Goal: Task Accomplishment & Management: Use online tool/utility

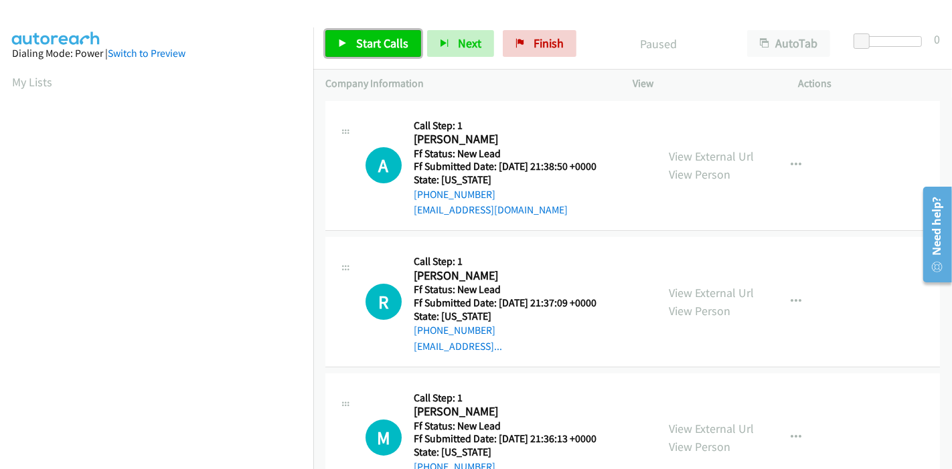
click at [363, 43] on span "Start Calls" at bounding box center [382, 42] width 52 height 15
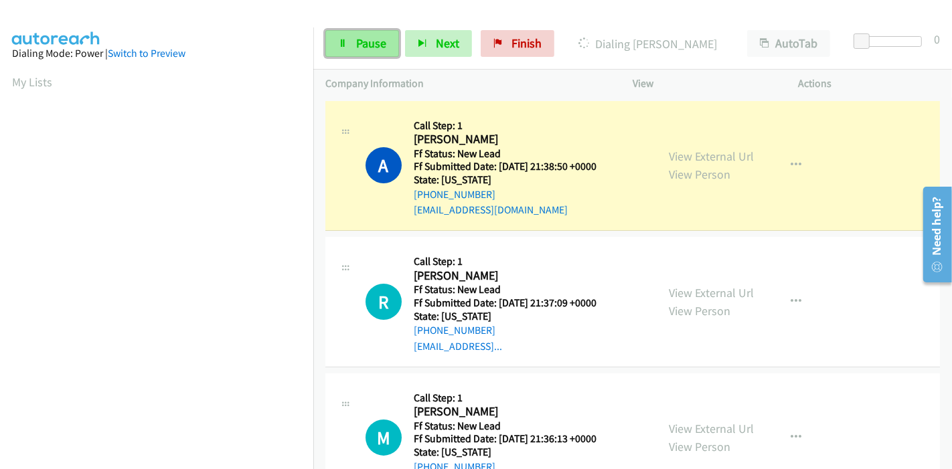
click at [367, 33] on link "Pause" at bounding box center [362, 43] width 74 height 27
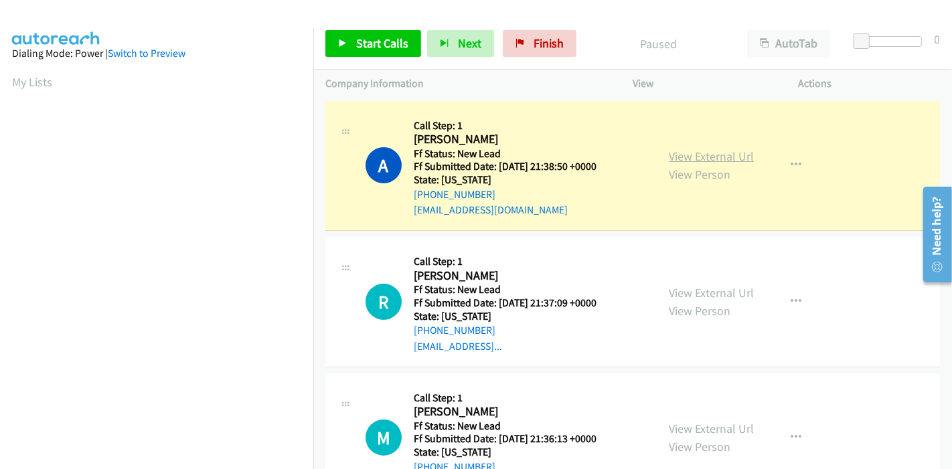
click at [684, 161] on link "View External Url" at bounding box center [711, 156] width 85 height 15
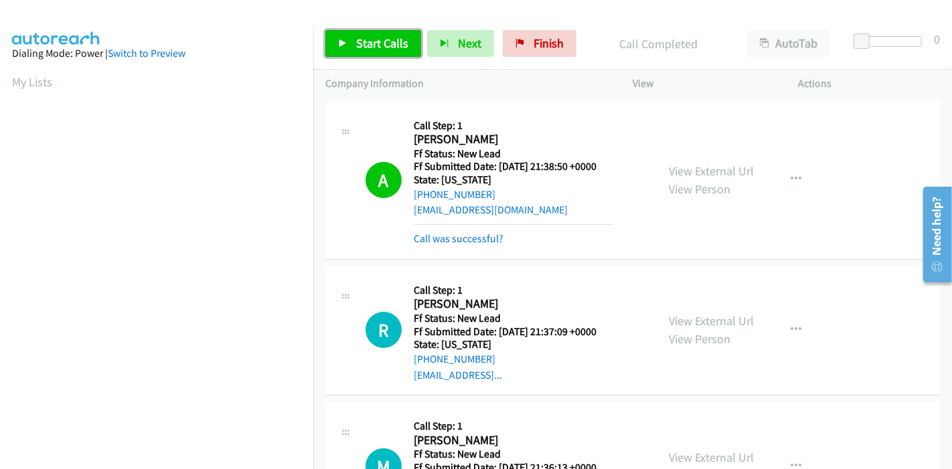
click at [376, 45] on span "Start Calls" at bounding box center [382, 42] width 52 height 15
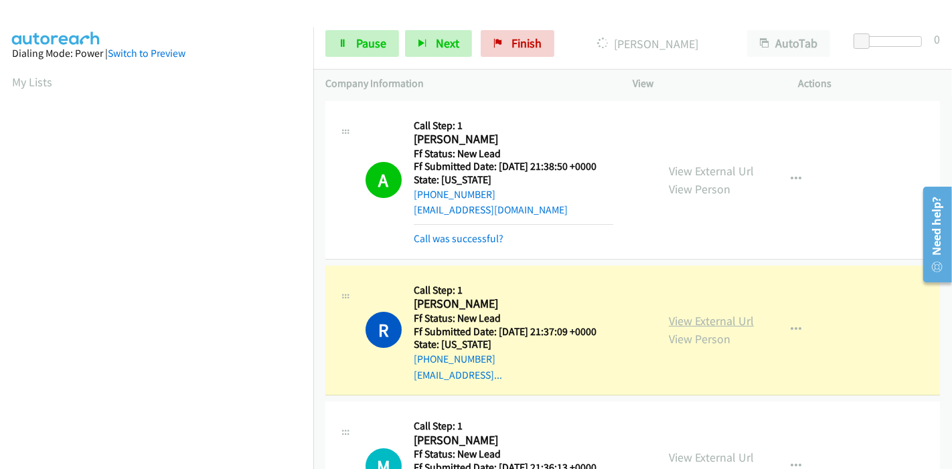
click at [719, 320] on link "View External Url" at bounding box center [711, 320] width 85 height 15
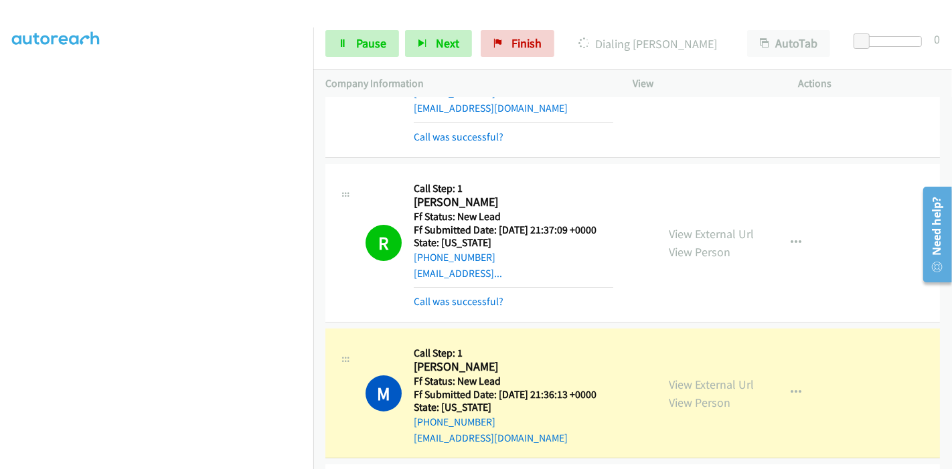
scroll to position [223, 0]
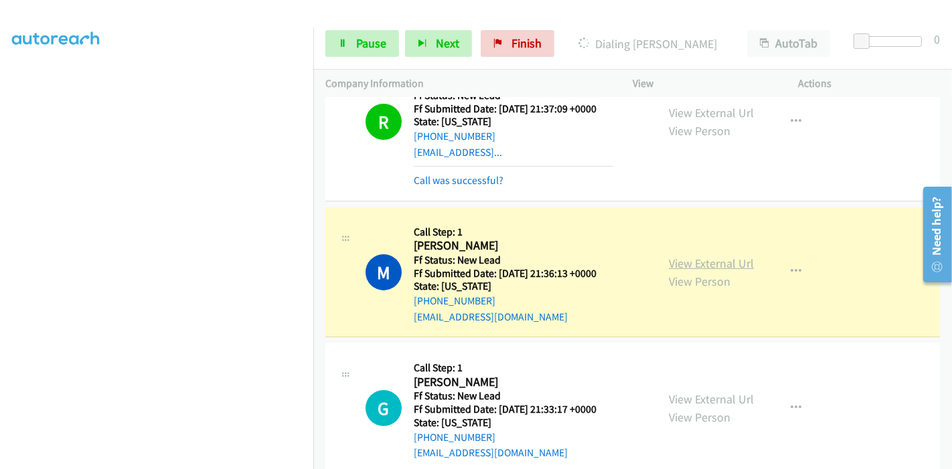
click at [687, 256] on link "View External Url" at bounding box center [711, 263] width 85 height 15
click at [368, 43] on span "Pause" at bounding box center [371, 42] width 30 height 15
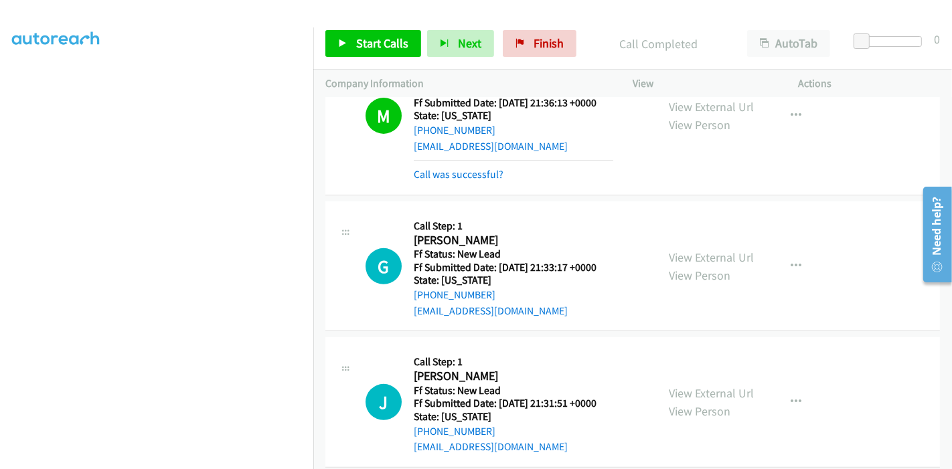
scroll to position [372, 0]
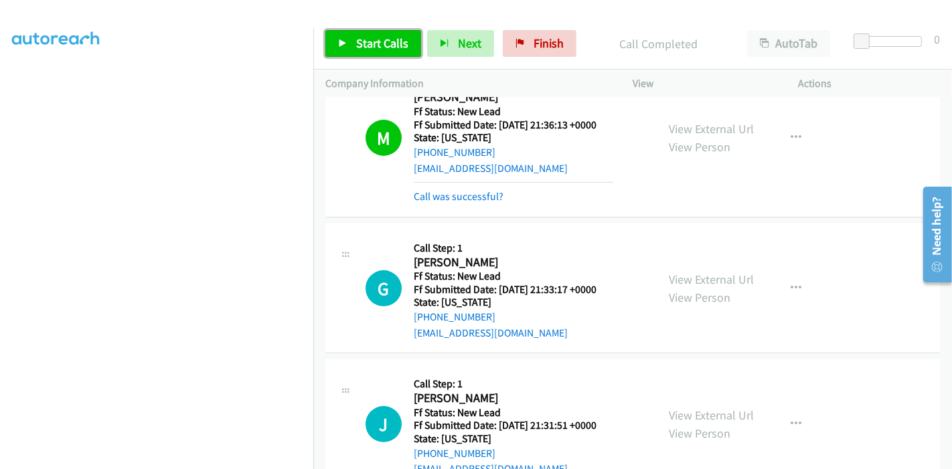
click at [356, 54] on link "Start Calls" at bounding box center [373, 43] width 96 height 27
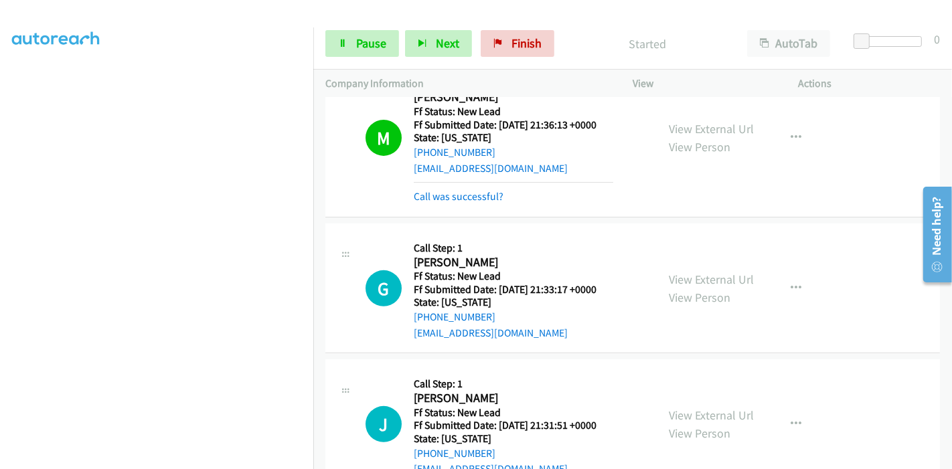
scroll to position [134, 0]
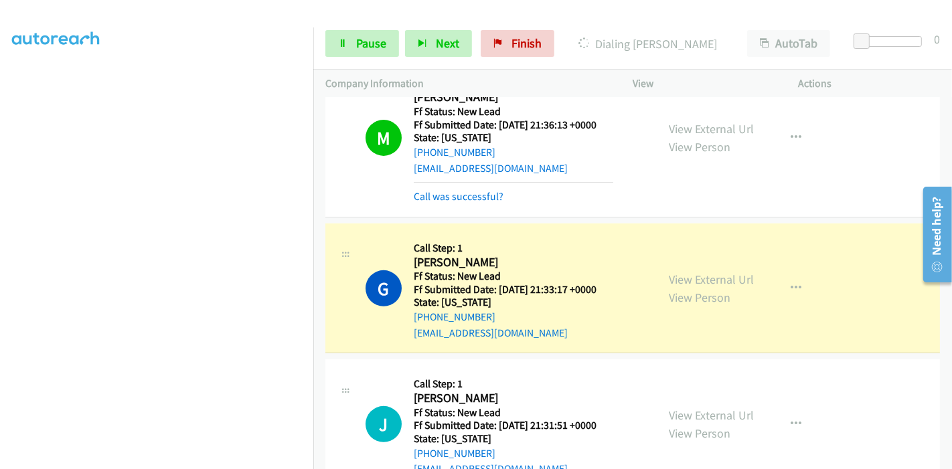
click at [704, 286] on div "View External Url View Person" at bounding box center [711, 288] width 85 height 36
click at [700, 282] on link "View External Url" at bounding box center [711, 279] width 85 height 15
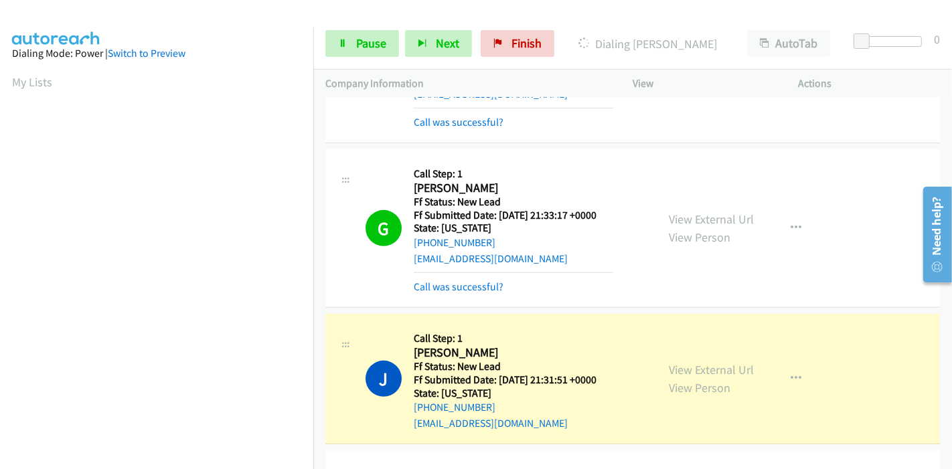
scroll to position [520, 0]
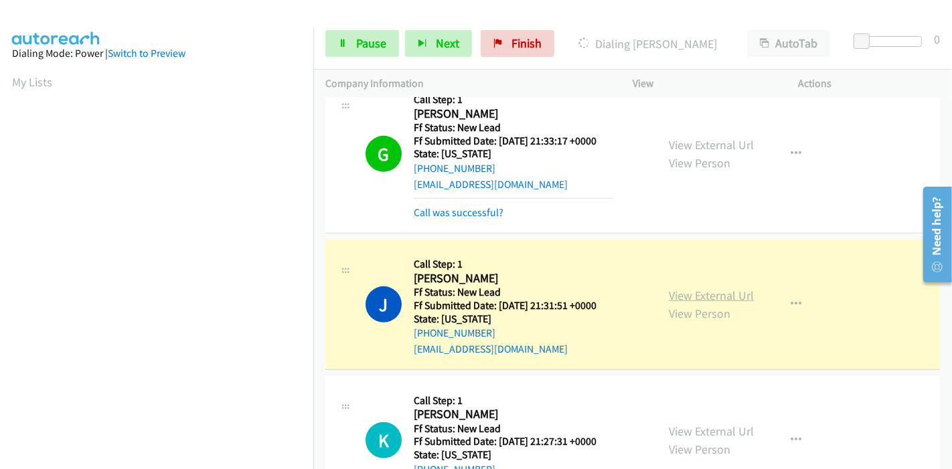
click at [671, 292] on link "View External Url" at bounding box center [711, 295] width 85 height 15
click at [356, 39] on span "Pause" at bounding box center [371, 42] width 30 height 15
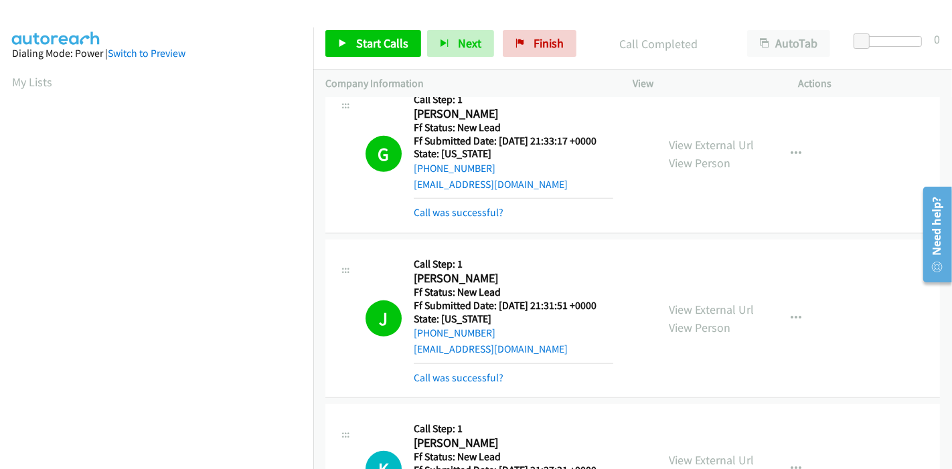
scroll to position [283, 0]
click at [392, 39] on span "Start Calls" at bounding box center [382, 42] width 52 height 15
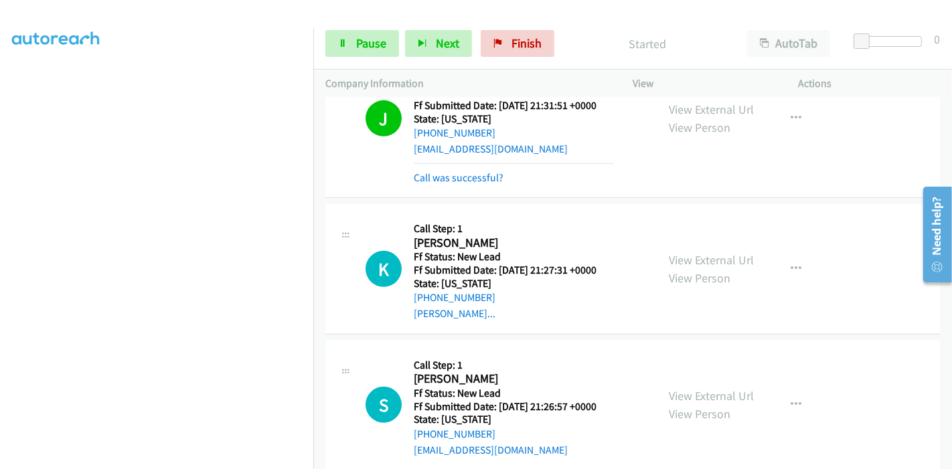
scroll to position [744, 0]
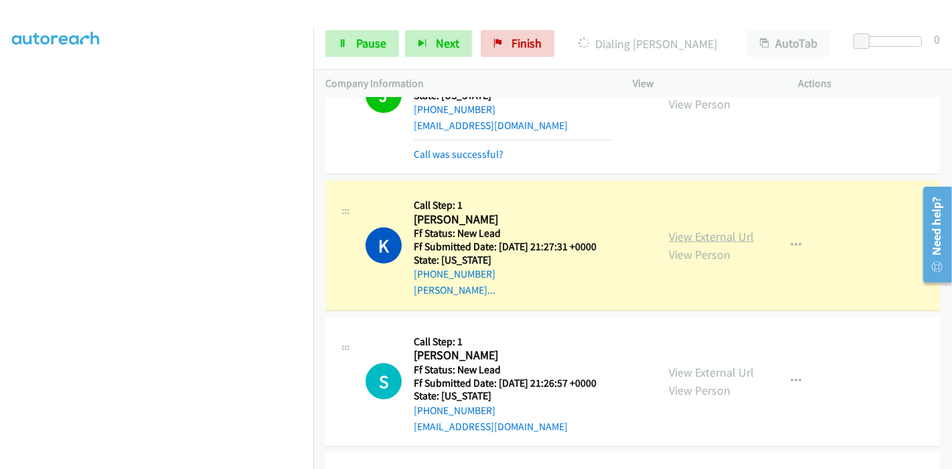
click at [672, 232] on link "View External Url" at bounding box center [711, 236] width 85 height 15
click at [356, 38] on span "Pause" at bounding box center [371, 42] width 30 height 15
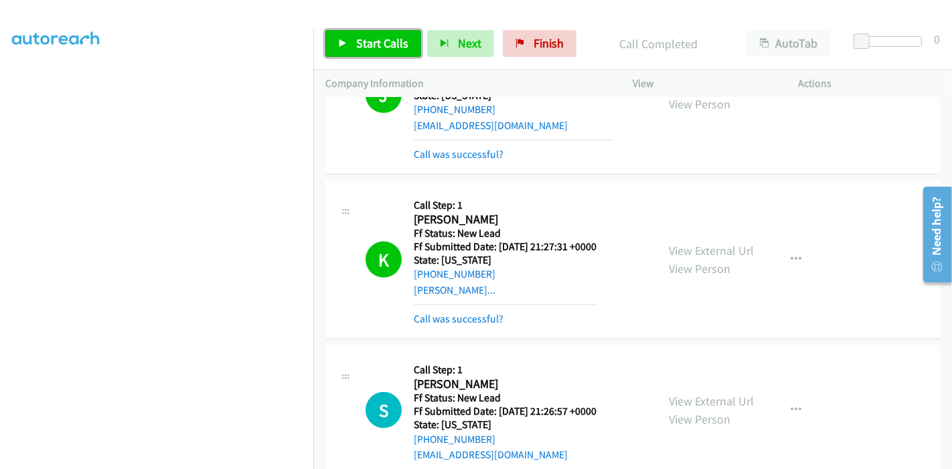
click at [394, 45] on span "Start Calls" at bounding box center [382, 42] width 52 height 15
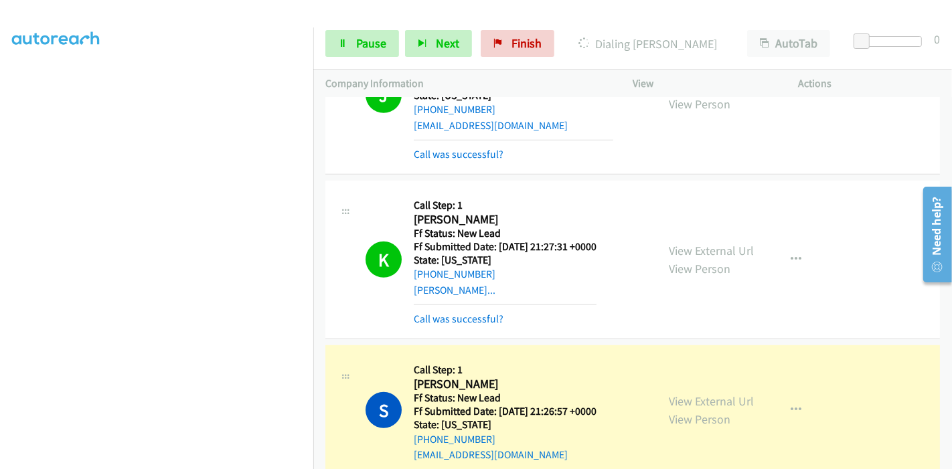
scroll to position [967, 0]
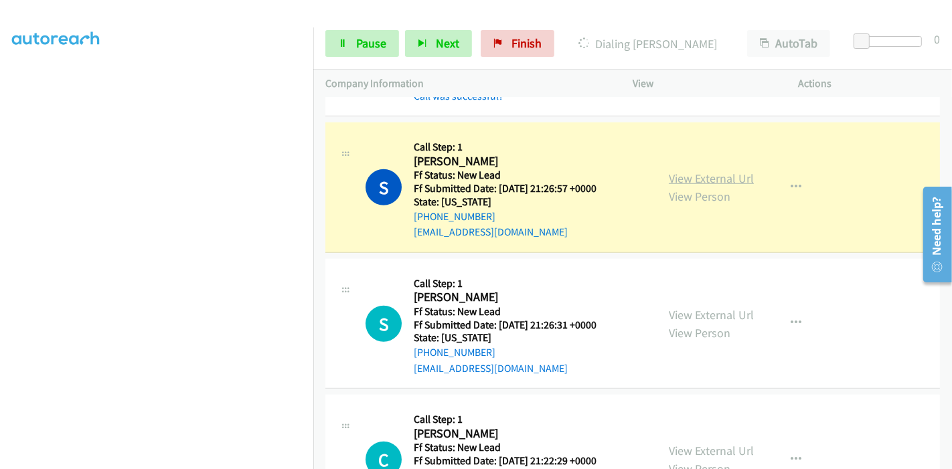
click at [728, 177] on link "View External Url" at bounding box center [711, 178] width 85 height 15
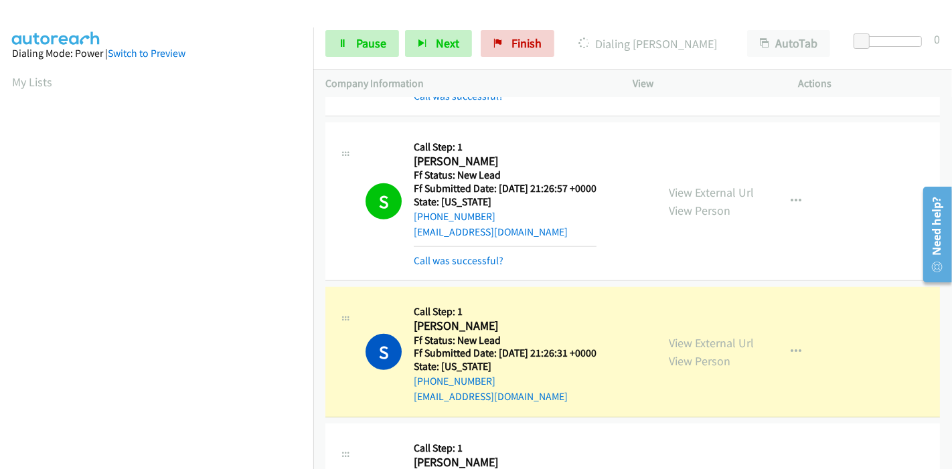
scroll to position [283, 0]
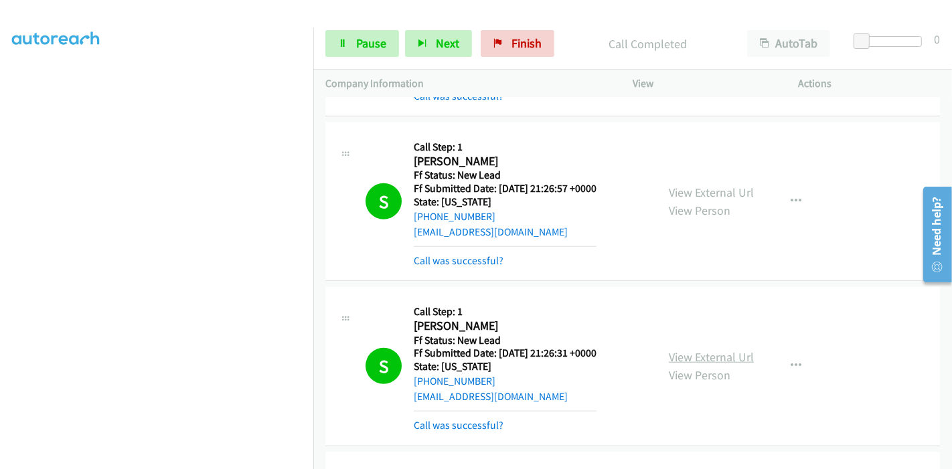
click at [708, 358] on link "View External Url" at bounding box center [711, 356] width 85 height 15
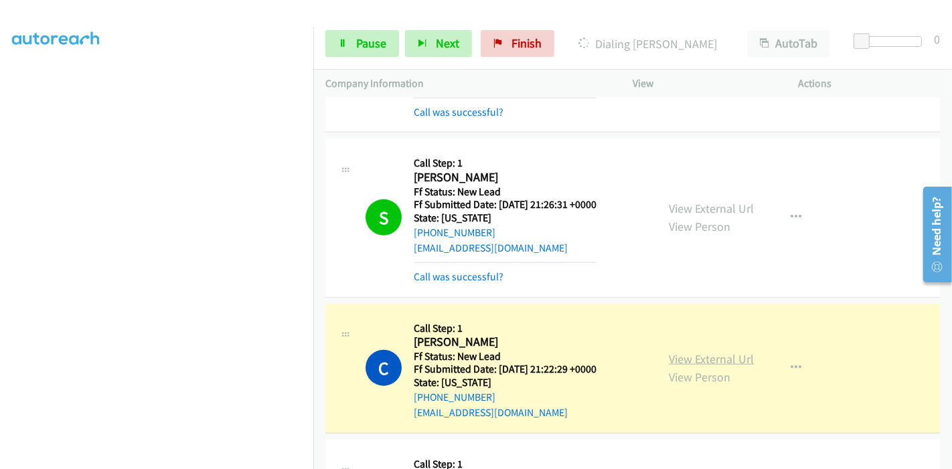
click at [698, 353] on link "View External Url" at bounding box center [711, 358] width 85 height 15
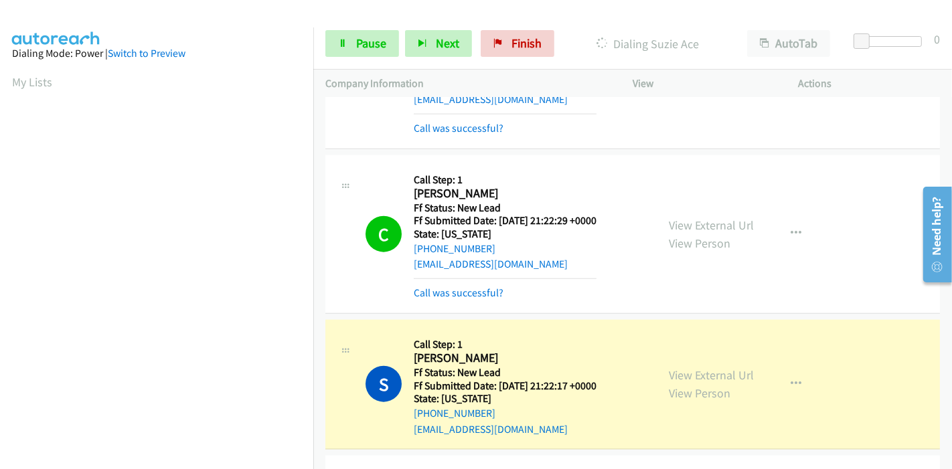
scroll to position [1413, 0]
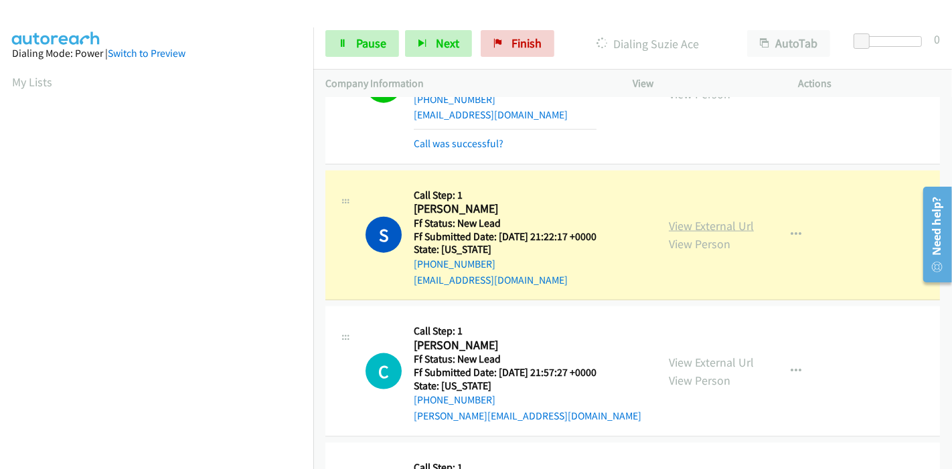
click at [718, 227] on link "View External Url" at bounding box center [711, 225] width 85 height 15
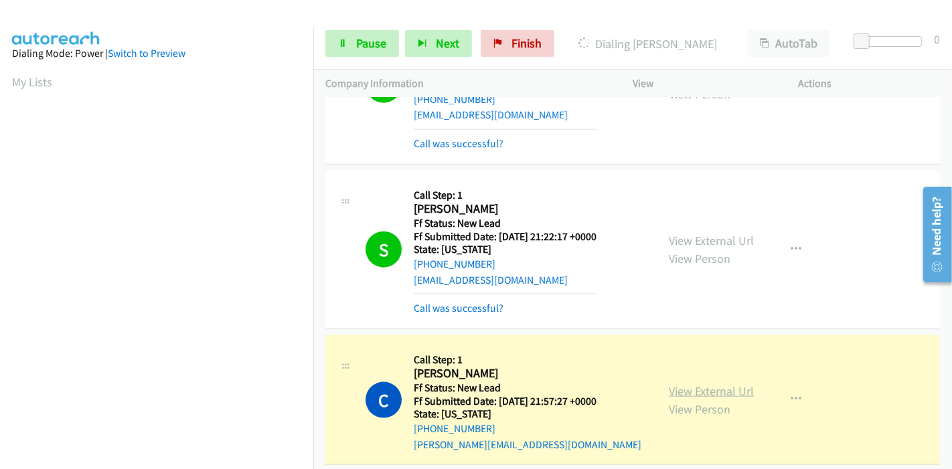
scroll to position [283, 0]
click at [686, 387] on link "View External Url" at bounding box center [711, 391] width 85 height 15
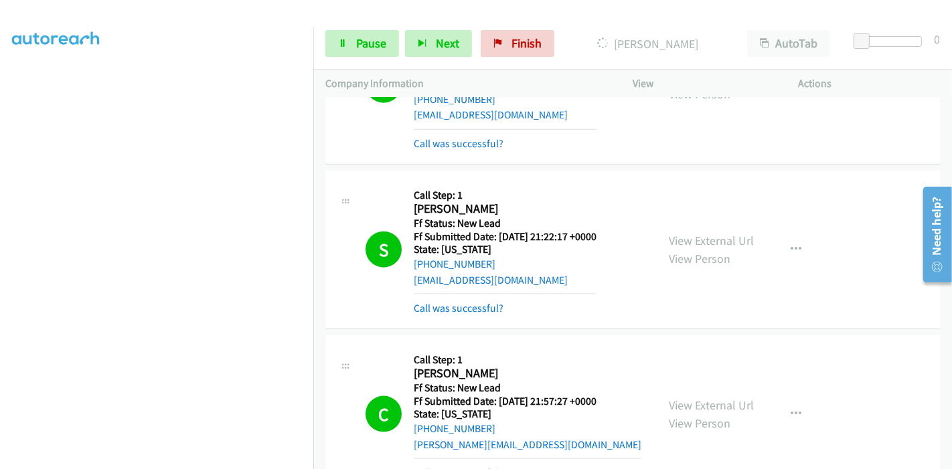
scroll to position [1711, 0]
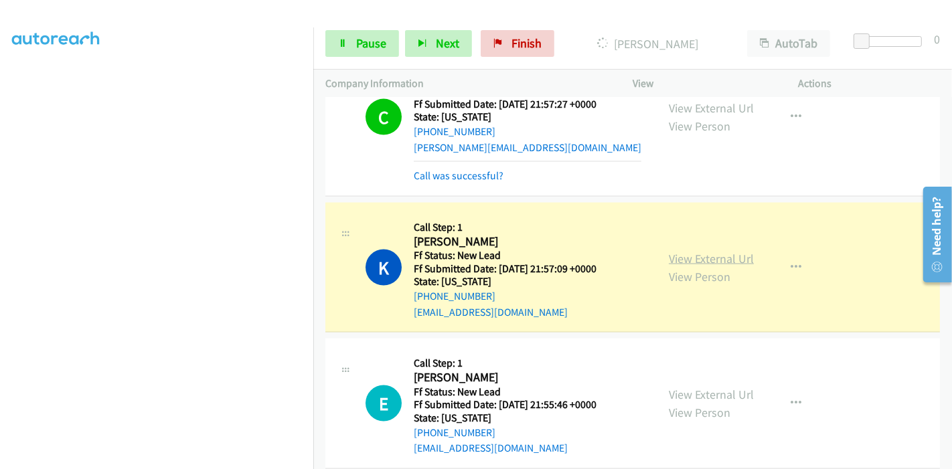
click at [671, 253] on link "View External Url" at bounding box center [711, 258] width 85 height 15
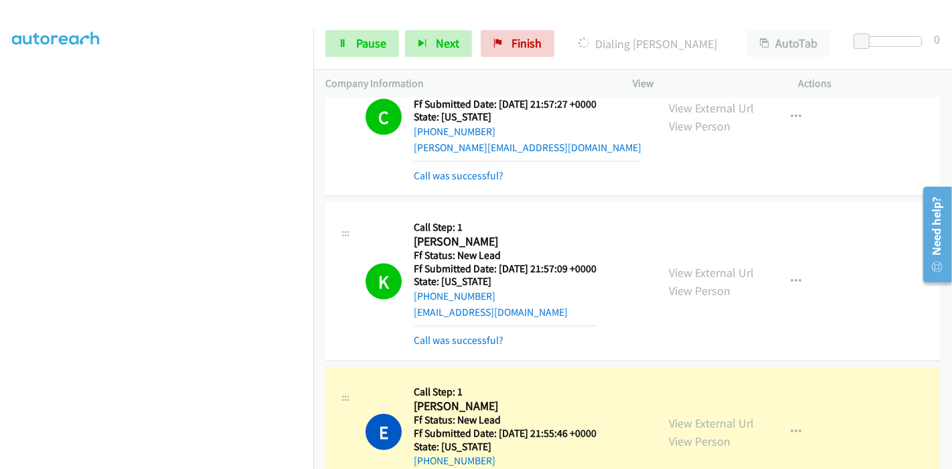
scroll to position [1785, 0]
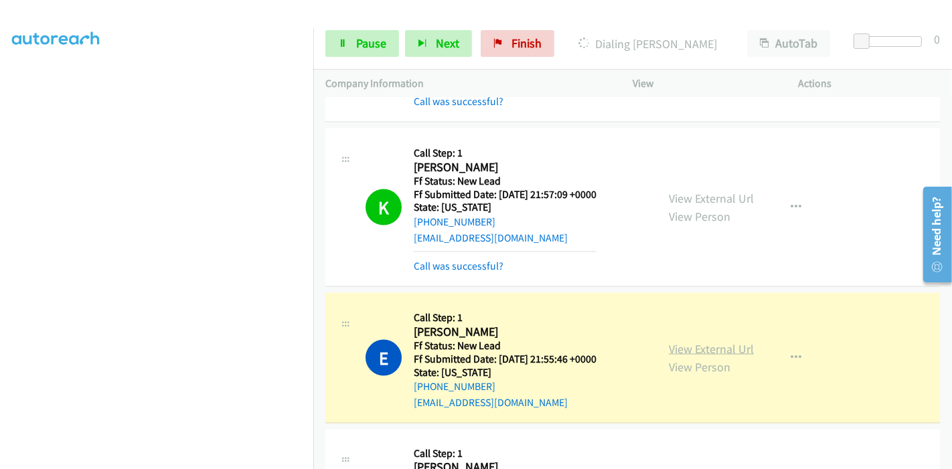
click at [683, 342] on link "View External Url" at bounding box center [711, 348] width 85 height 15
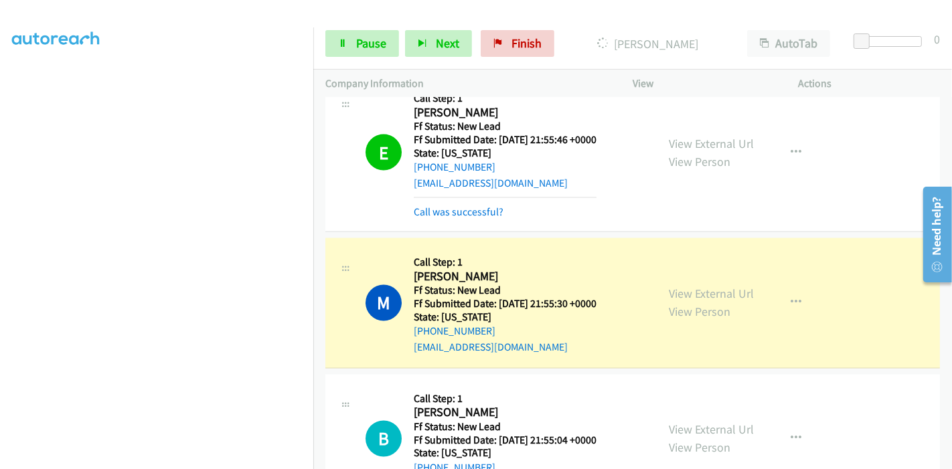
scroll to position [2008, 0]
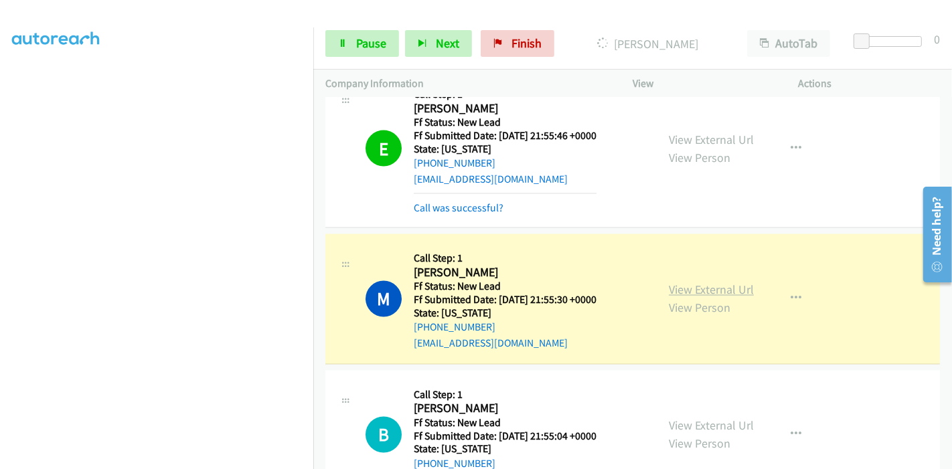
click at [669, 285] on link "View External Url" at bounding box center [711, 290] width 85 height 15
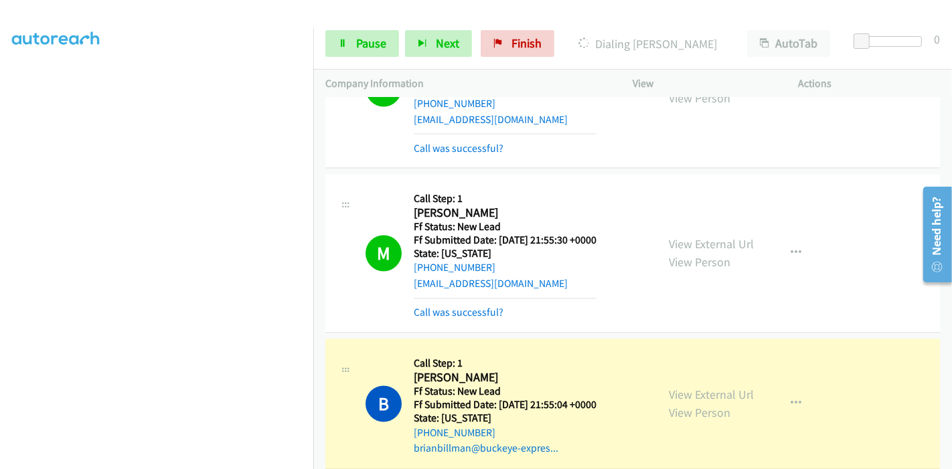
scroll to position [2083, 0]
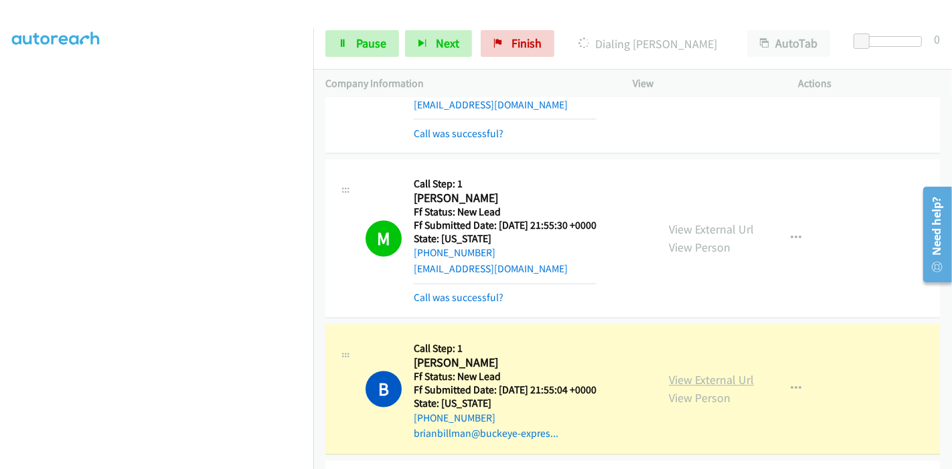
click at [674, 373] on link "View External Url" at bounding box center [711, 380] width 85 height 15
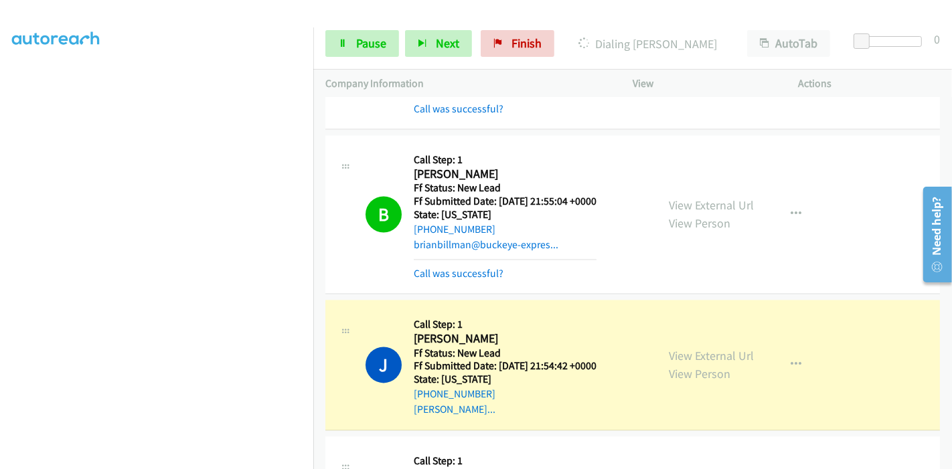
scroll to position [2306, 0]
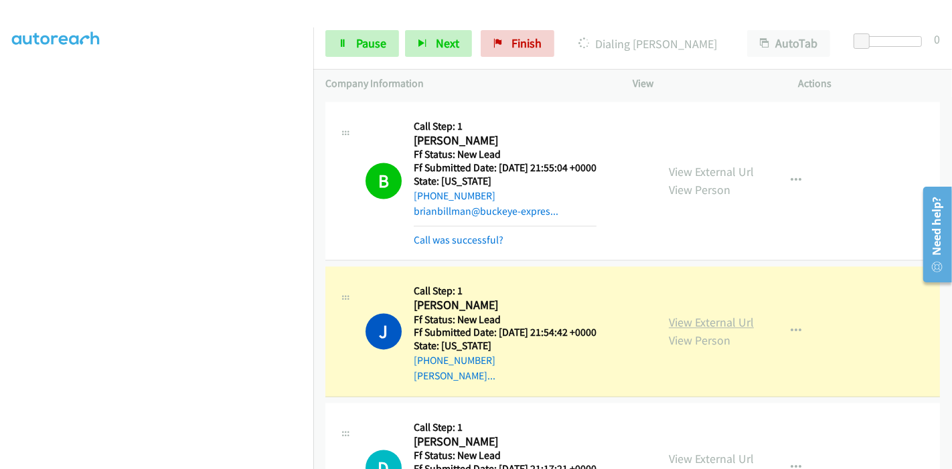
click at [670, 315] on link "View External Url" at bounding box center [711, 322] width 85 height 15
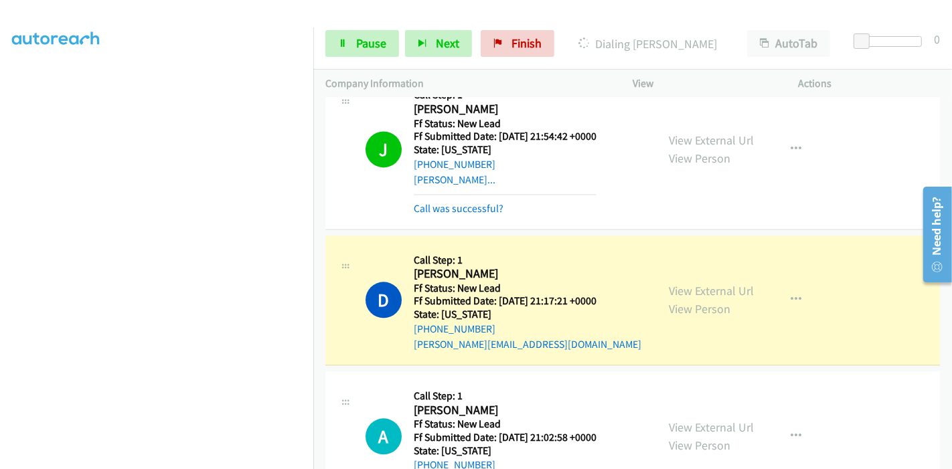
scroll to position [2529, 0]
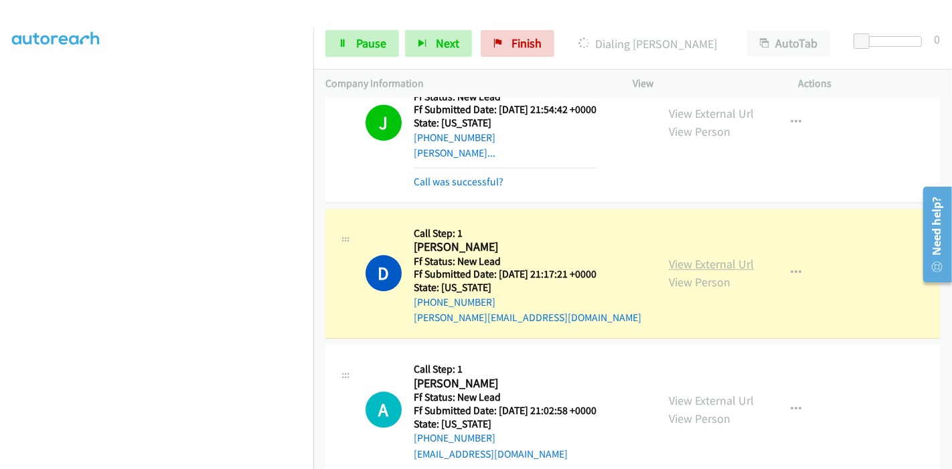
click at [738, 259] on link "View External Url" at bounding box center [711, 263] width 85 height 15
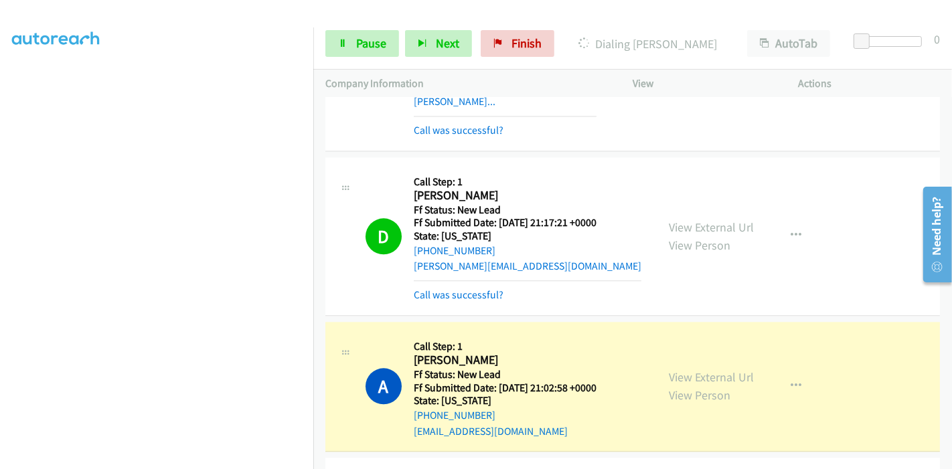
scroll to position [2603, 0]
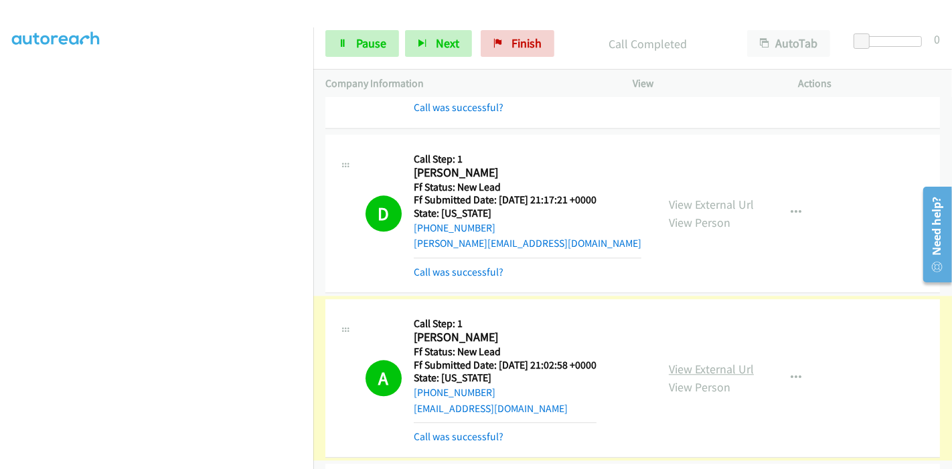
click at [678, 362] on link "View External Url" at bounding box center [711, 369] width 85 height 15
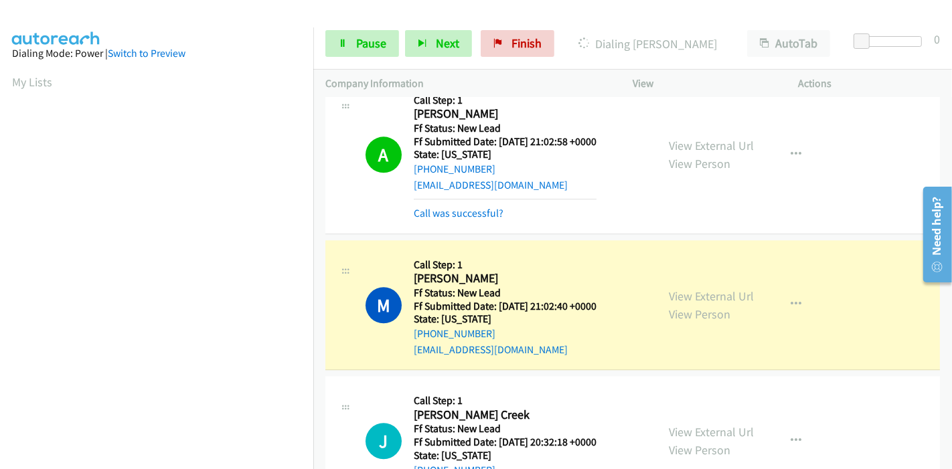
scroll to position [283, 0]
click at [672, 289] on link "View External Url" at bounding box center [711, 296] width 85 height 15
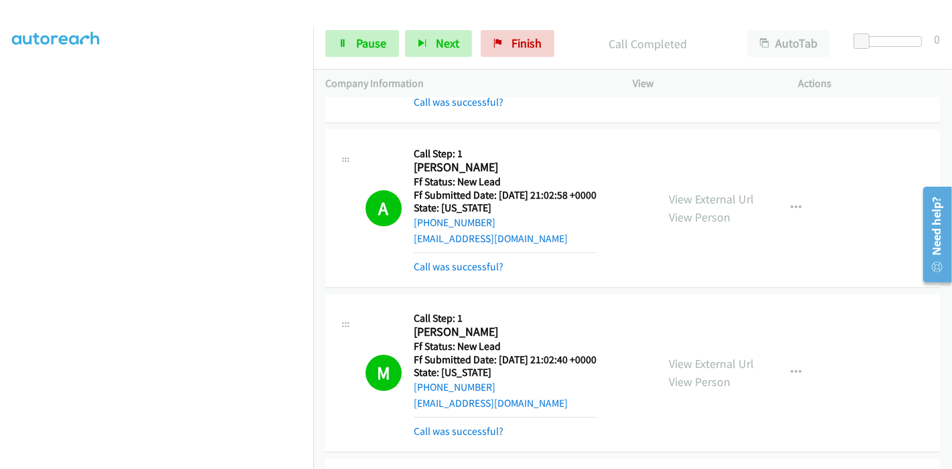
scroll to position [2752, 0]
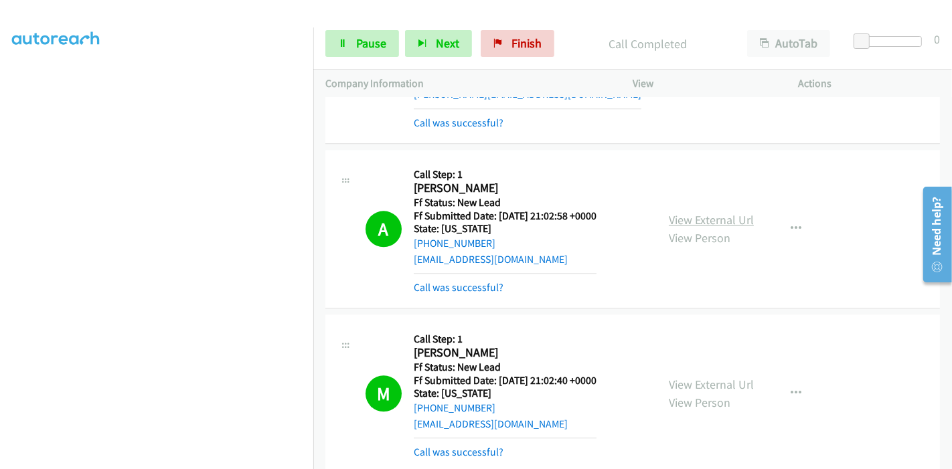
click at [698, 212] on link "View External Url" at bounding box center [711, 219] width 85 height 15
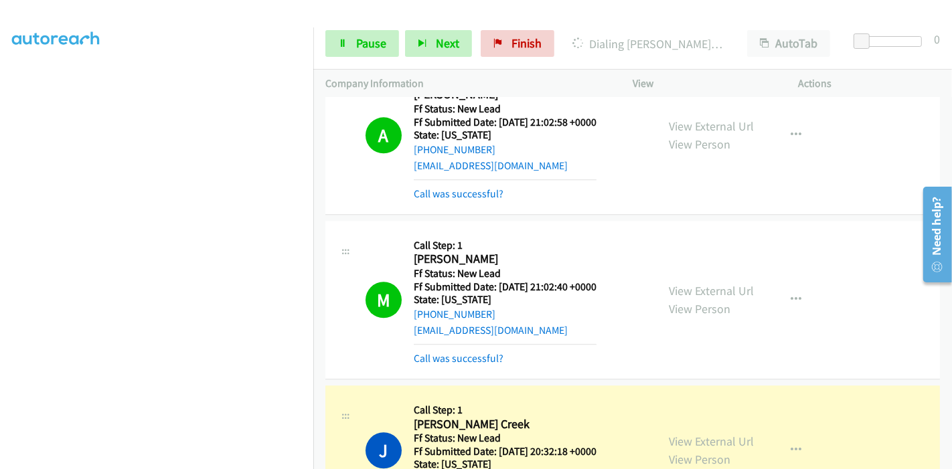
scroll to position [2975, 0]
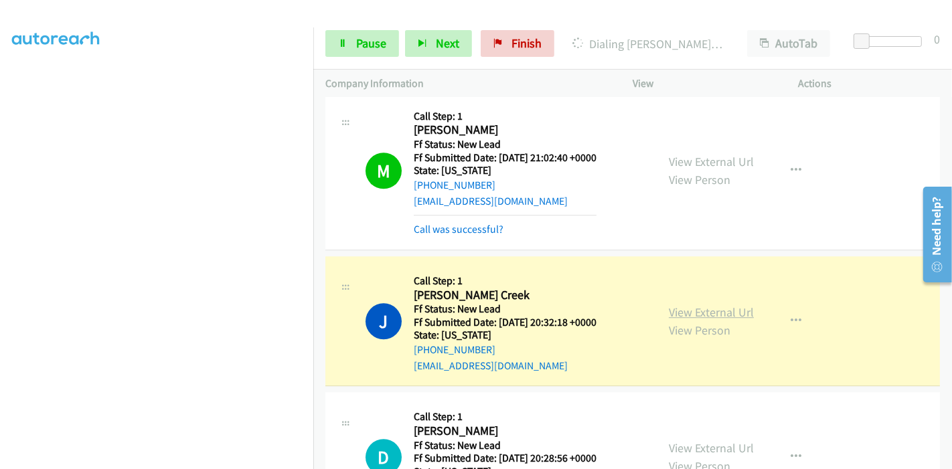
click at [685, 305] on link "View External Url" at bounding box center [711, 312] width 85 height 15
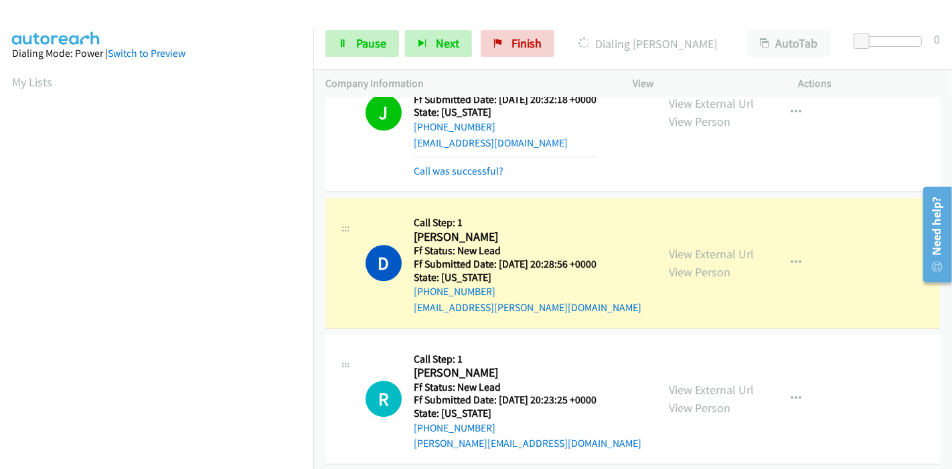
scroll to position [283, 0]
click at [669, 246] on link "View External Url" at bounding box center [711, 253] width 85 height 15
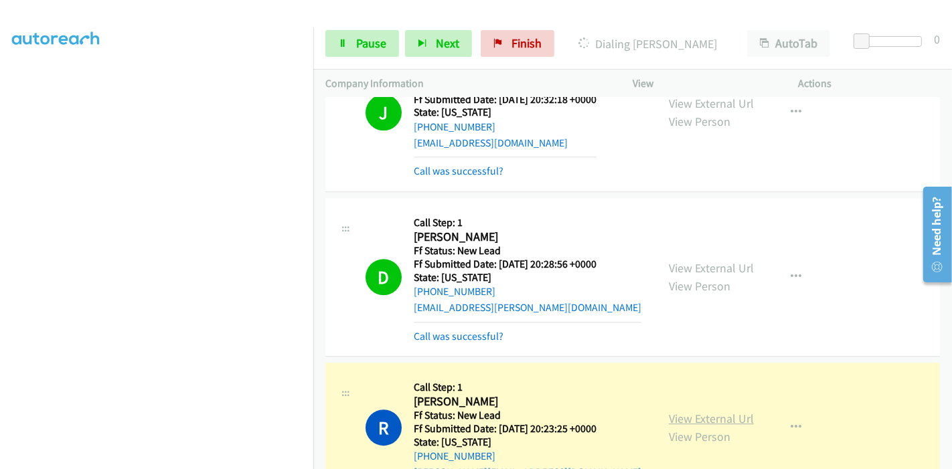
click at [709, 411] on link "View External Url" at bounding box center [711, 418] width 85 height 15
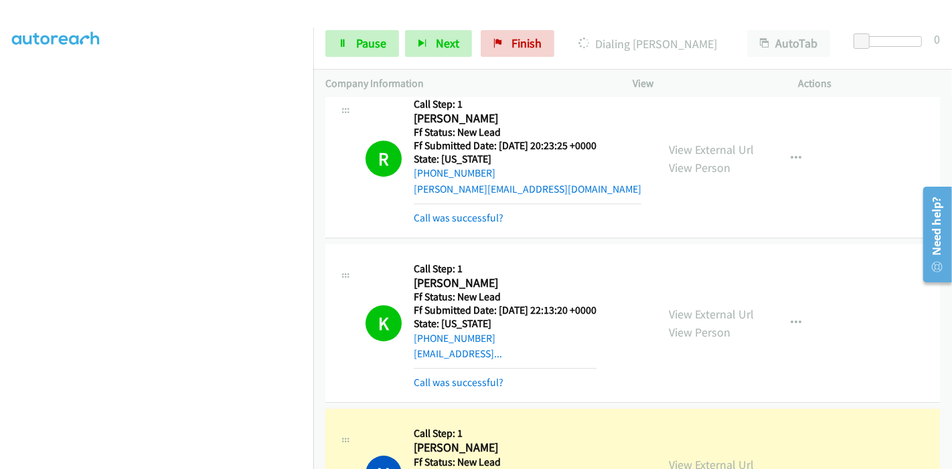
scroll to position [3496, 0]
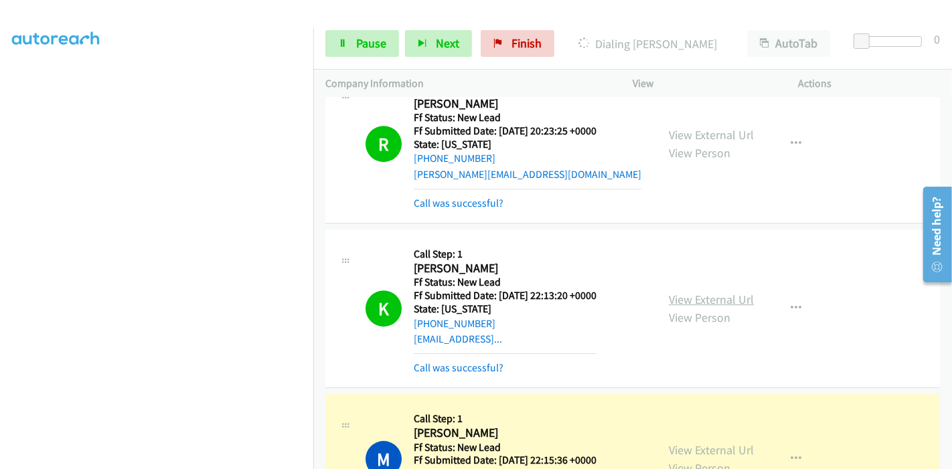
click at [724, 292] on link "View External Url" at bounding box center [711, 299] width 85 height 15
click at [669, 443] on link "View External Url" at bounding box center [711, 450] width 85 height 15
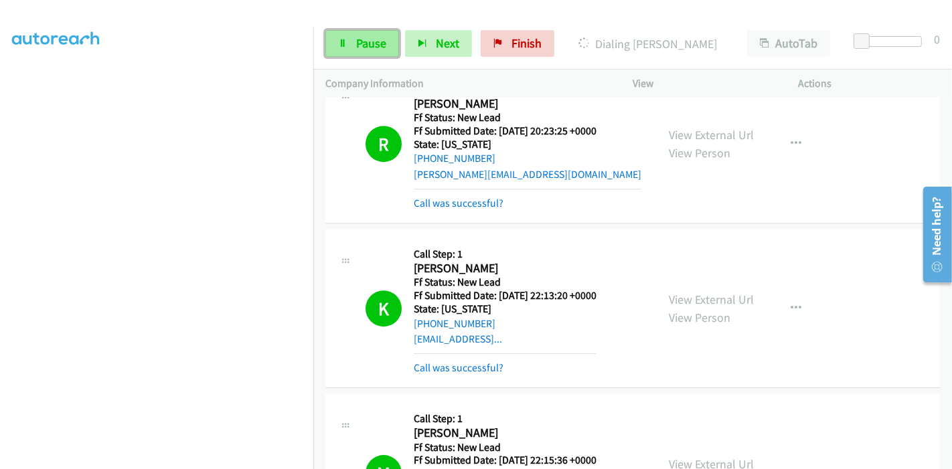
click at [364, 53] on link "Pause" at bounding box center [362, 43] width 74 height 27
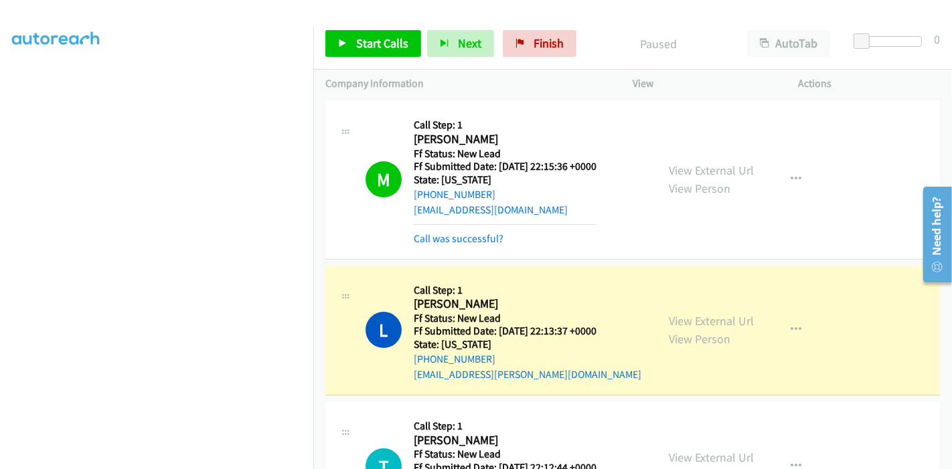
scroll to position [3793, 0]
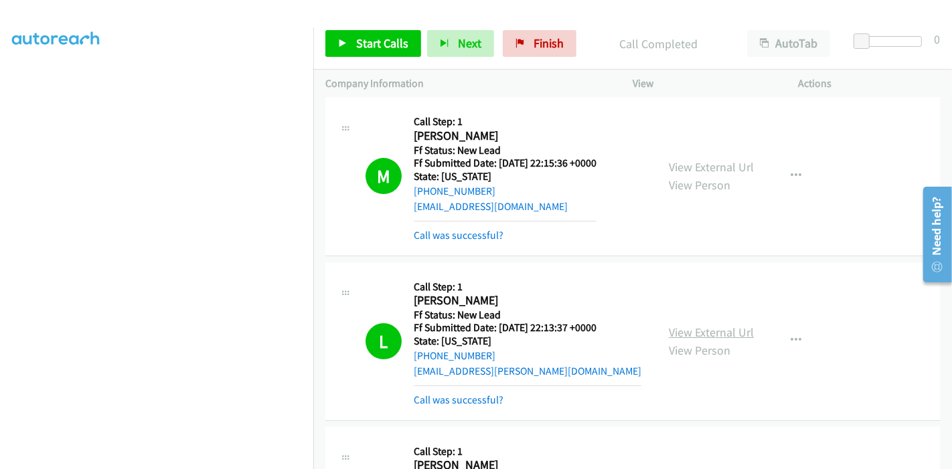
click at [712, 325] on link "View External Url" at bounding box center [711, 332] width 85 height 15
click at [355, 33] on link "Start Calls" at bounding box center [373, 43] width 96 height 27
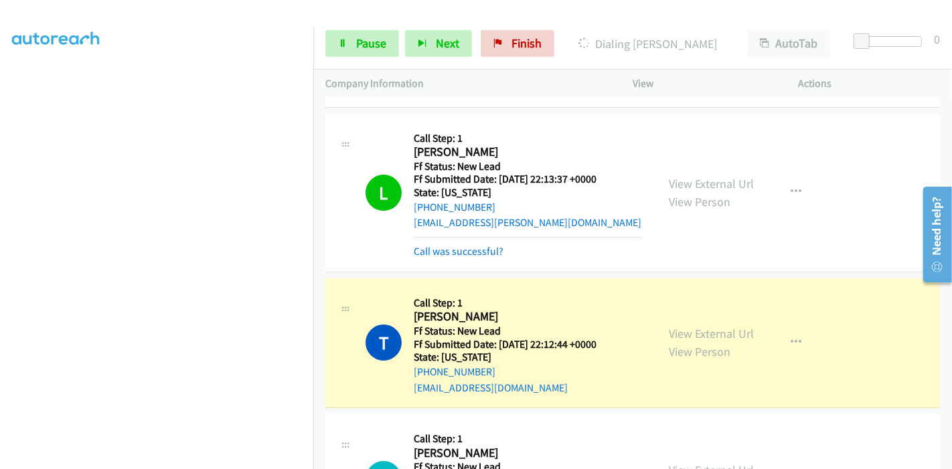
scroll to position [4017, 0]
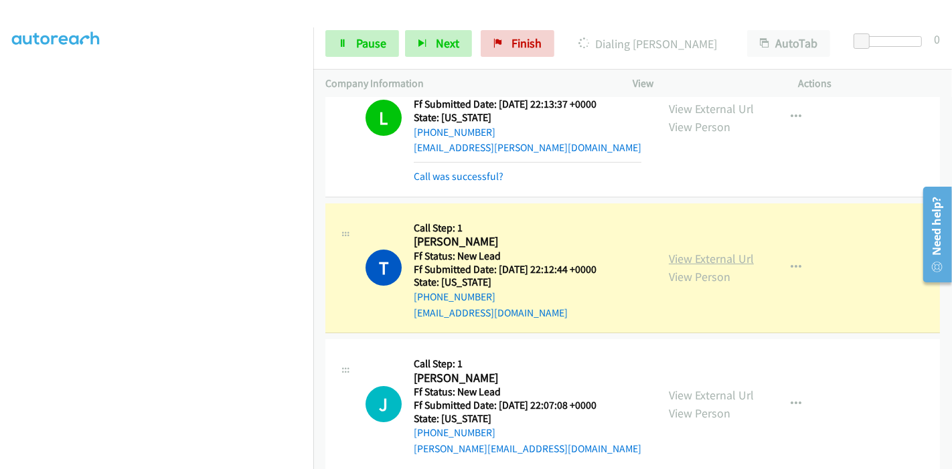
click at [727, 251] on link "View External Url" at bounding box center [711, 258] width 85 height 15
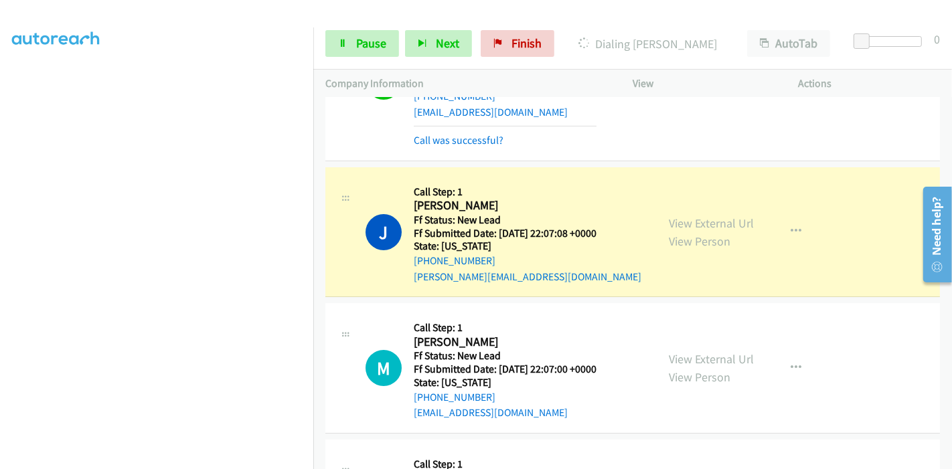
scroll to position [4240, 0]
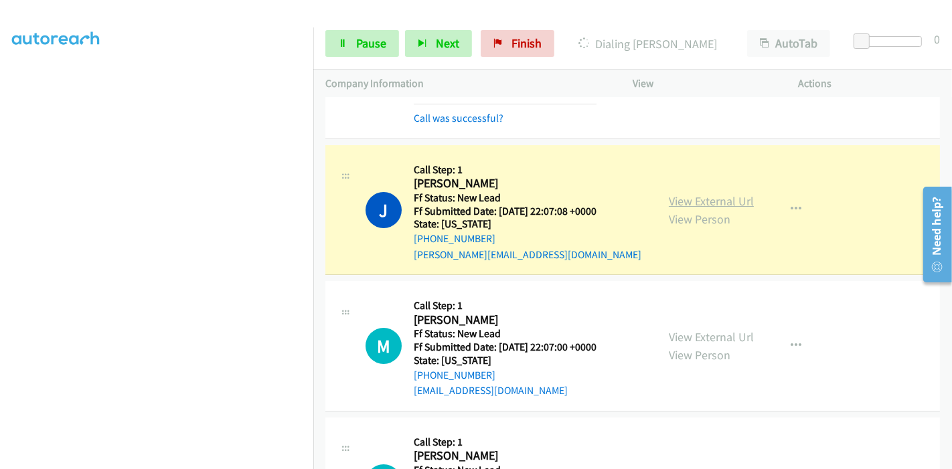
click at [729, 193] on link "View External Url" at bounding box center [711, 200] width 85 height 15
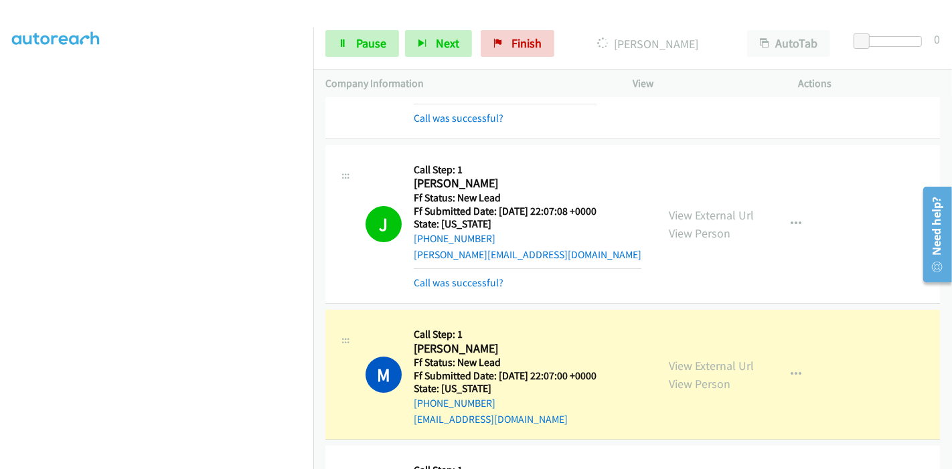
scroll to position [4388, 0]
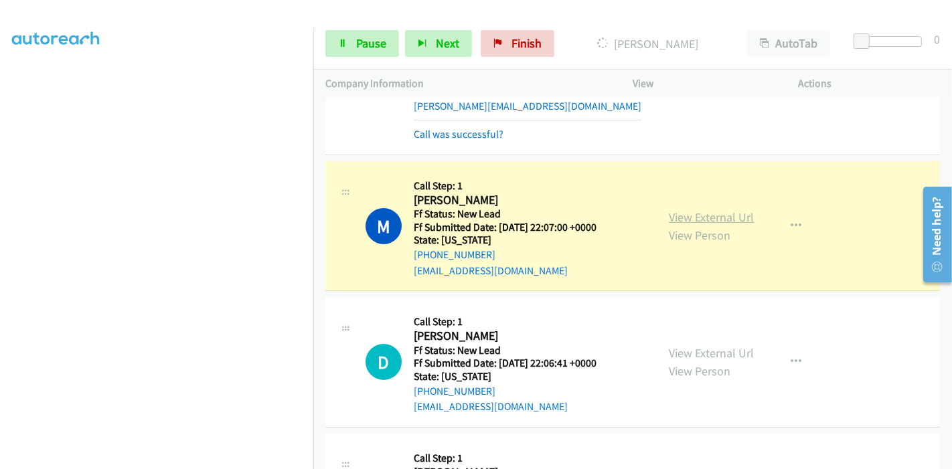
click at [689, 210] on link "View External Url" at bounding box center [711, 217] width 85 height 15
click at [362, 35] on link "Pause" at bounding box center [362, 43] width 74 height 27
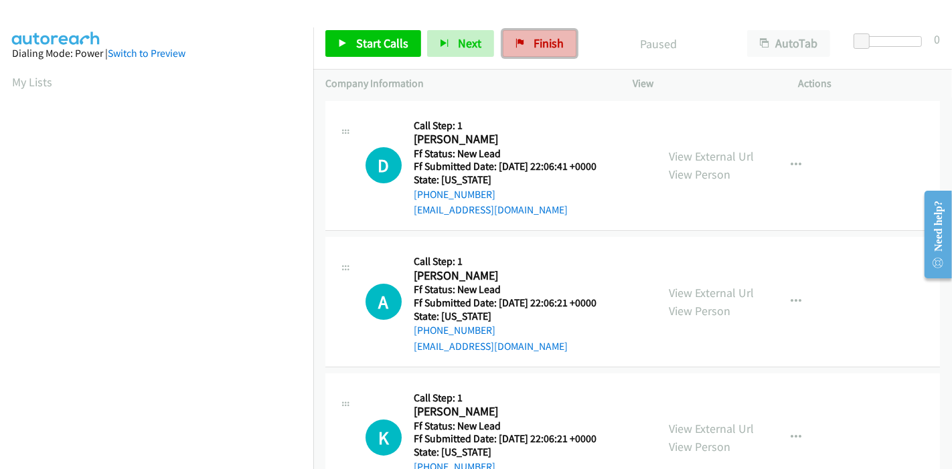
click at [509, 42] on link "Finish" at bounding box center [540, 43] width 74 height 27
click at [398, 42] on span "Start Calls" at bounding box center [382, 42] width 52 height 15
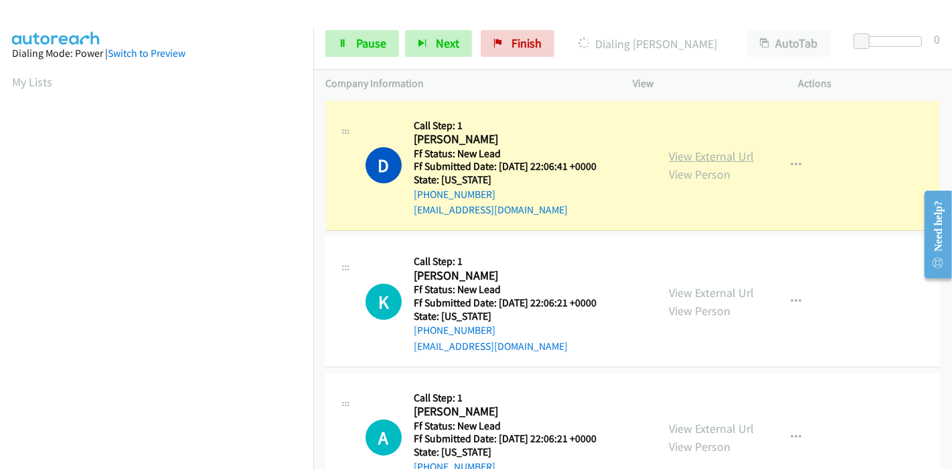
click at [696, 156] on link "View External Url" at bounding box center [711, 156] width 85 height 15
click at [366, 42] on span "Pause" at bounding box center [371, 42] width 30 height 15
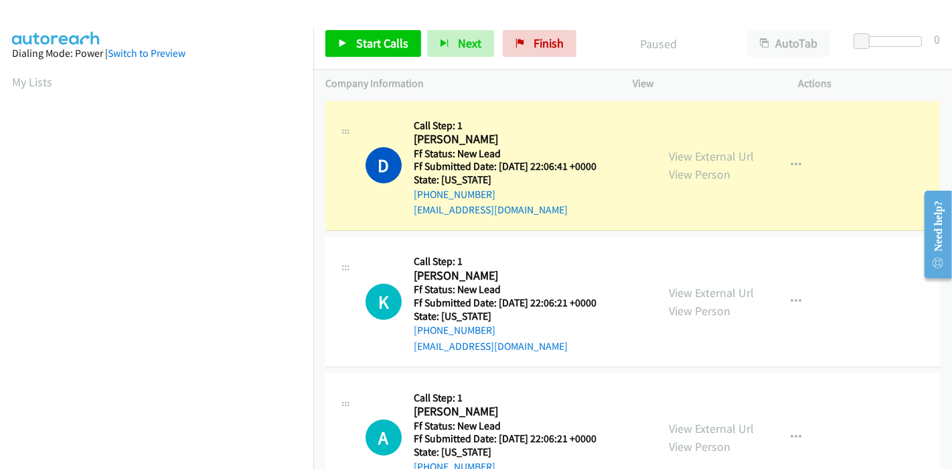
scroll to position [283, 0]
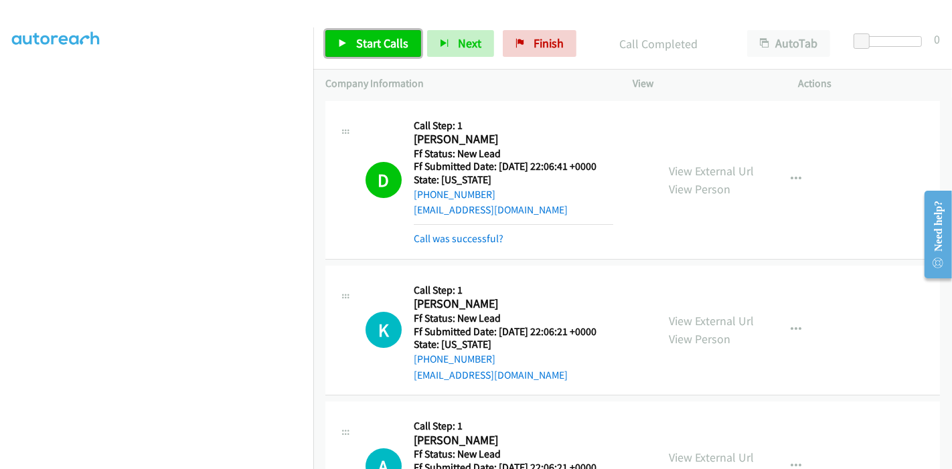
click at [362, 46] on span "Start Calls" at bounding box center [382, 42] width 52 height 15
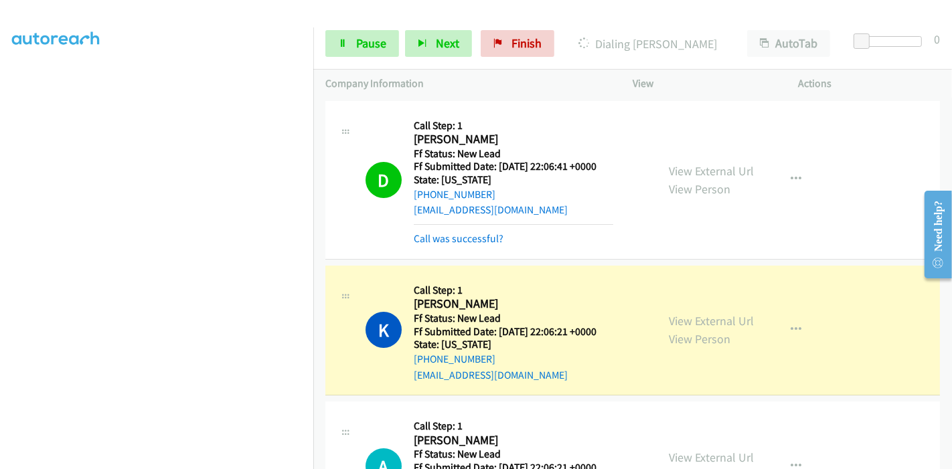
scroll to position [208, 0]
click at [712, 323] on link "View External Url" at bounding box center [711, 320] width 85 height 15
click at [365, 37] on span "Pause" at bounding box center [371, 42] width 30 height 15
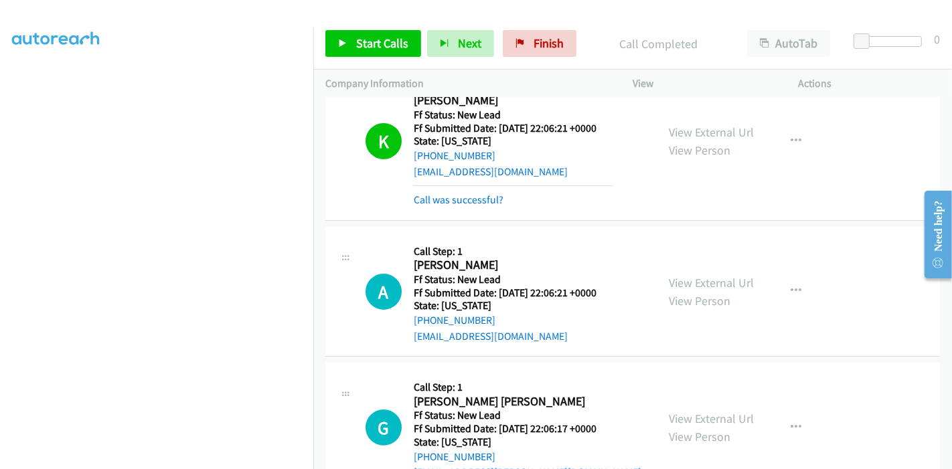
scroll to position [223, 0]
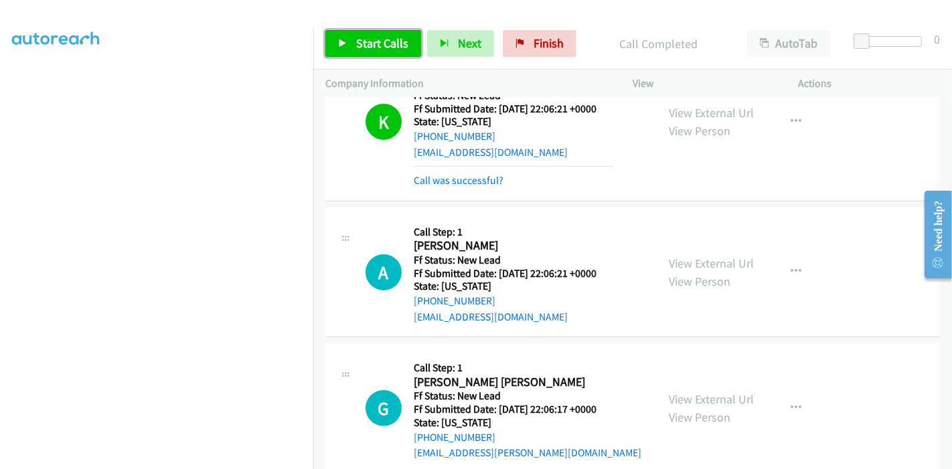
click at [351, 43] on link "Start Calls" at bounding box center [373, 43] width 96 height 27
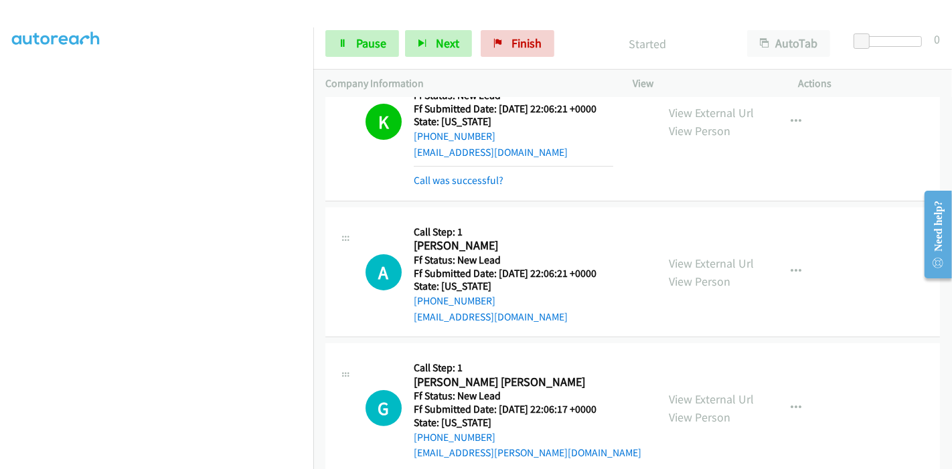
scroll to position [134, 0]
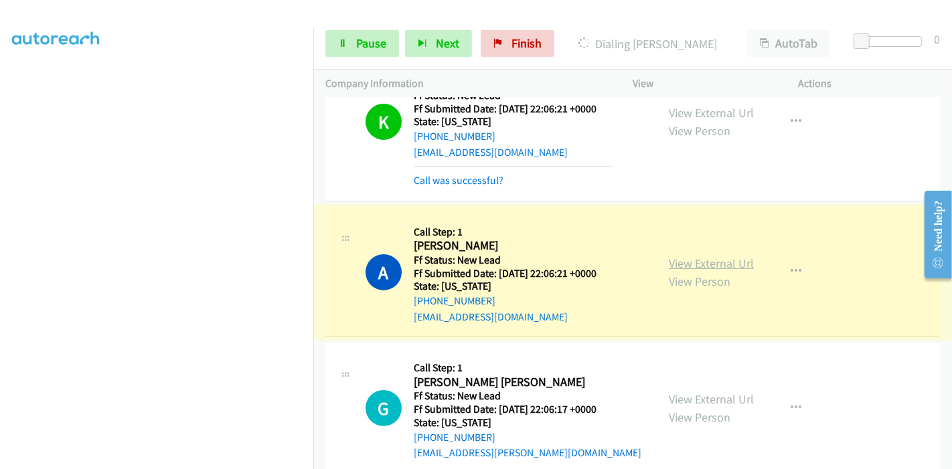
click at [736, 261] on link "View External Url" at bounding box center [711, 263] width 85 height 15
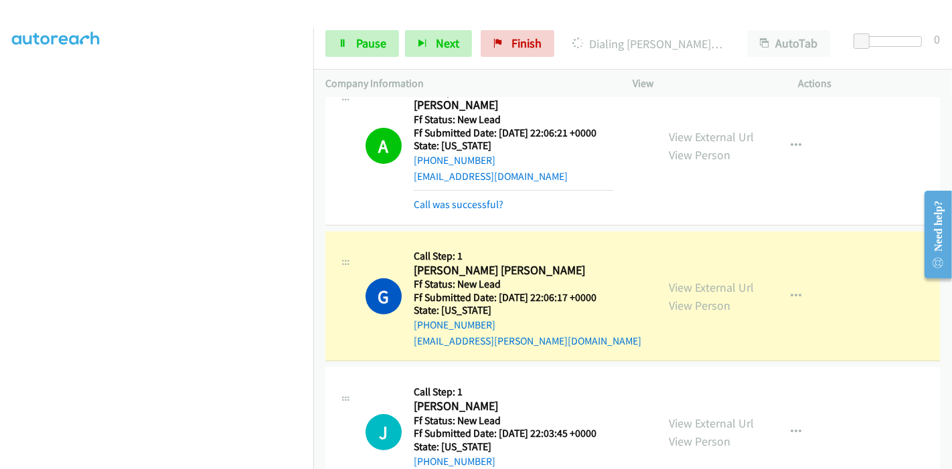
scroll to position [446, 0]
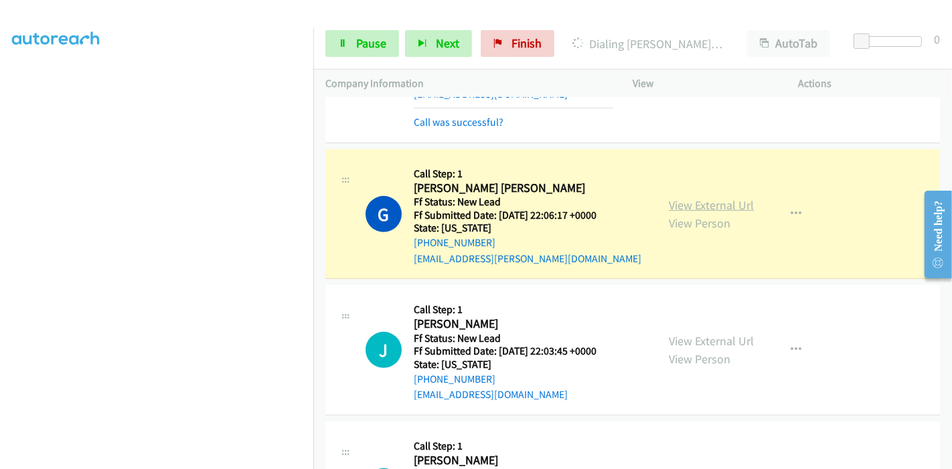
click at [721, 206] on link "View External Url" at bounding box center [711, 204] width 85 height 15
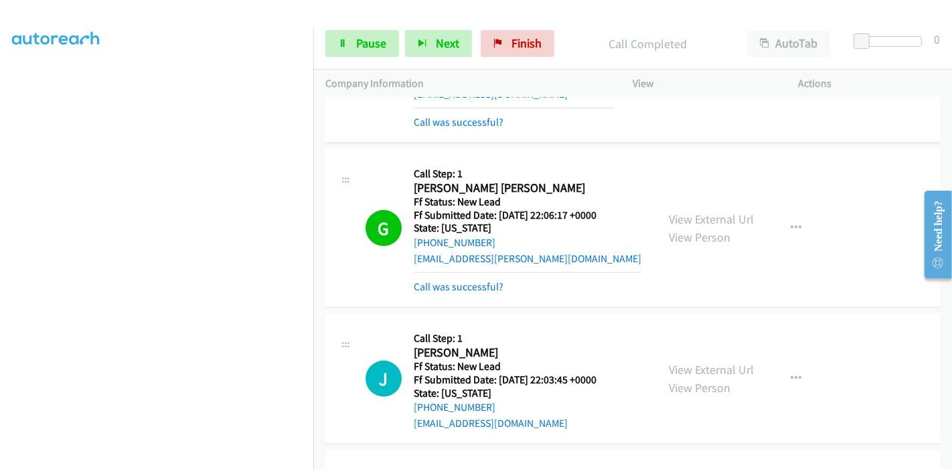
scroll to position [0, 0]
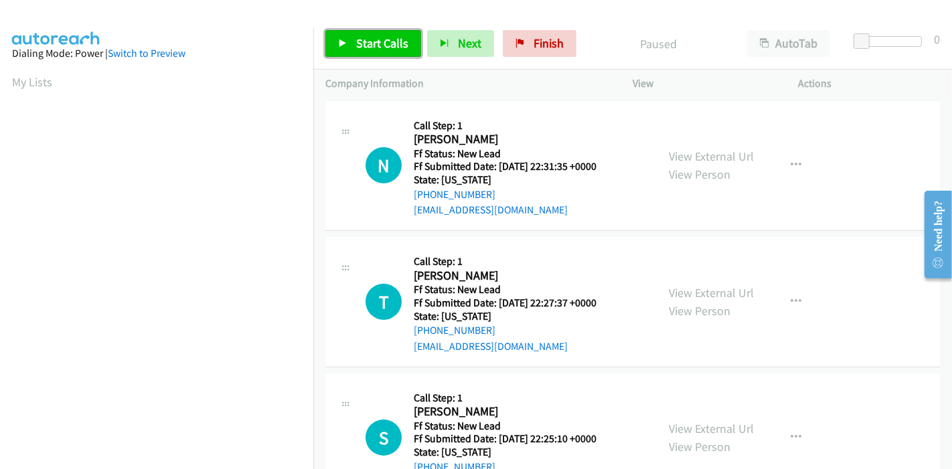
click at [376, 40] on span "Start Calls" at bounding box center [382, 42] width 52 height 15
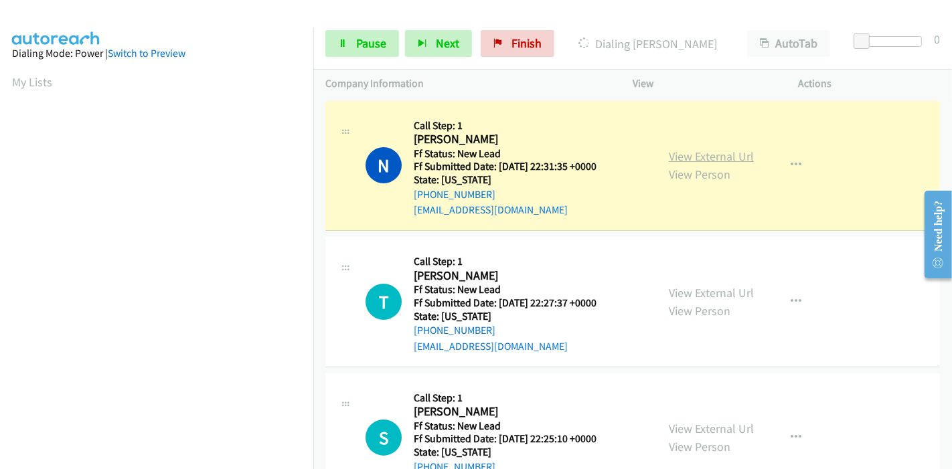
click at [726, 155] on link "View External Url" at bounding box center [711, 156] width 85 height 15
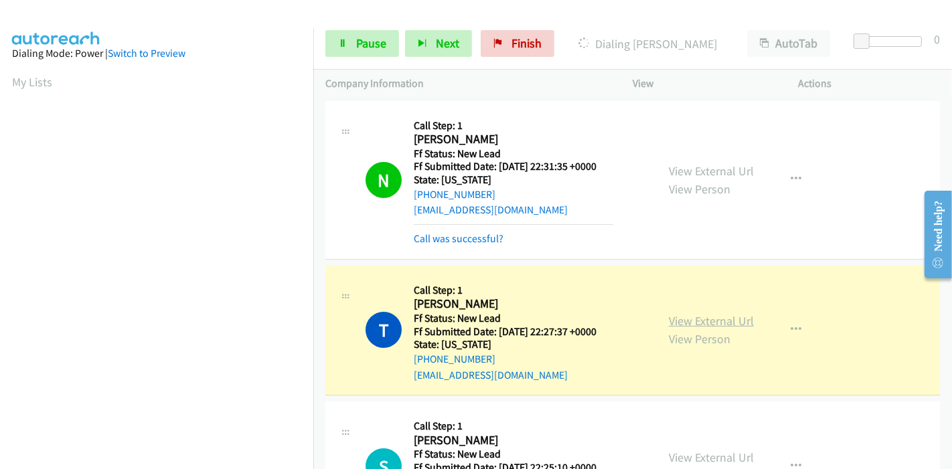
click at [712, 318] on link "View External Url" at bounding box center [711, 320] width 85 height 15
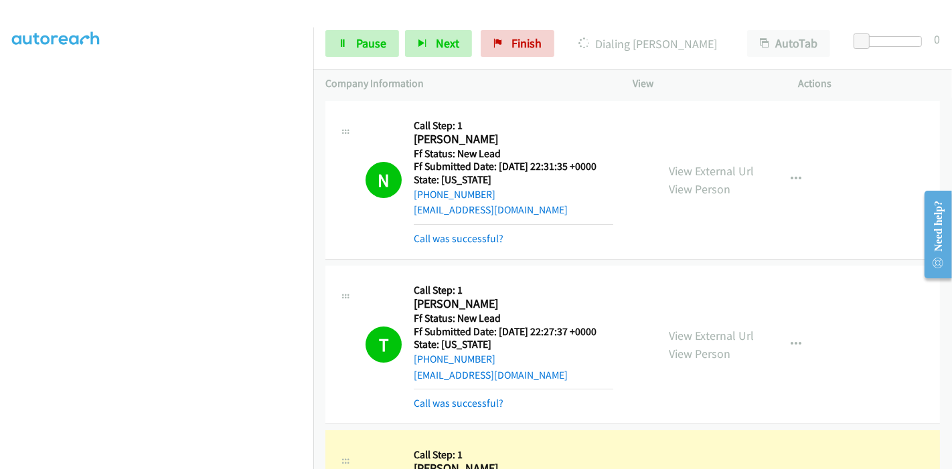
scroll to position [149, 0]
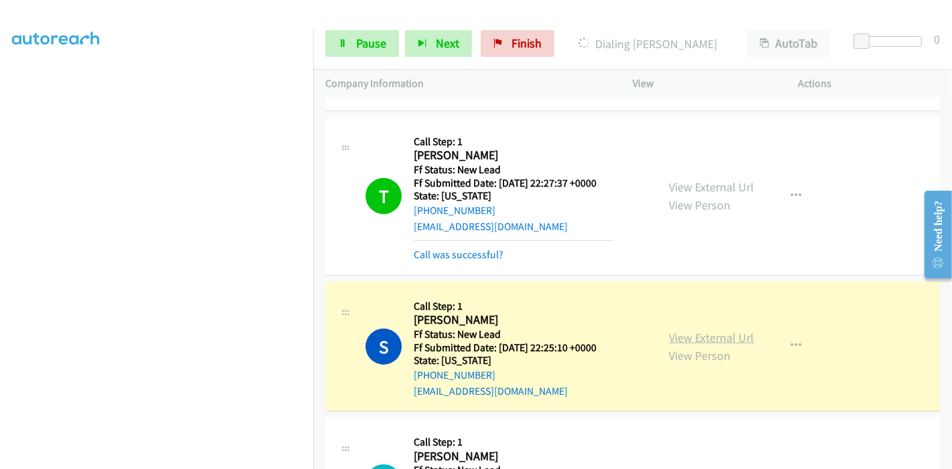
click at [726, 336] on link "View External Url" at bounding box center [711, 337] width 85 height 15
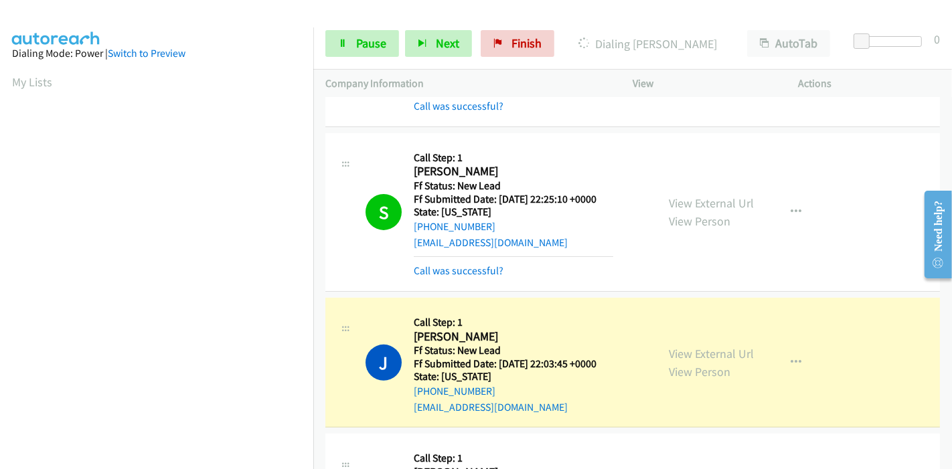
scroll to position [372, 0]
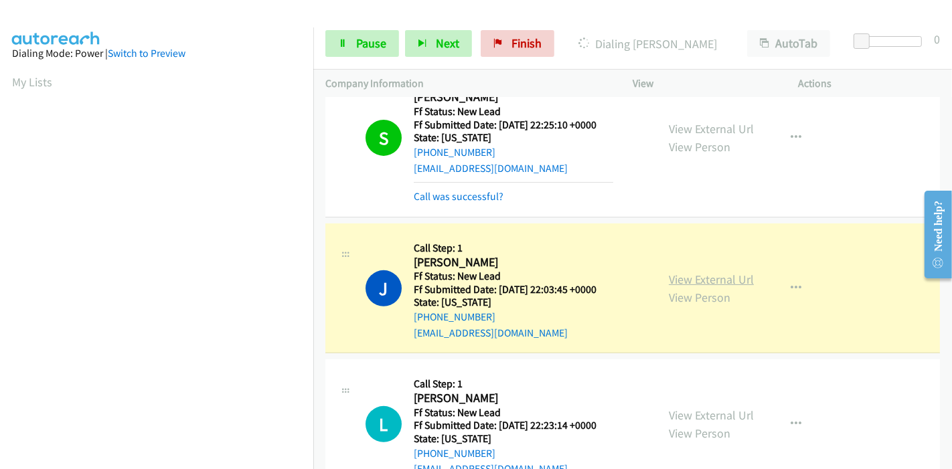
click at [708, 281] on link "View External Url" at bounding box center [711, 279] width 85 height 15
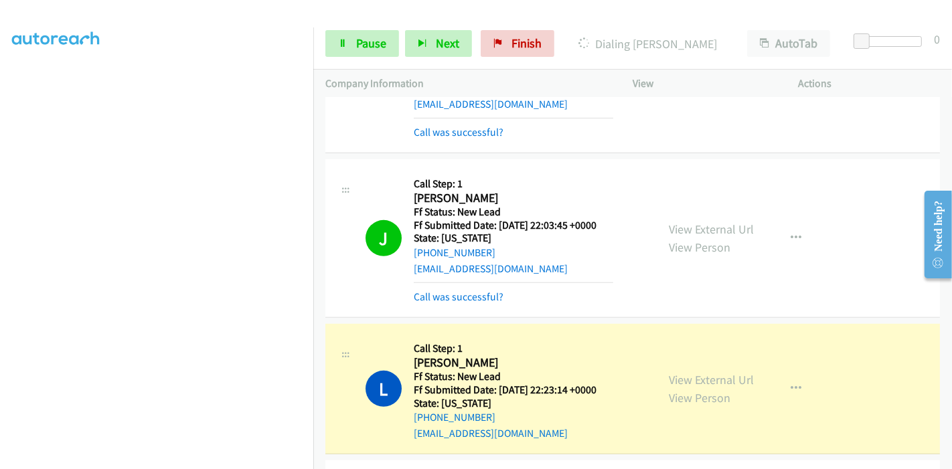
scroll to position [520, 0]
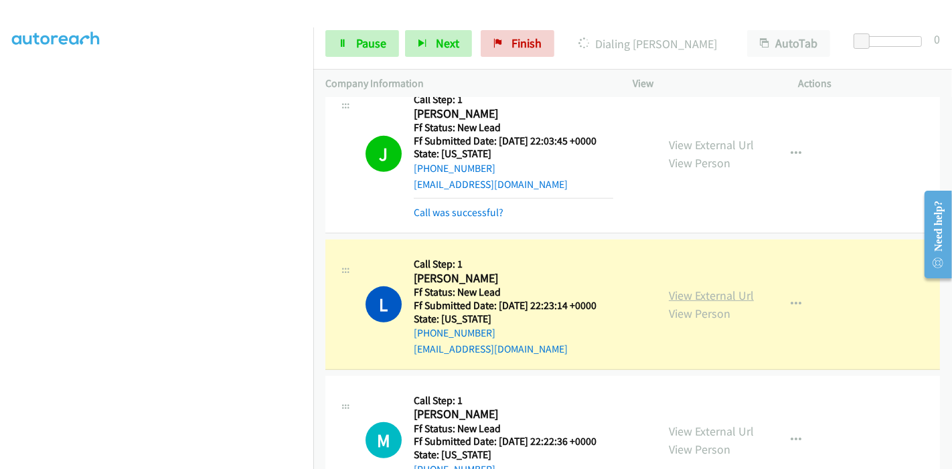
click at [677, 293] on link "View External Url" at bounding box center [711, 295] width 85 height 15
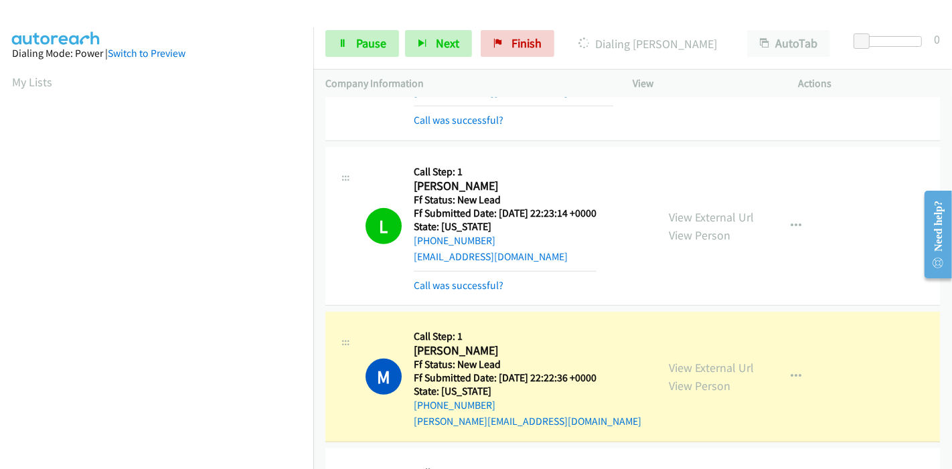
scroll to position [744, 0]
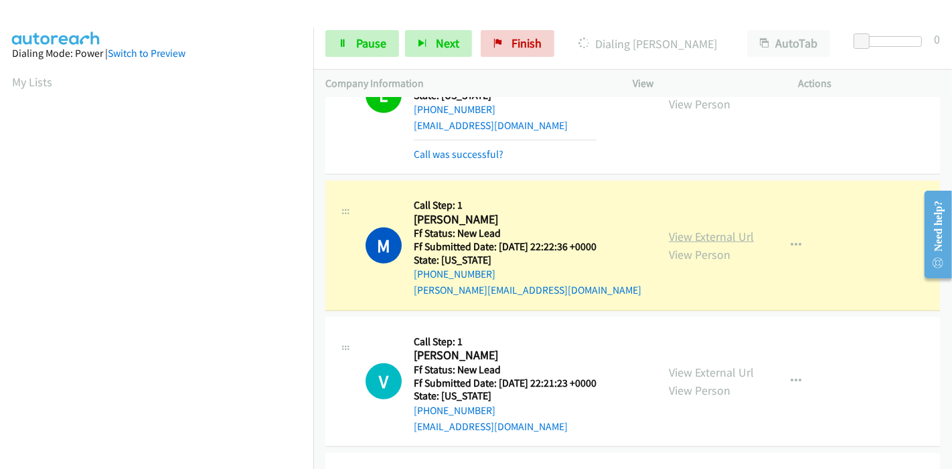
click at [669, 237] on link "View External Url" at bounding box center [711, 236] width 85 height 15
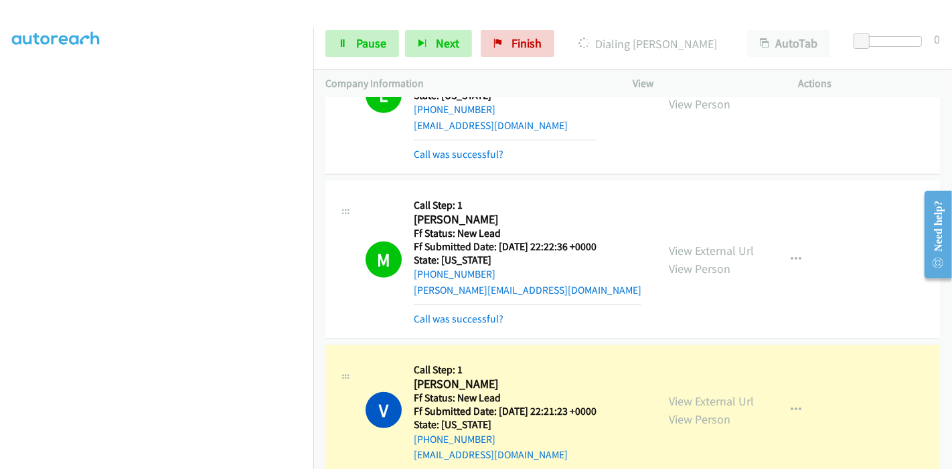
scroll to position [818, 0]
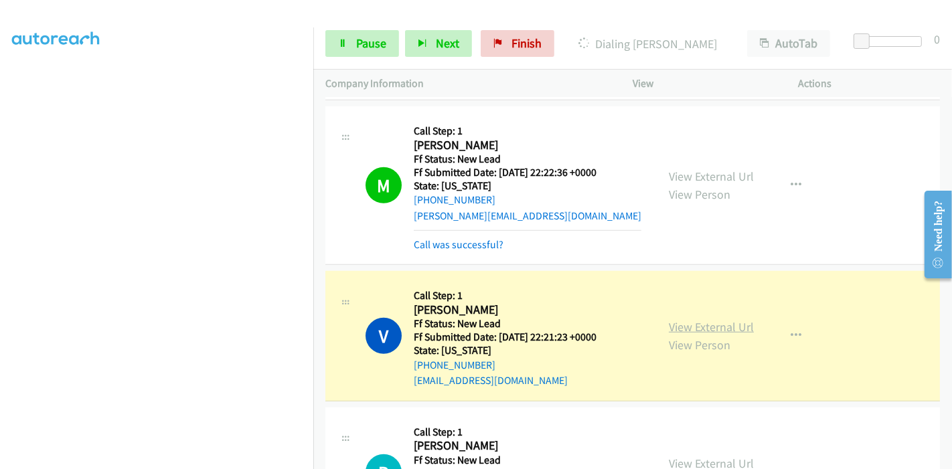
click at [671, 326] on link "View External Url" at bounding box center [711, 326] width 85 height 15
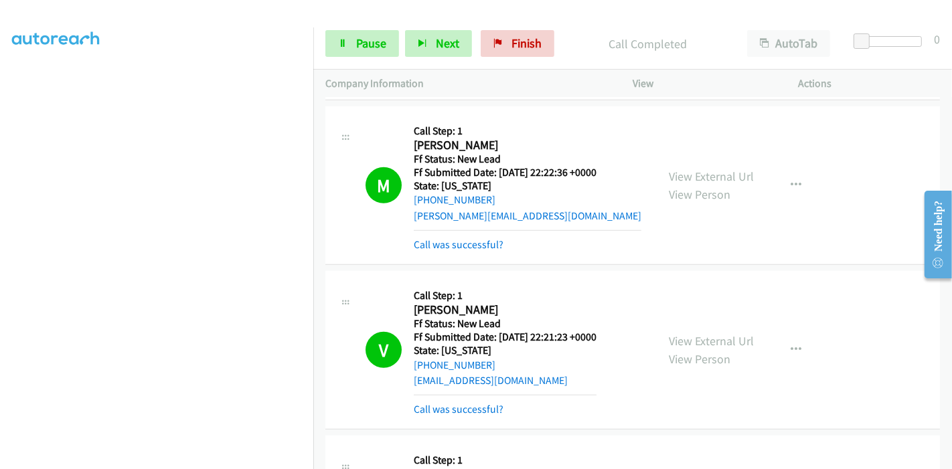
scroll to position [967, 0]
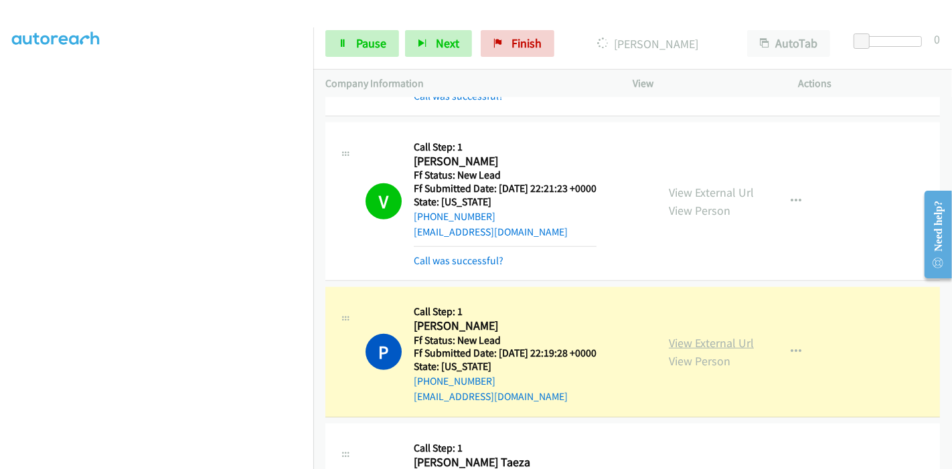
click at [722, 342] on link "View External Url" at bounding box center [711, 342] width 85 height 15
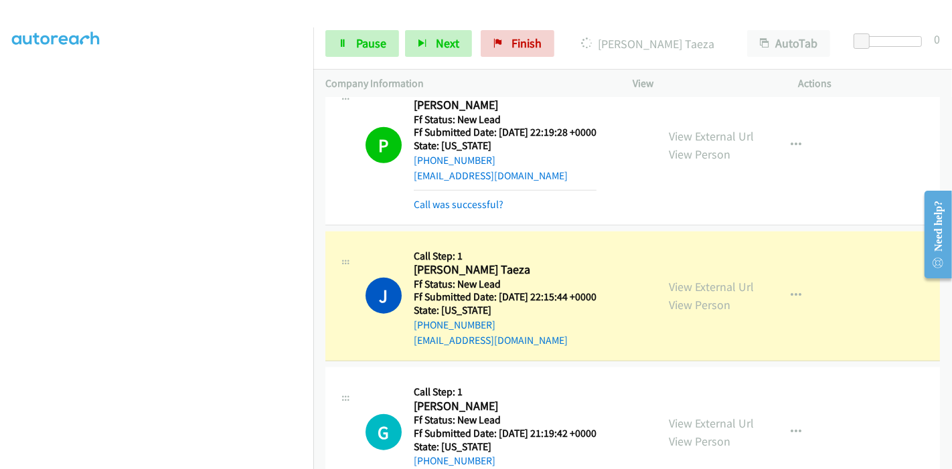
scroll to position [1190, 0]
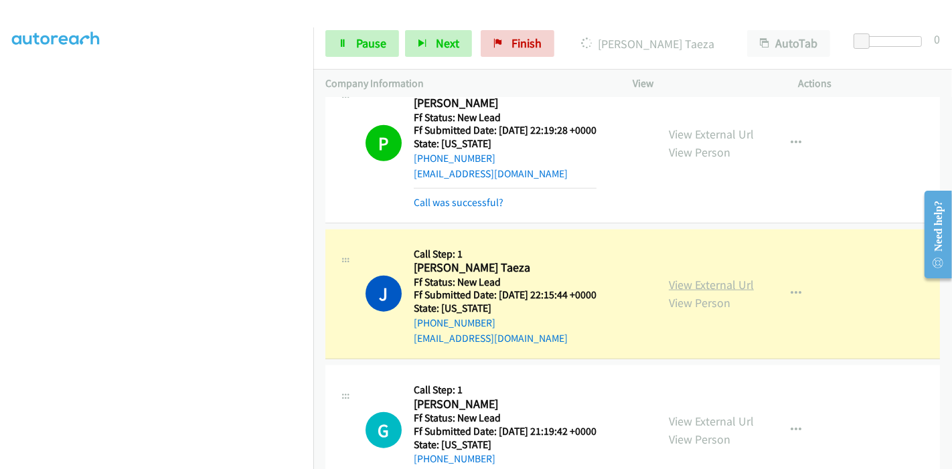
click at [718, 277] on link "View External Url" at bounding box center [711, 284] width 85 height 15
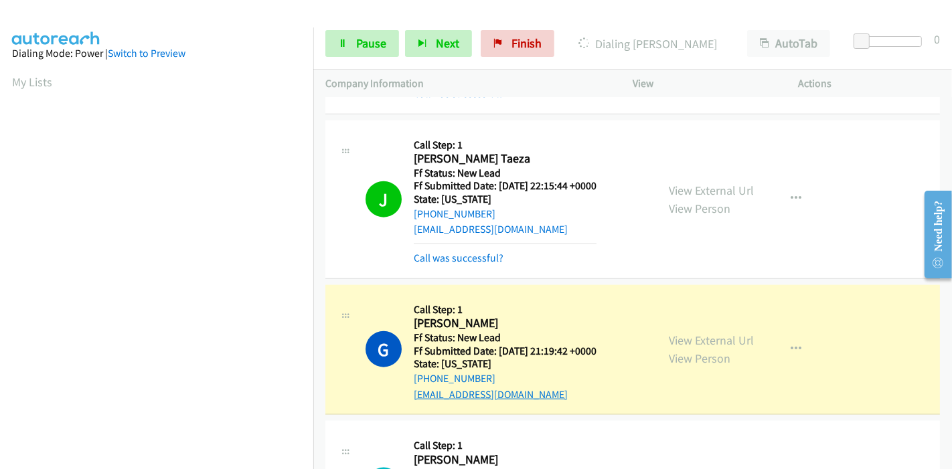
scroll to position [1413, 0]
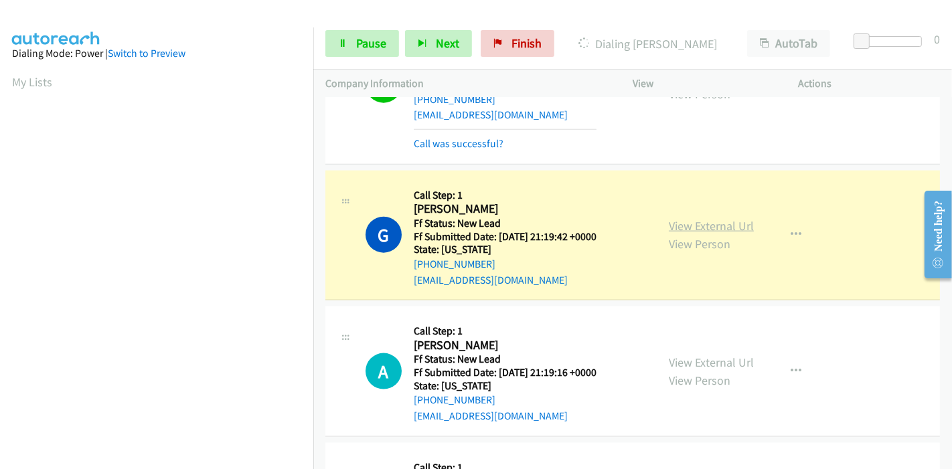
click at [686, 221] on link "View External Url" at bounding box center [711, 225] width 85 height 15
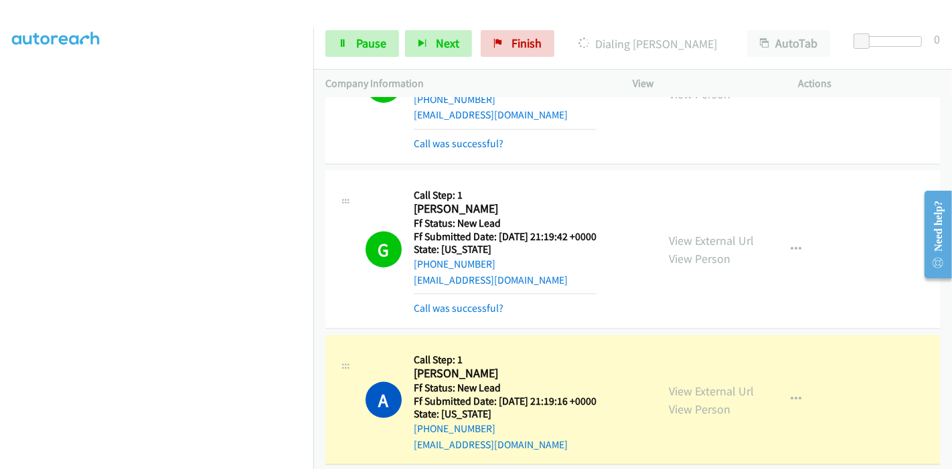
scroll to position [0, 0]
click at [681, 387] on link "View External Url" at bounding box center [711, 391] width 85 height 15
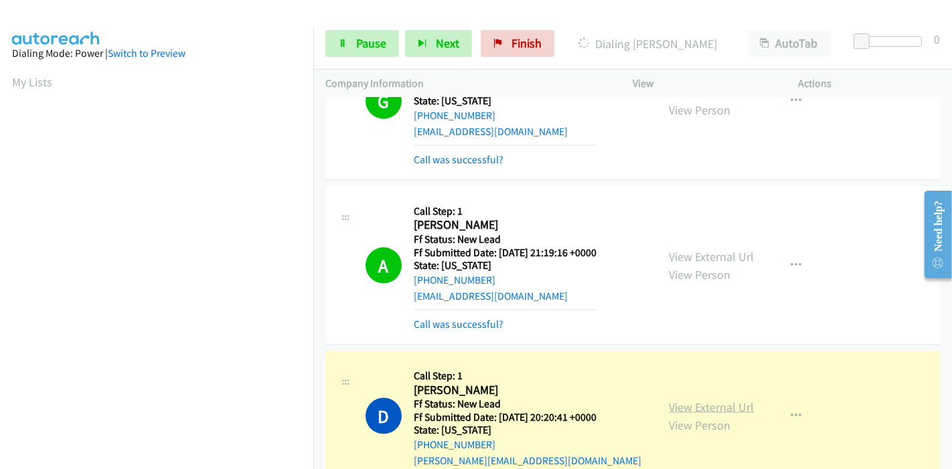
scroll to position [283, 0]
click at [718, 401] on link "View External Url" at bounding box center [711, 407] width 85 height 15
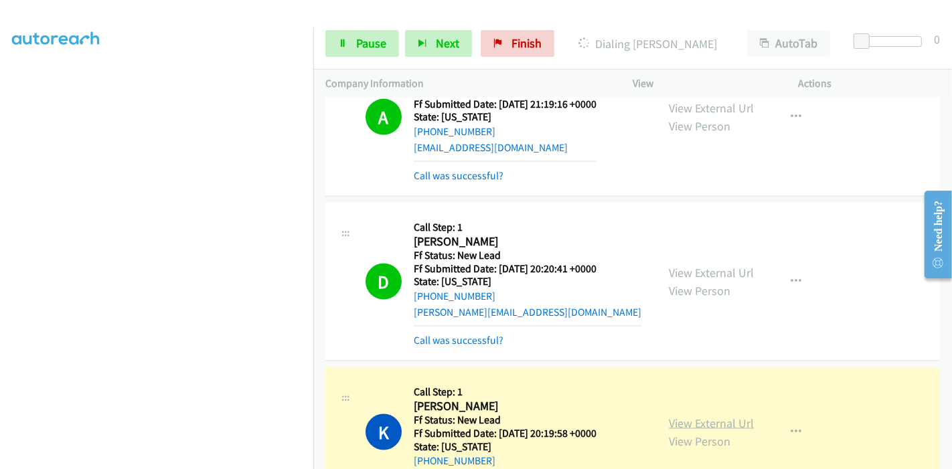
click at [682, 416] on link "View External Url" at bounding box center [711, 423] width 85 height 15
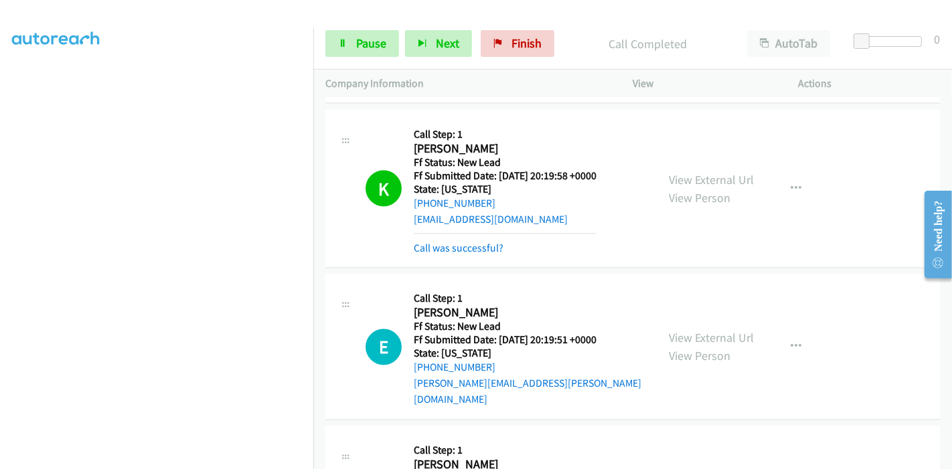
scroll to position [2008, 0]
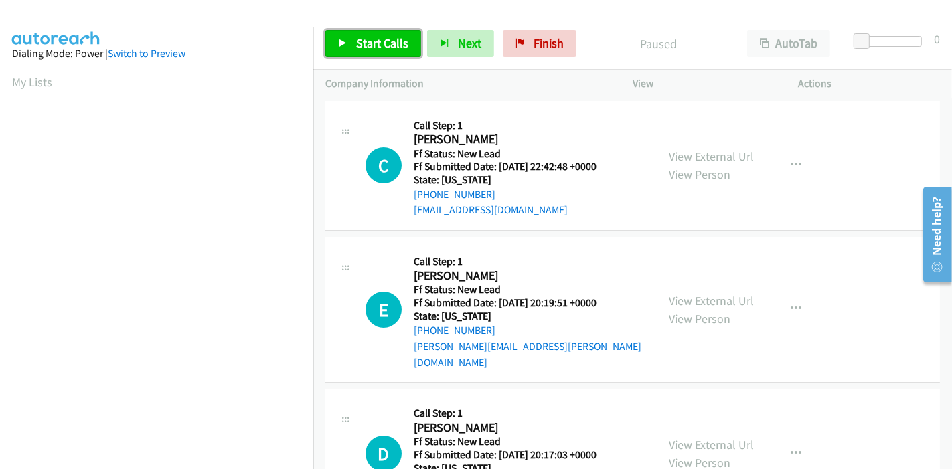
click at [366, 52] on link "Start Calls" at bounding box center [373, 43] width 96 height 27
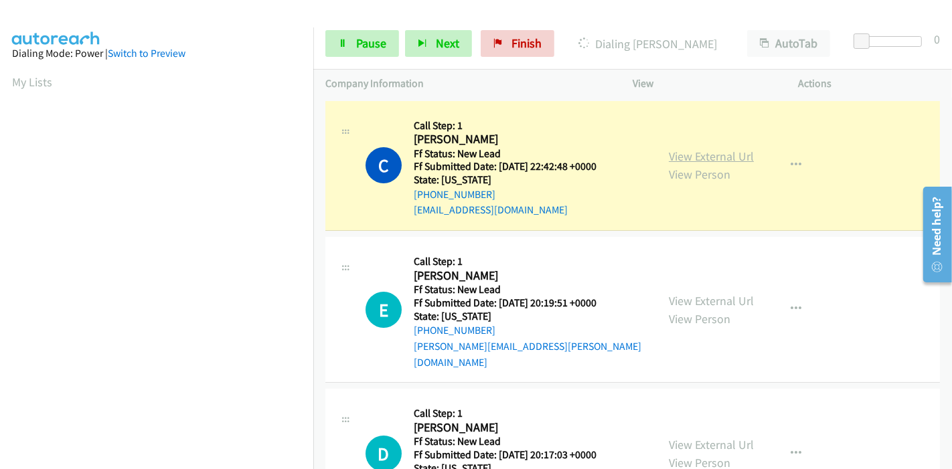
click at [720, 149] on link "View External Url" at bounding box center [711, 156] width 85 height 15
click at [362, 45] on span "Pause" at bounding box center [371, 42] width 30 height 15
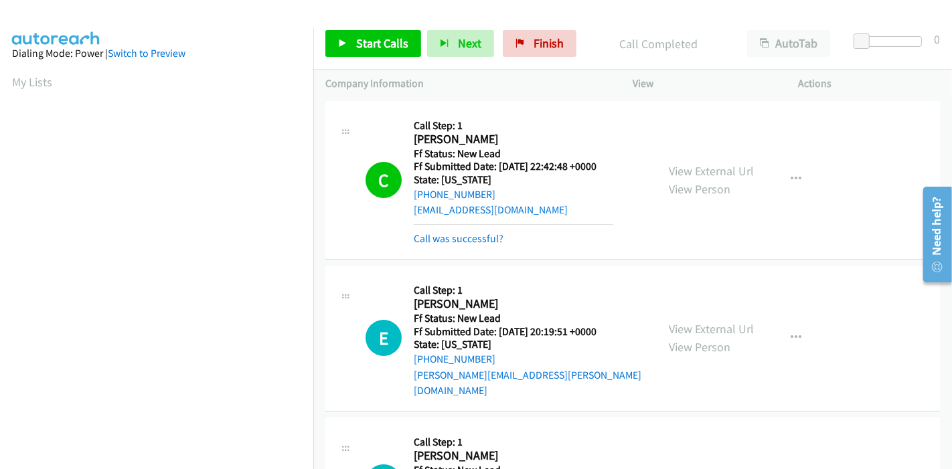
scroll to position [283, 0]
click at [520, 29] on div "Start Calls Pause Next Finish Call Completed AutoTab AutoTab 0" at bounding box center [632, 44] width 639 height 52
click at [541, 42] on span "Finish" at bounding box center [549, 42] width 30 height 15
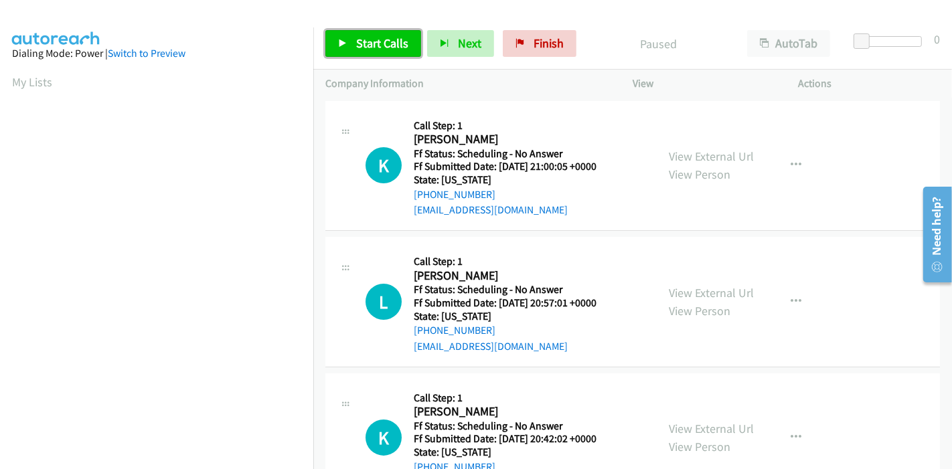
click at [365, 39] on span "Start Calls" at bounding box center [382, 42] width 52 height 15
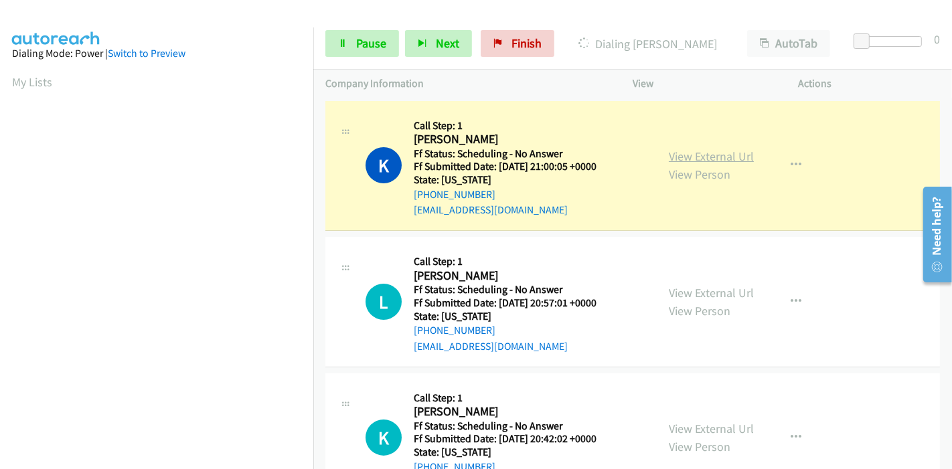
click at [742, 158] on link "View External Url" at bounding box center [711, 156] width 85 height 15
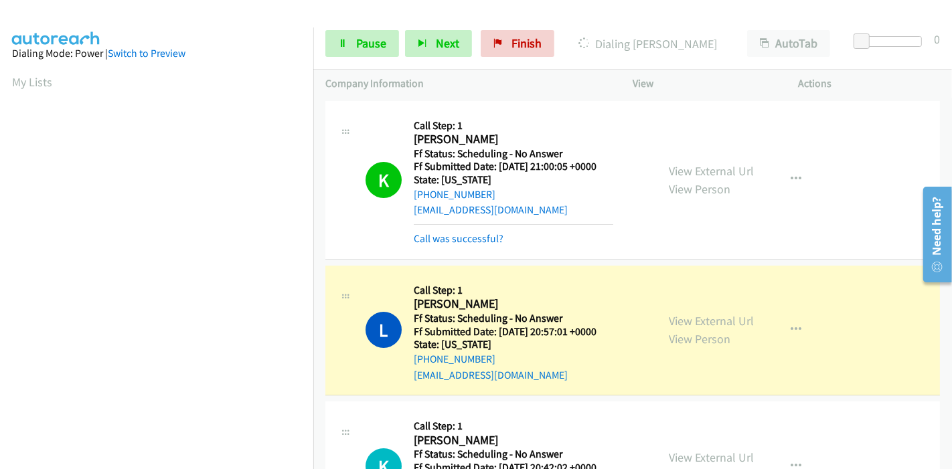
scroll to position [283, 0]
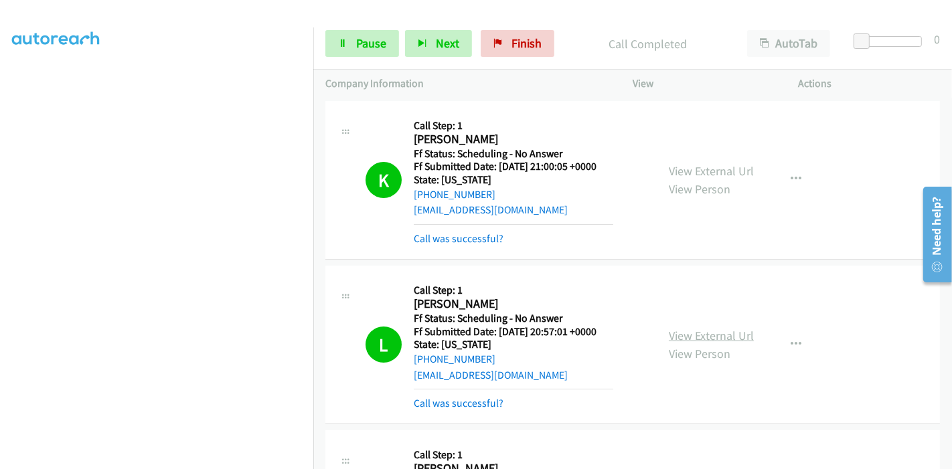
click at [719, 329] on link "View External Url" at bounding box center [711, 335] width 85 height 15
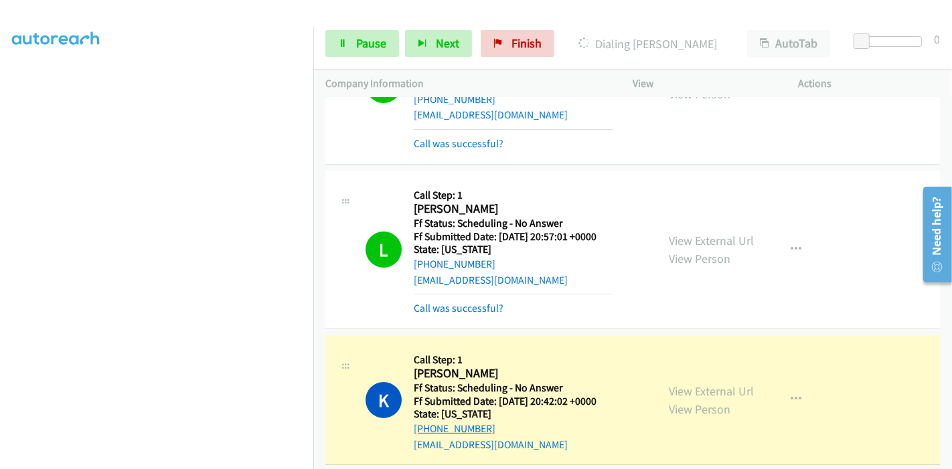
scroll to position [223, 0]
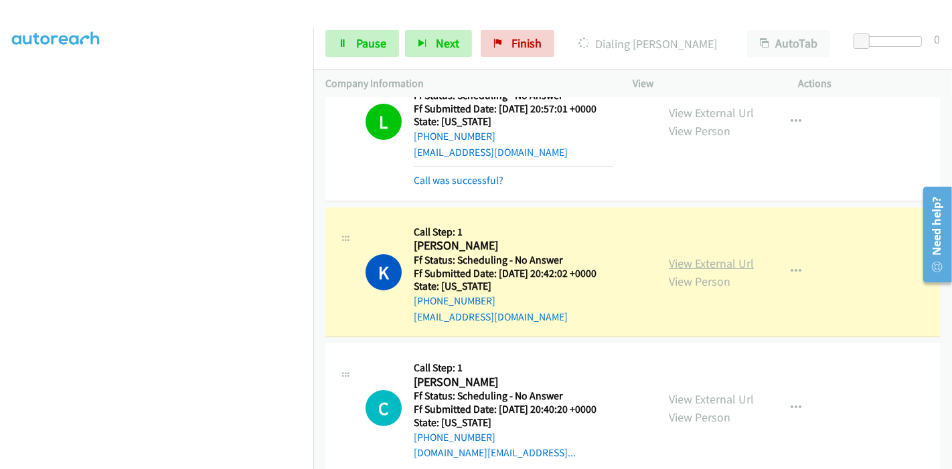
click at [690, 264] on link "View External Url" at bounding box center [711, 263] width 85 height 15
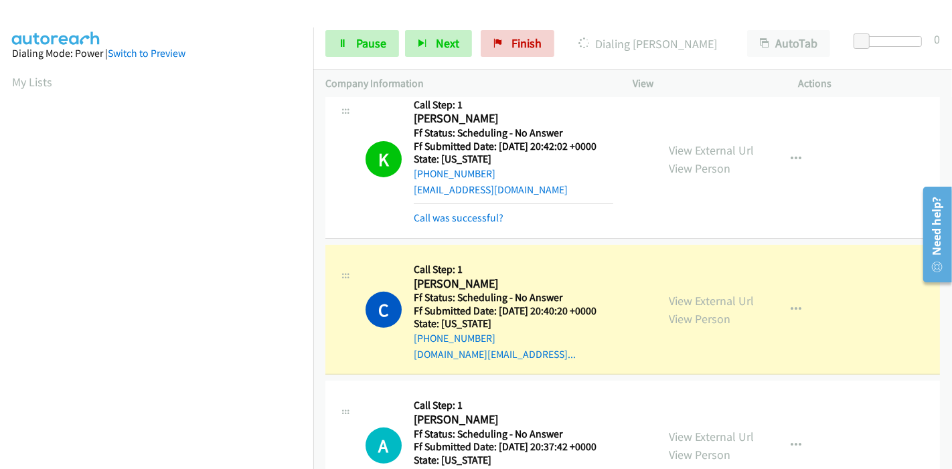
scroll to position [446, 0]
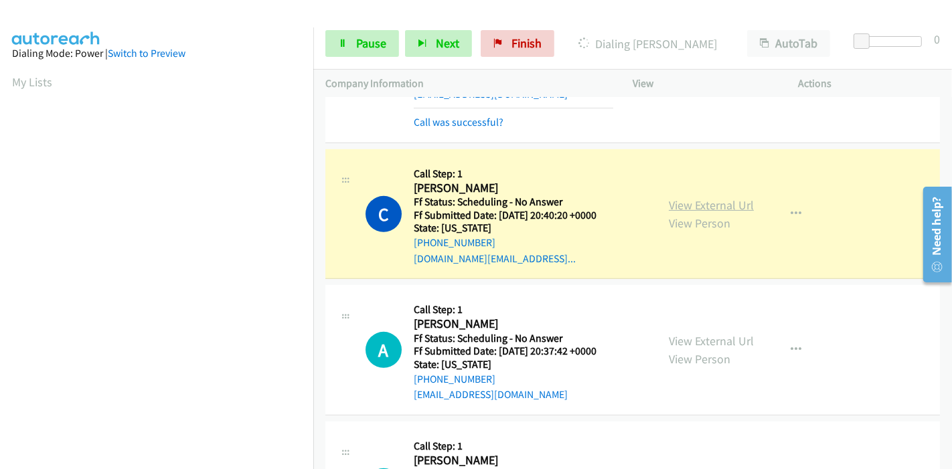
click at [720, 206] on link "View External Url" at bounding box center [711, 204] width 85 height 15
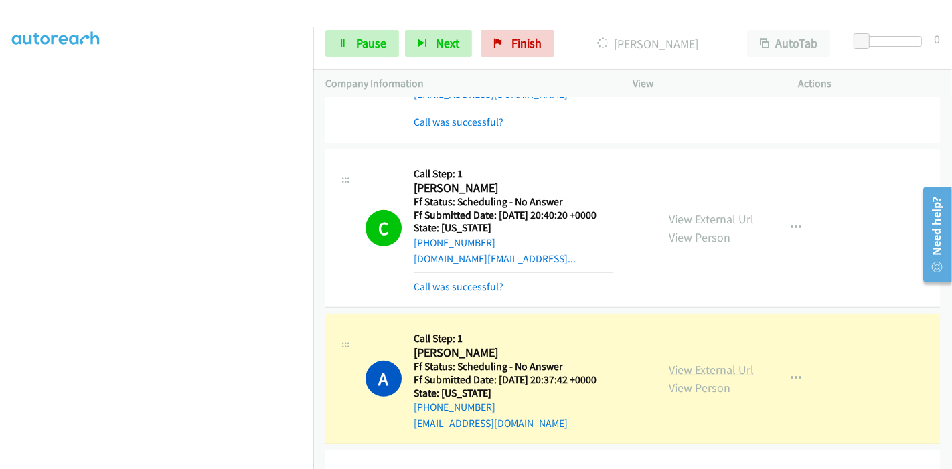
click at [694, 366] on link "View External Url" at bounding box center [711, 369] width 85 height 15
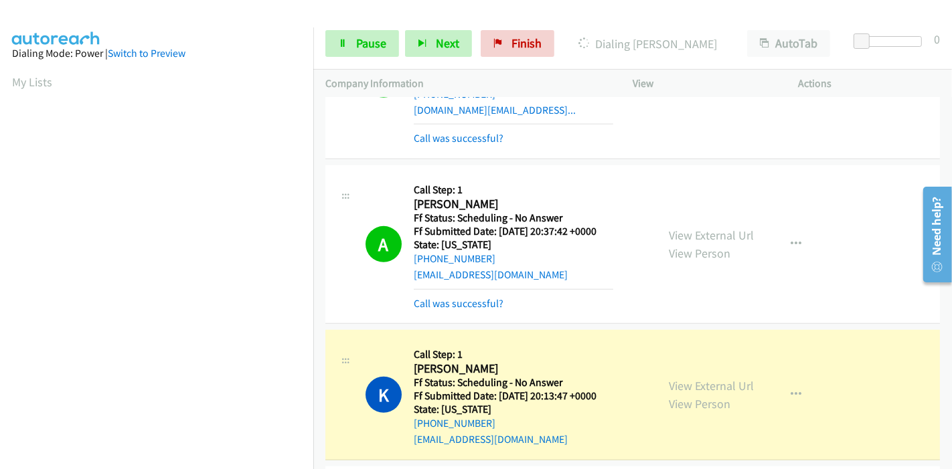
scroll to position [669, 0]
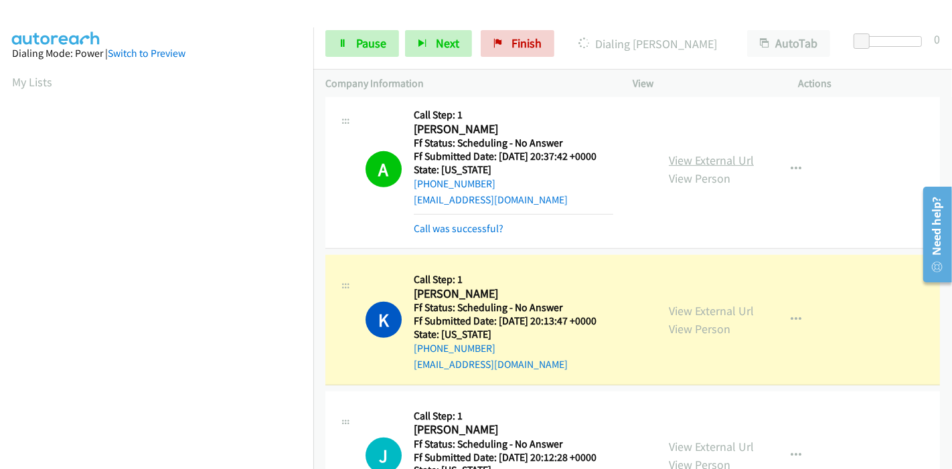
click at [720, 156] on link "View External Url" at bounding box center [711, 160] width 85 height 15
click at [673, 309] on link "View External Url" at bounding box center [711, 310] width 85 height 15
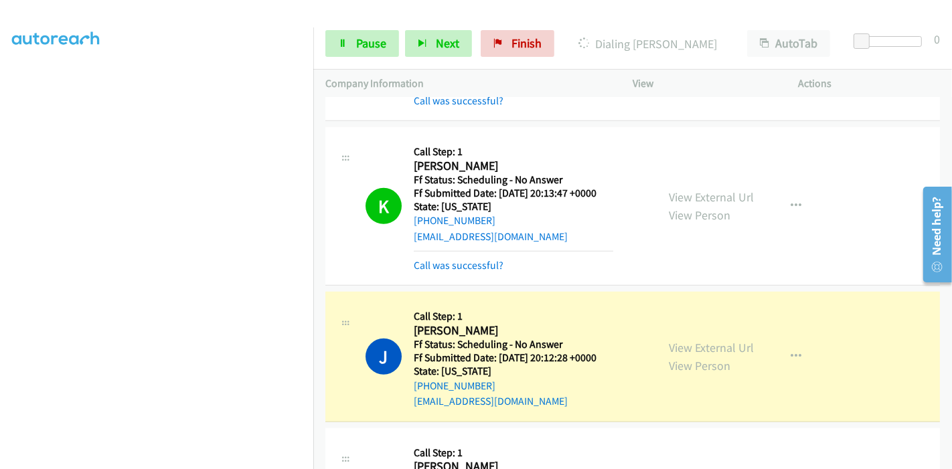
scroll to position [892, 0]
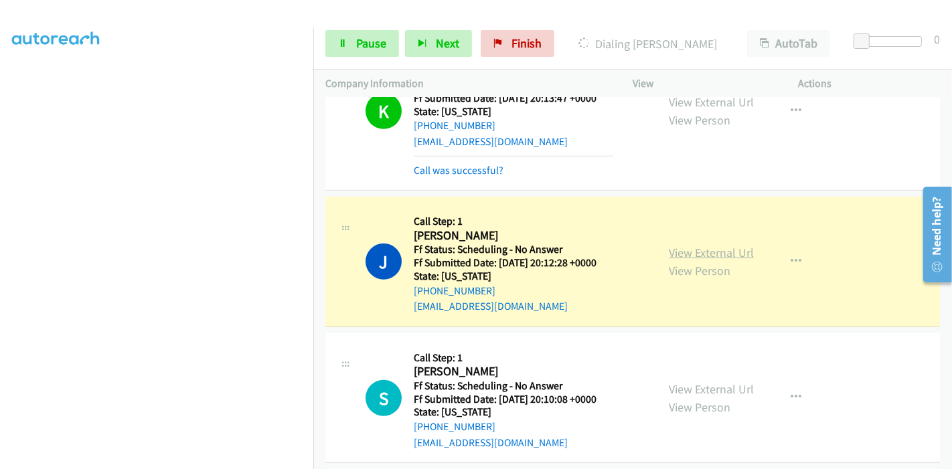
click at [714, 250] on link "View External Url" at bounding box center [711, 252] width 85 height 15
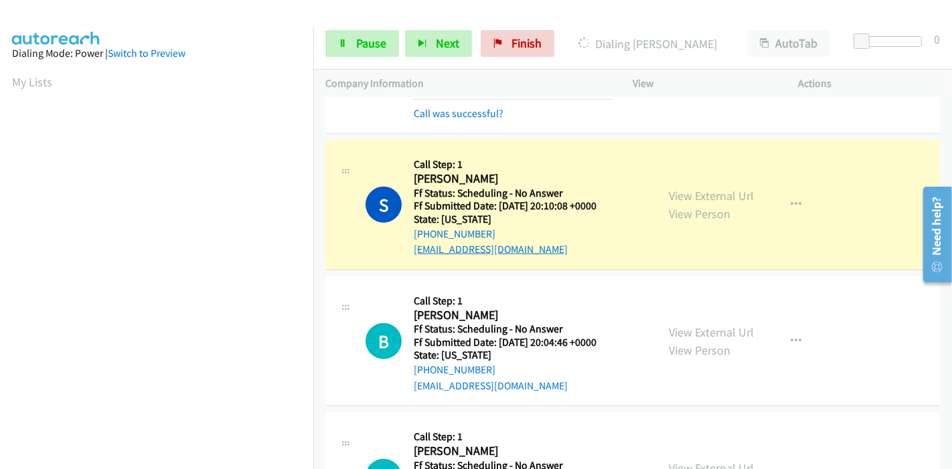
scroll to position [1115, 0]
click at [732, 188] on link "View External Url" at bounding box center [711, 194] width 85 height 15
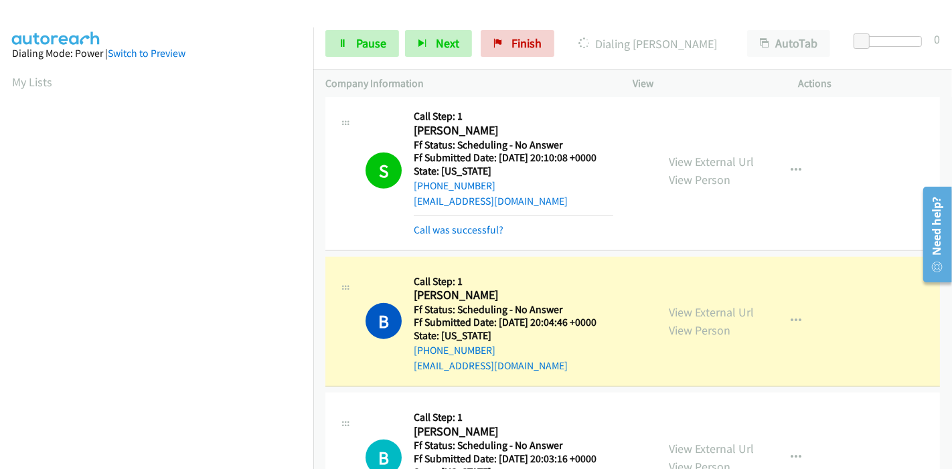
scroll to position [1264, 0]
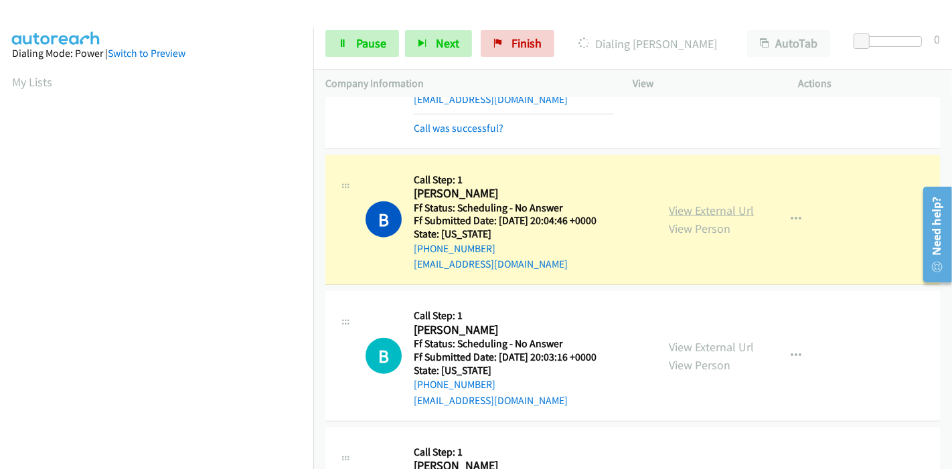
click at [681, 204] on link "View External Url" at bounding box center [711, 210] width 85 height 15
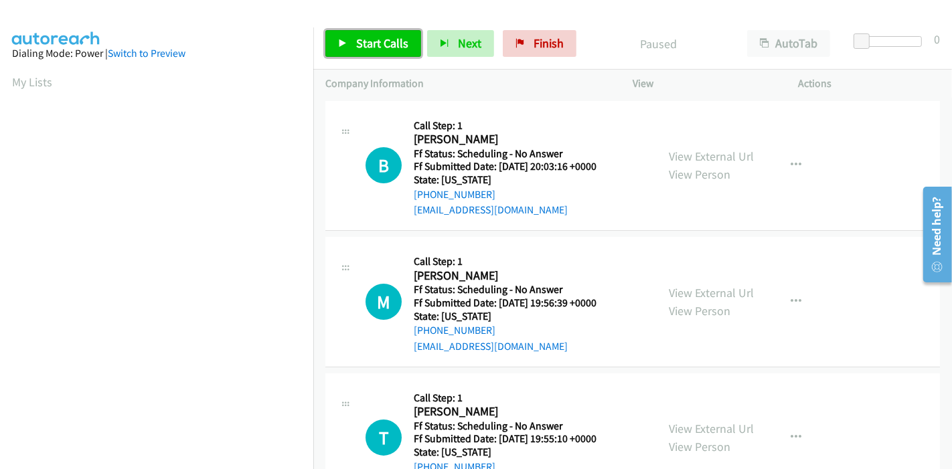
click at [378, 50] on span "Start Calls" at bounding box center [382, 42] width 52 height 15
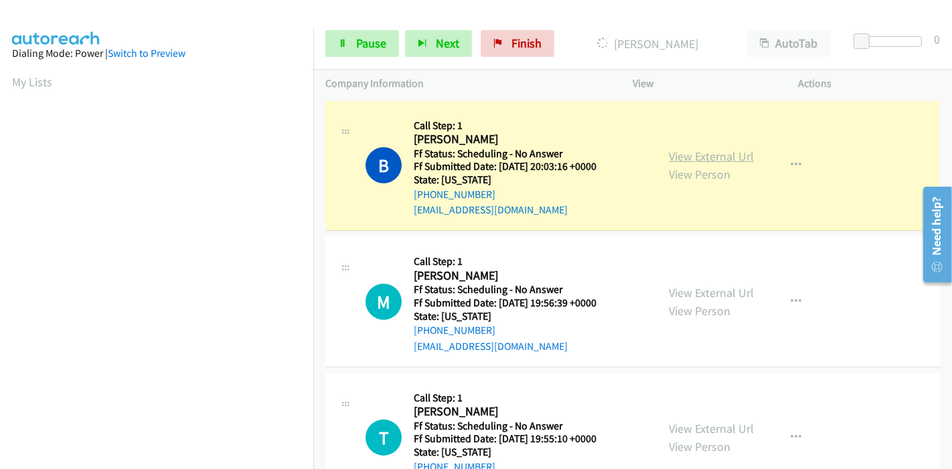
click at [684, 155] on link "View External Url" at bounding box center [711, 156] width 85 height 15
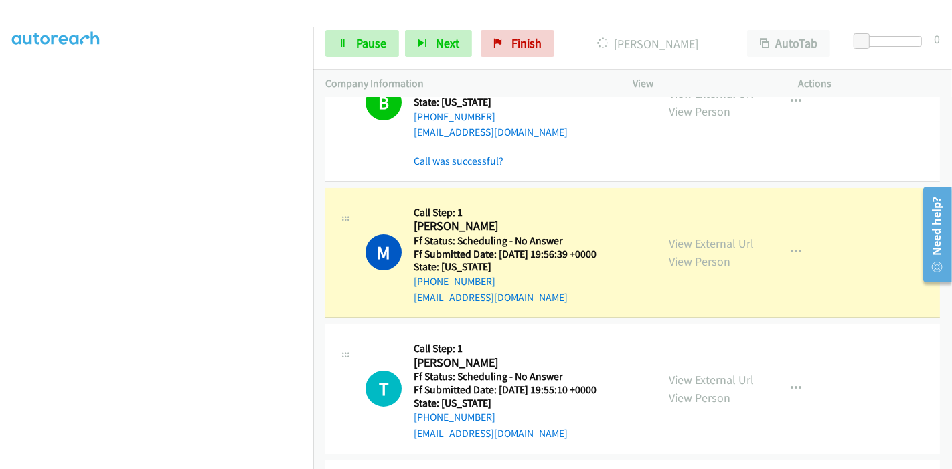
scroll to position [149, 0]
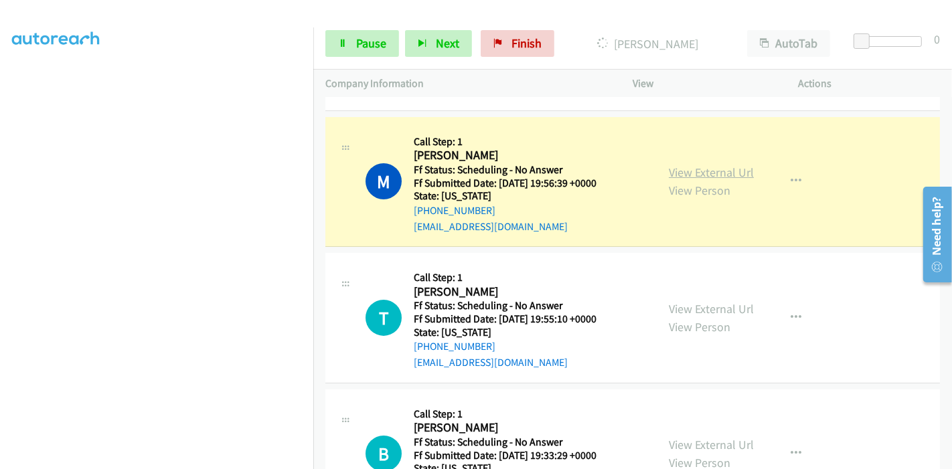
click at [721, 177] on link "View External Url" at bounding box center [711, 172] width 85 height 15
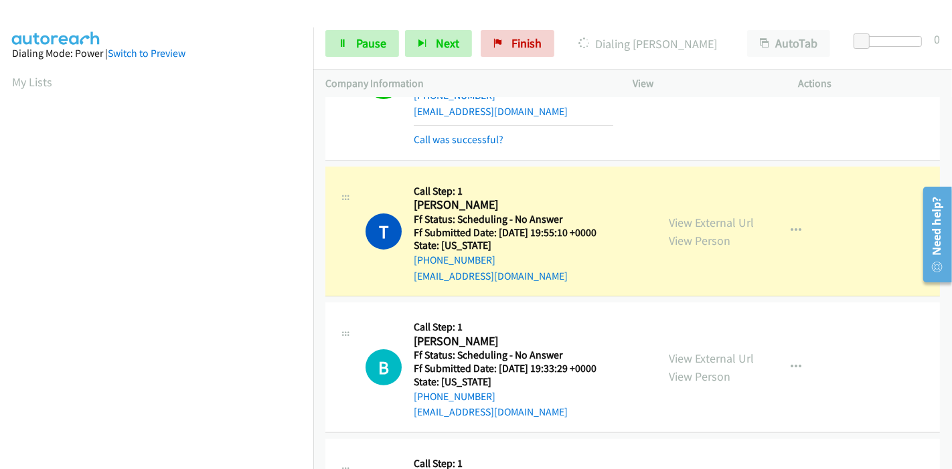
scroll to position [297, 0]
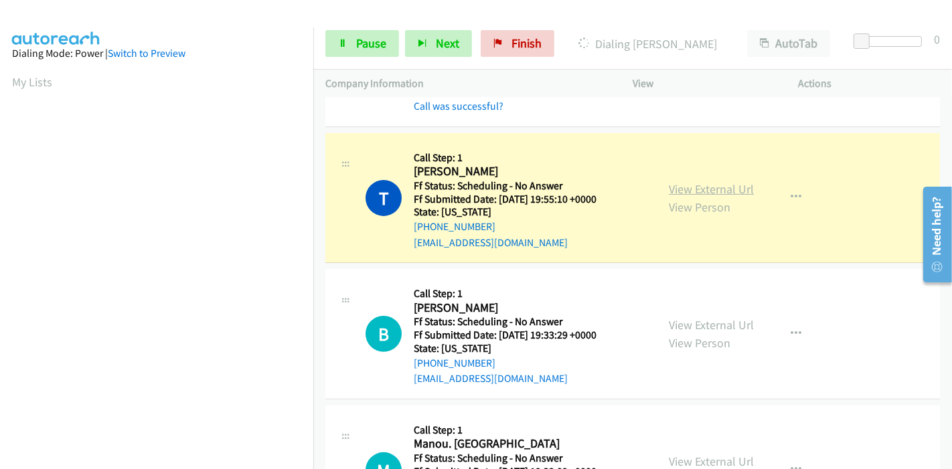
click at [678, 187] on link "View External Url" at bounding box center [711, 188] width 85 height 15
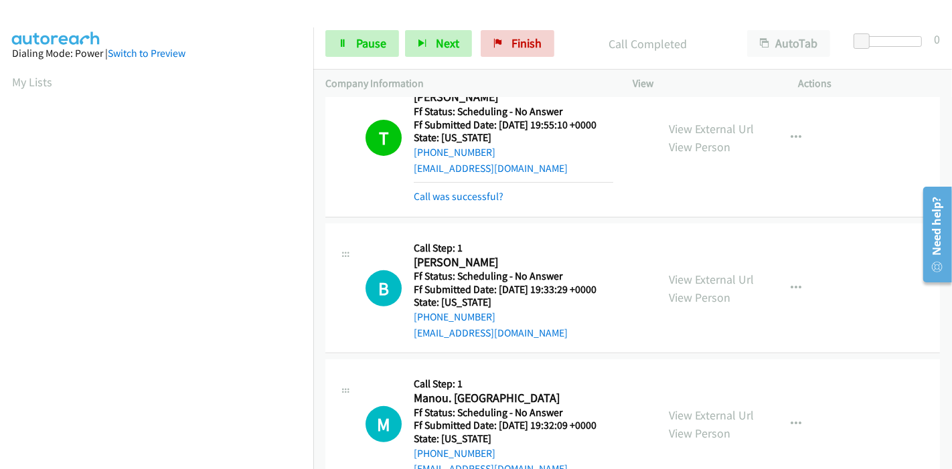
scroll to position [446, 0]
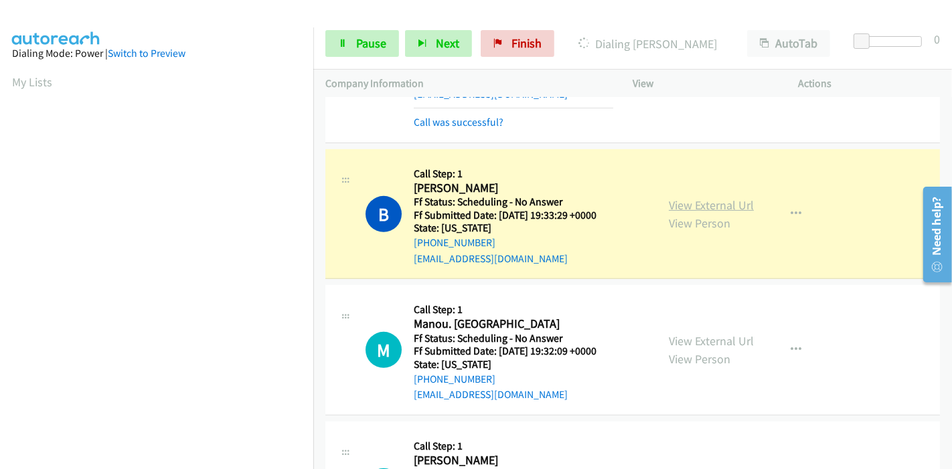
click at [669, 202] on link "View External Url" at bounding box center [711, 204] width 85 height 15
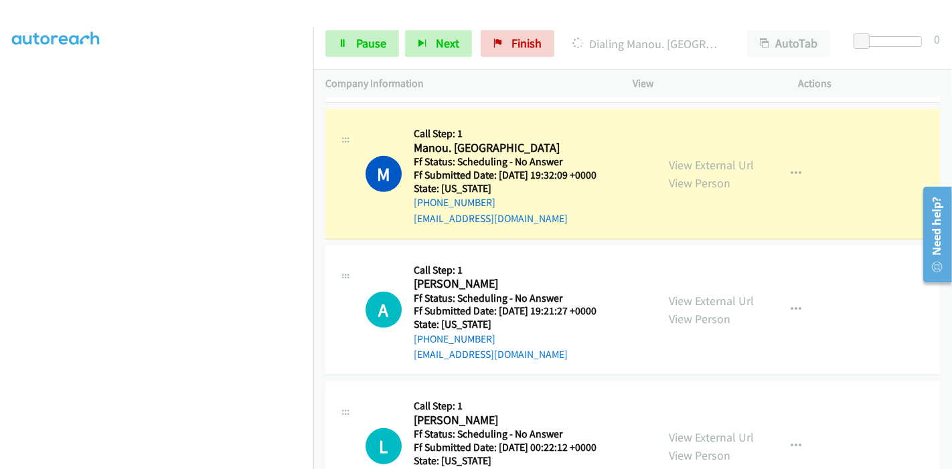
scroll to position [669, 0]
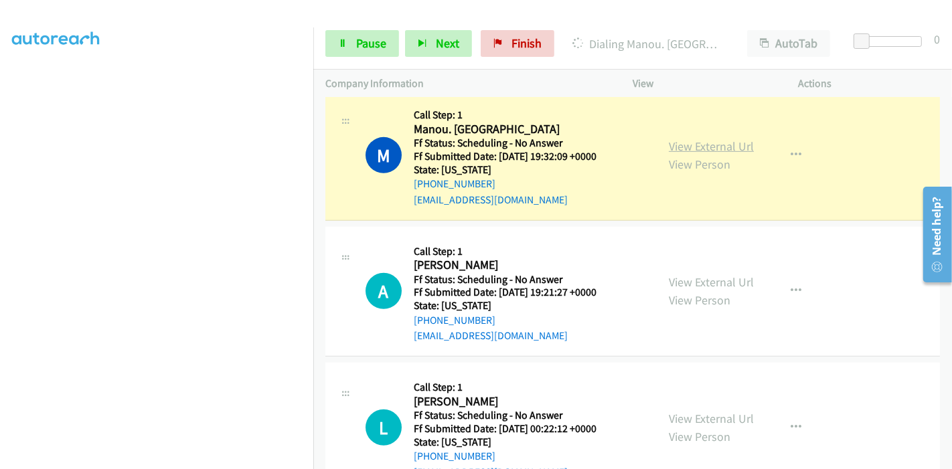
click at [729, 145] on link "View External Url" at bounding box center [711, 146] width 85 height 15
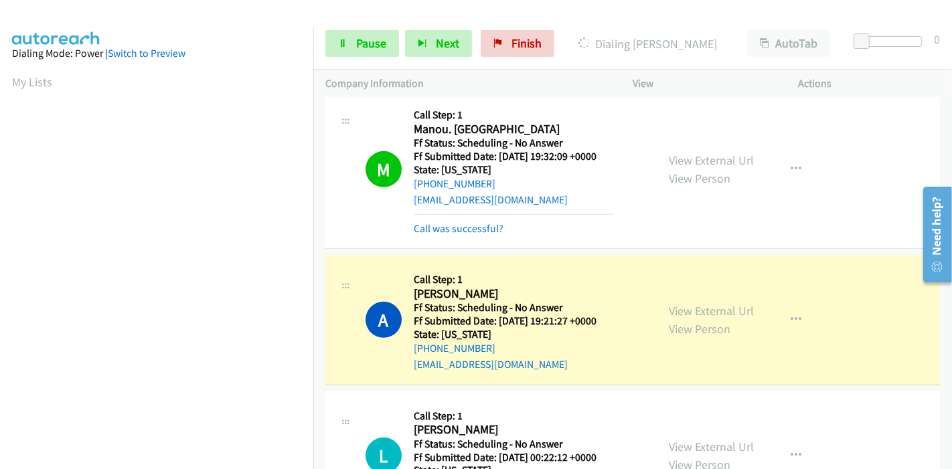
scroll to position [283, 0]
click at [690, 313] on link "View External Url" at bounding box center [711, 310] width 85 height 15
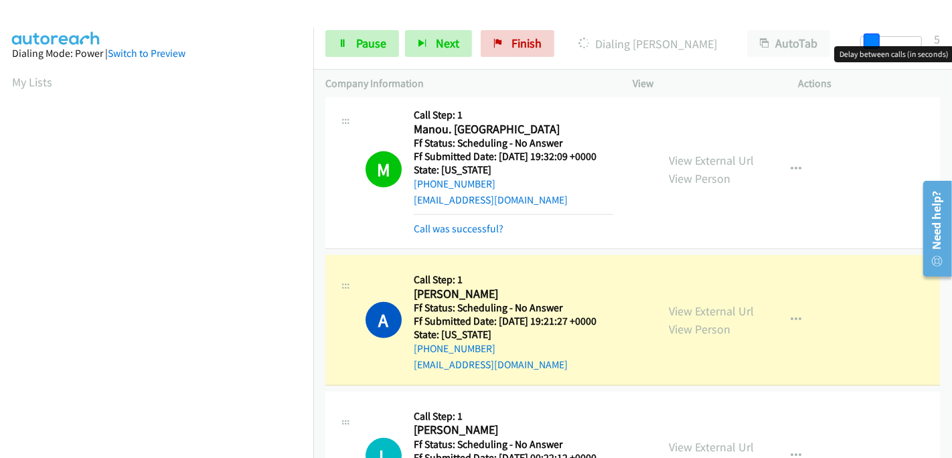
drag, startPoint x: 864, startPoint y: 33, endPoint x: 940, endPoint y: 39, distance: 76.6
click at [951, 39] on div "Start Calls Pause Next Finish Dialing [PERSON_NAME] AutoTab AutoTab 5" at bounding box center [632, 44] width 639 height 52
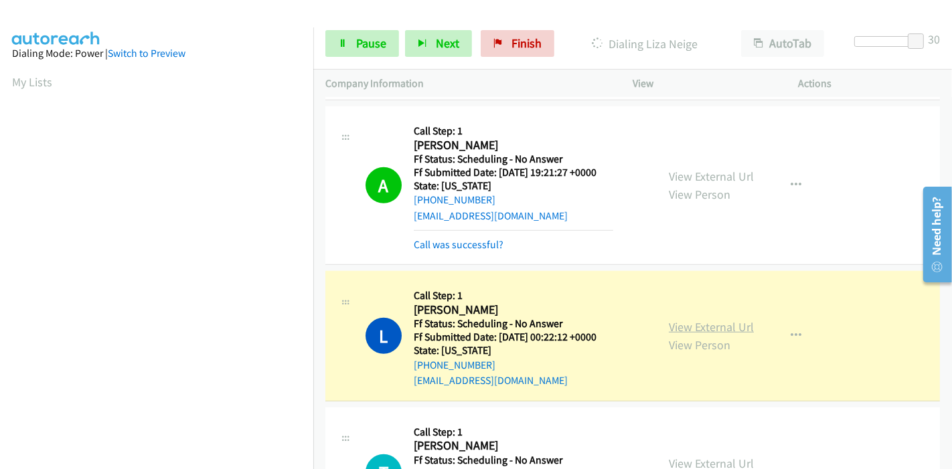
scroll to position [283, 0]
click at [686, 320] on link "View External Url" at bounding box center [711, 326] width 85 height 15
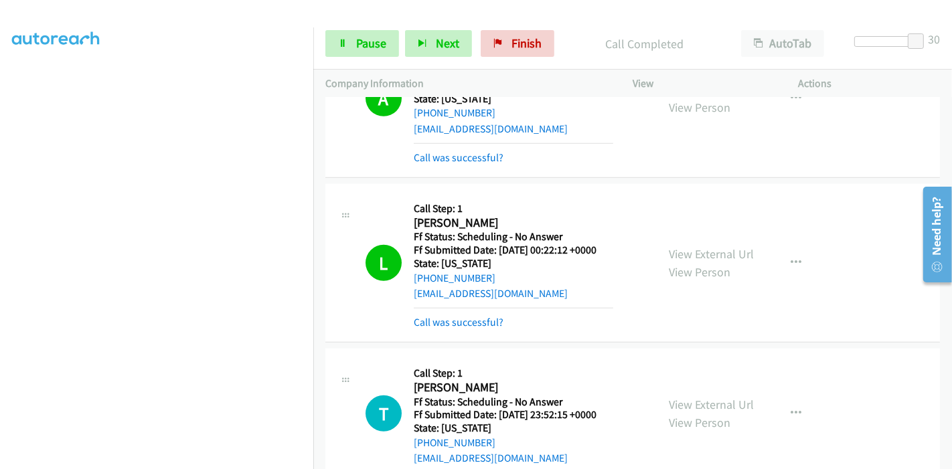
scroll to position [1041, 0]
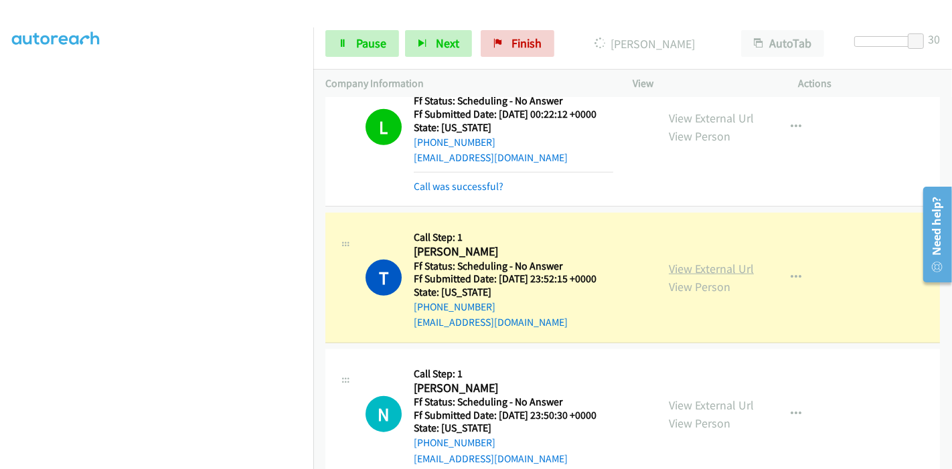
click at [673, 264] on link "View External Url" at bounding box center [711, 268] width 85 height 15
click at [356, 48] on span "Pause" at bounding box center [371, 42] width 30 height 15
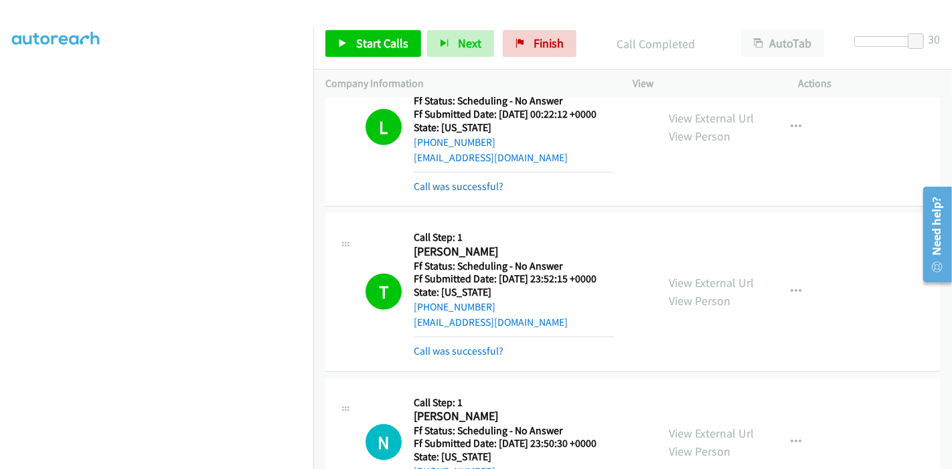
click at [394, 29] on div "Start Calls Pause Next Finish Call Completed AutoTab AutoTab 30" at bounding box center [632, 44] width 639 height 52
click at [394, 39] on span "Start Calls" at bounding box center [382, 42] width 52 height 15
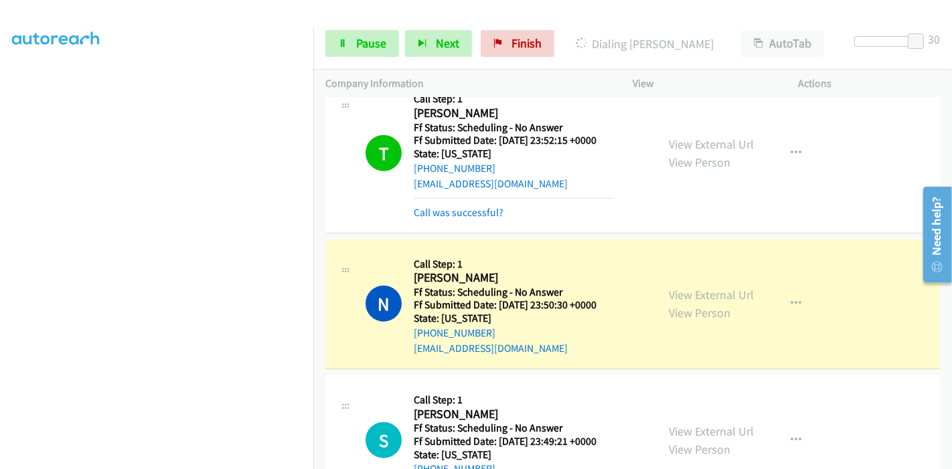
scroll to position [1339, 0]
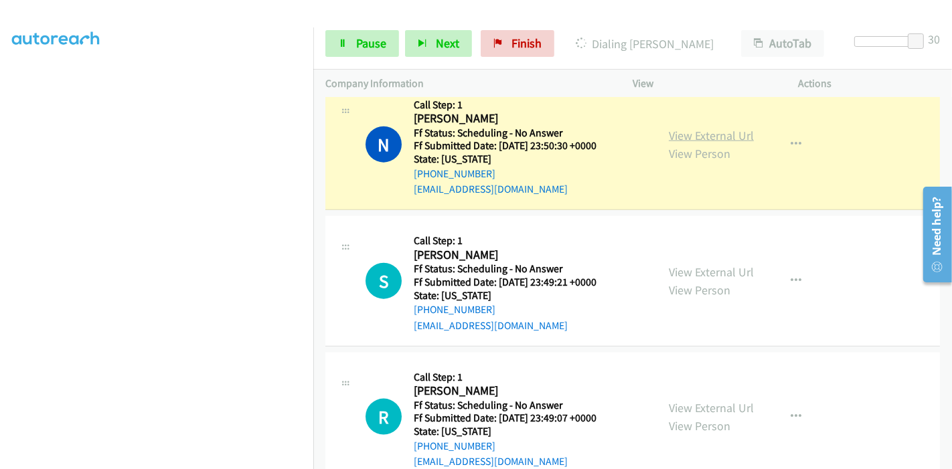
click at [718, 133] on link "View External Url" at bounding box center [711, 135] width 85 height 15
click at [366, 33] on link "Pause" at bounding box center [362, 43] width 74 height 27
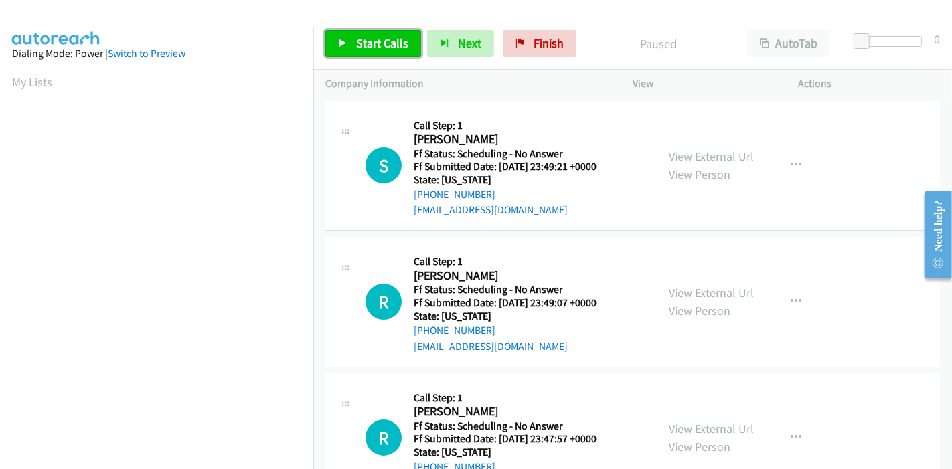
click at [355, 35] on link "Start Calls" at bounding box center [373, 43] width 96 height 27
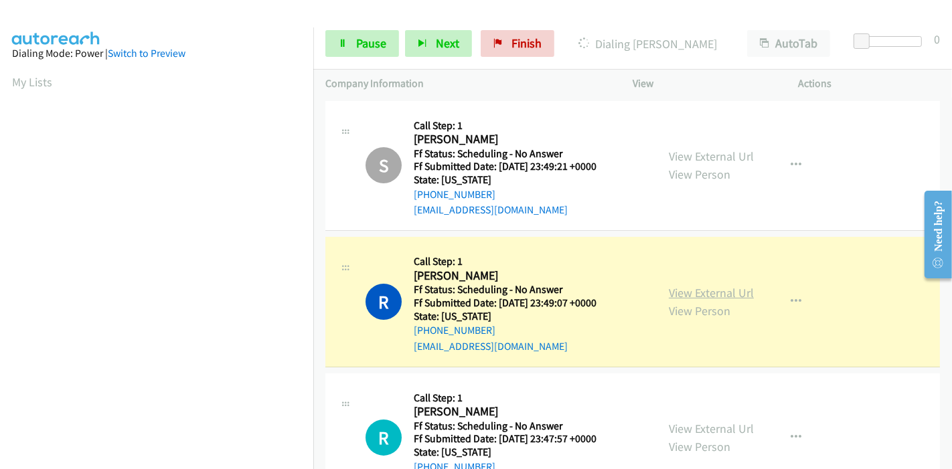
scroll to position [283, 0]
click at [670, 291] on link "View External Url" at bounding box center [711, 292] width 85 height 15
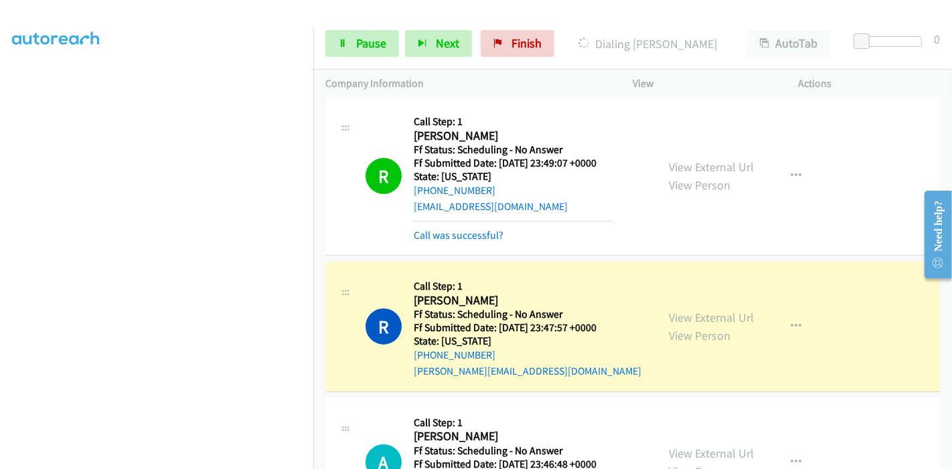
scroll to position [149, 0]
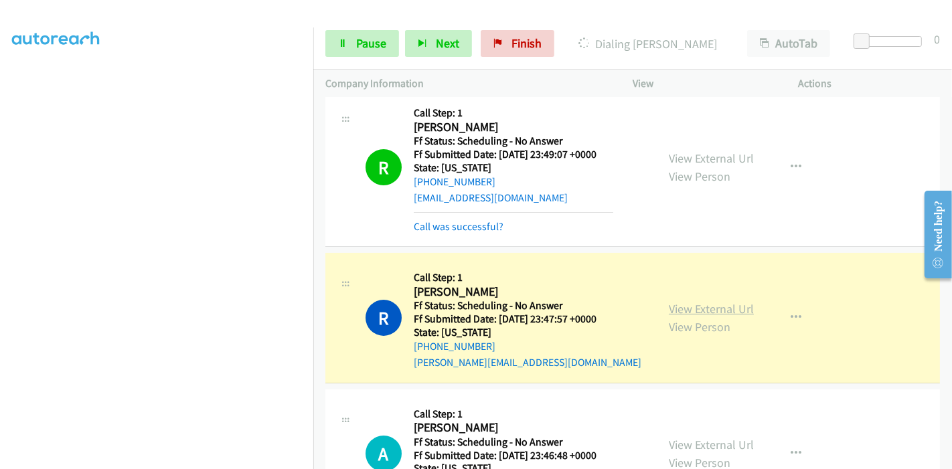
click at [685, 308] on link "View External Url" at bounding box center [711, 308] width 85 height 15
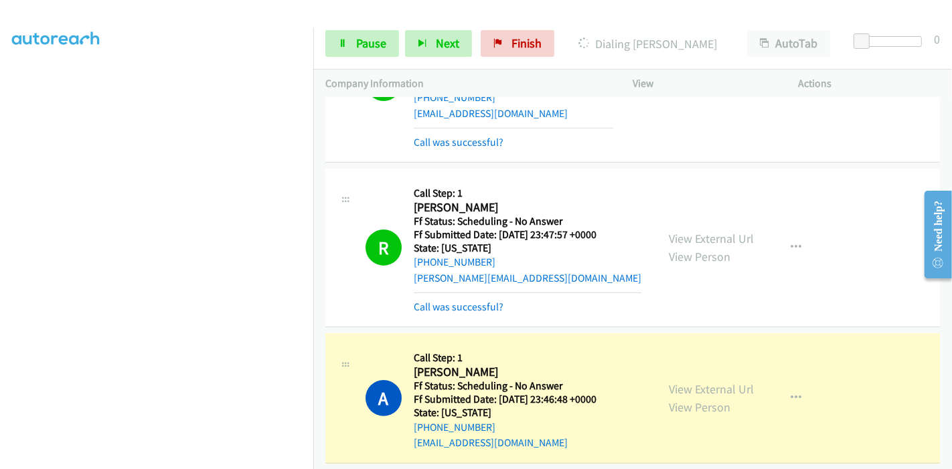
scroll to position [297, 0]
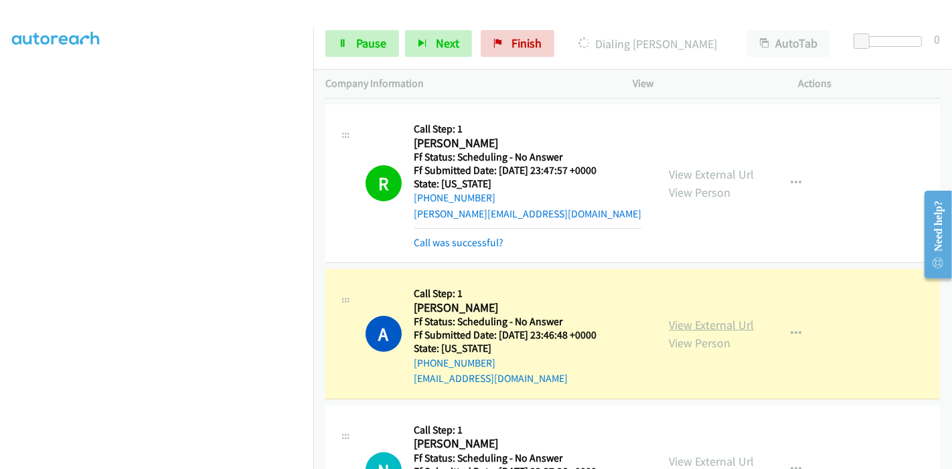
click at [733, 324] on link "View External Url" at bounding box center [711, 324] width 85 height 15
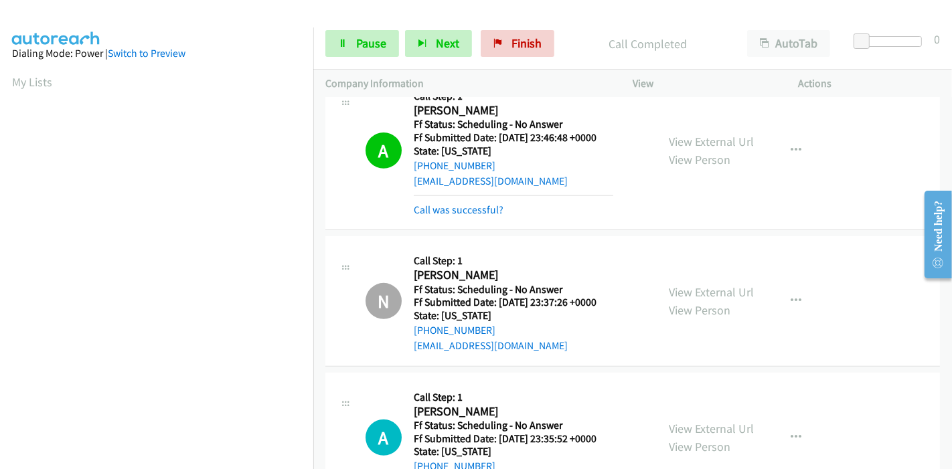
scroll to position [594, 0]
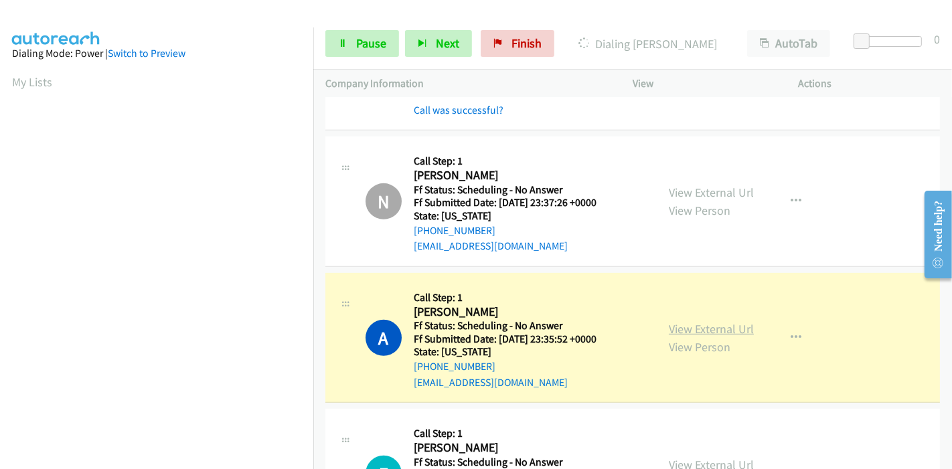
click at [738, 325] on link "View External Url" at bounding box center [711, 328] width 85 height 15
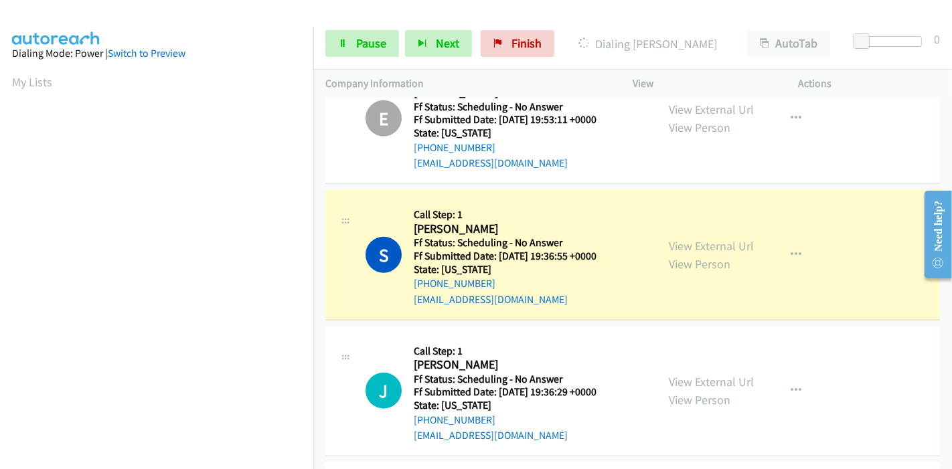
scroll to position [1115, 0]
click at [710, 240] on link "View External Url" at bounding box center [711, 245] width 85 height 15
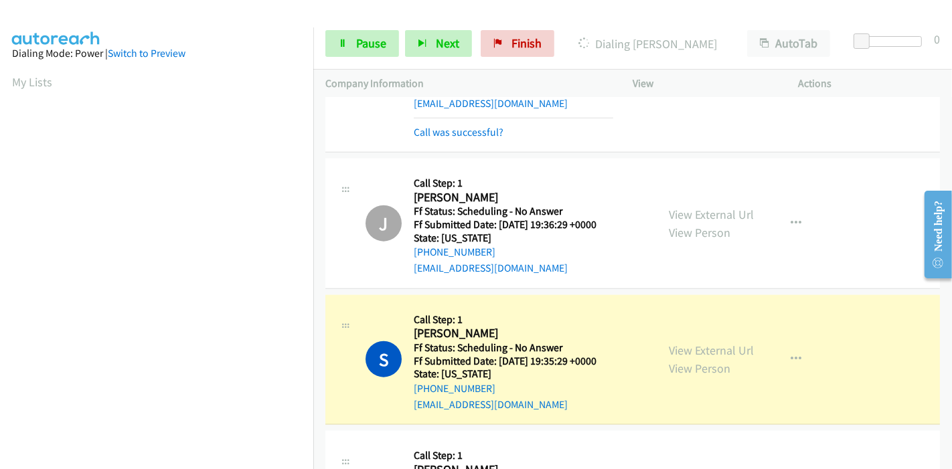
scroll to position [1339, 0]
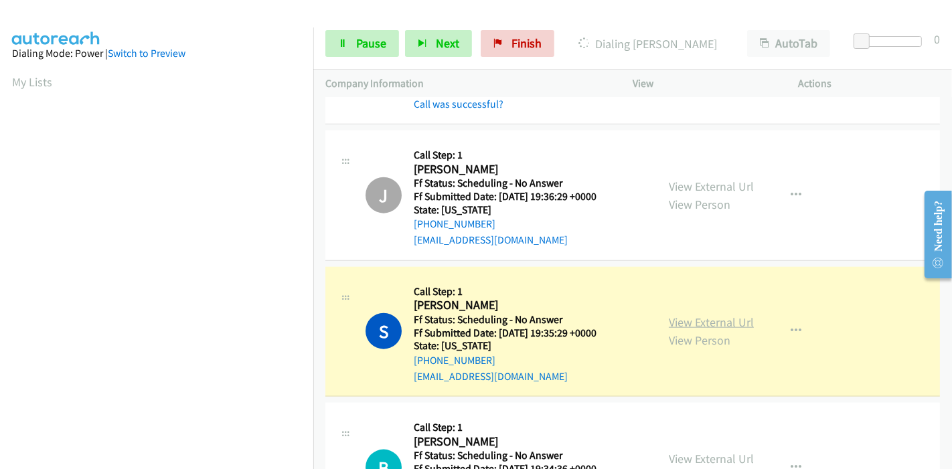
click at [686, 319] on link "View External Url" at bounding box center [711, 322] width 85 height 15
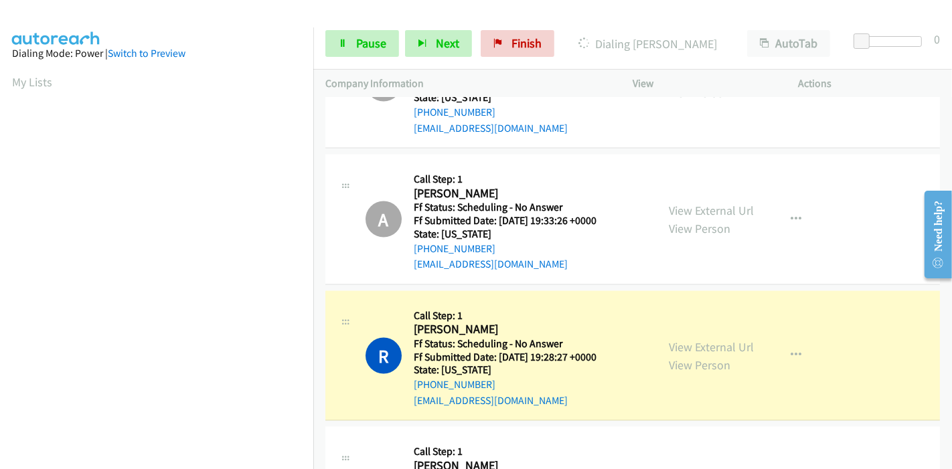
scroll to position [1785, 0]
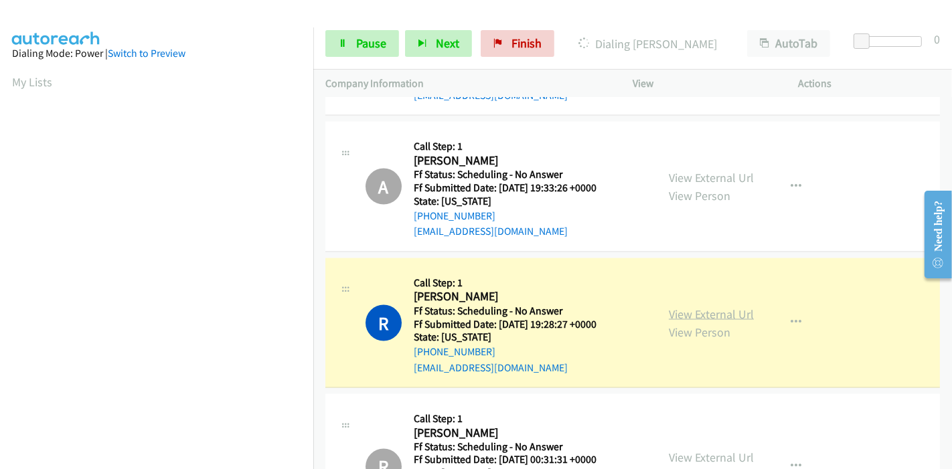
click at [692, 312] on link "View External Url" at bounding box center [711, 314] width 85 height 15
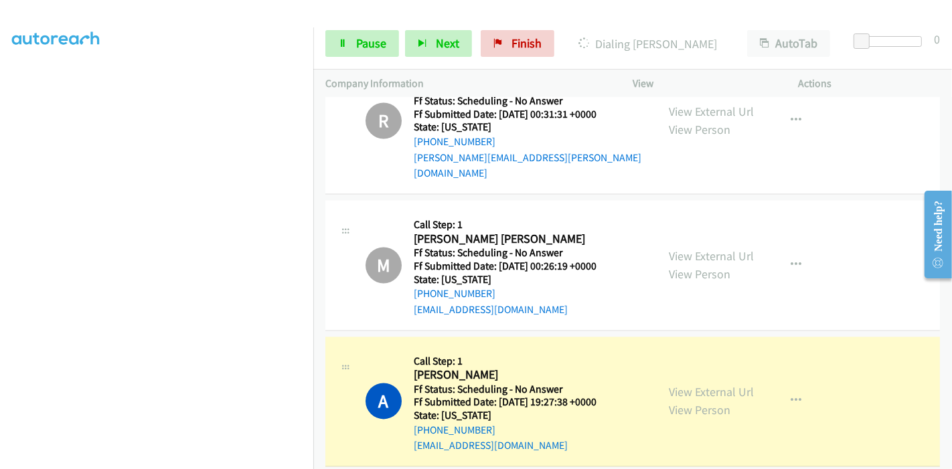
scroll to position [2306, 0]
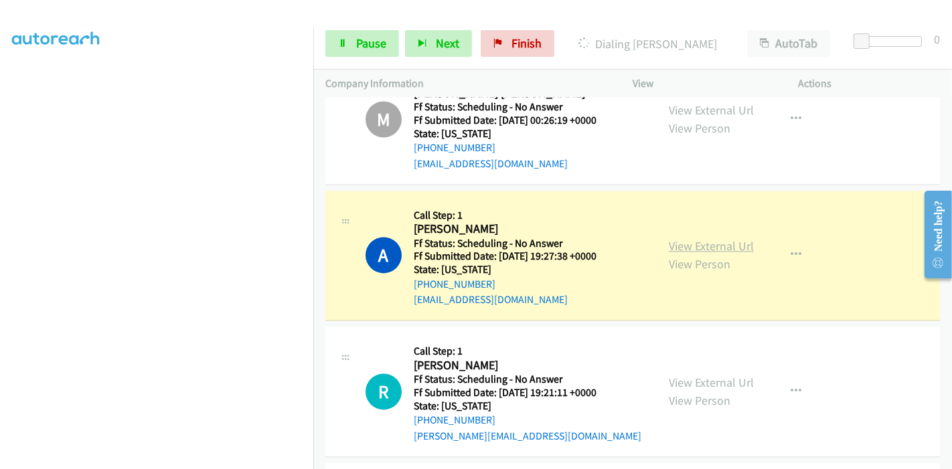
click at [724, 238] on link "View External Url" at bounding box center [711, 245] width 85 height 15
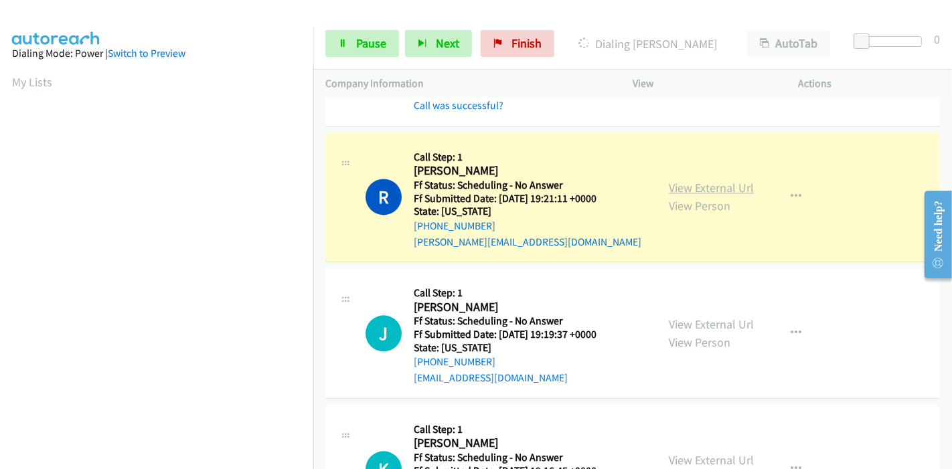
scroll to position [283, 0]
click at [690, 180] on link "View External Url" at bounding box center [711, 187] width 85 height 15
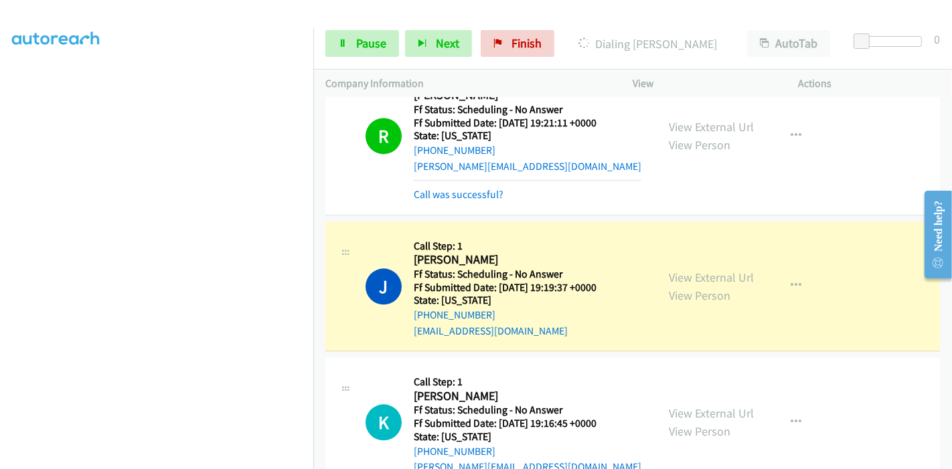
scroll to position [2678, 0]
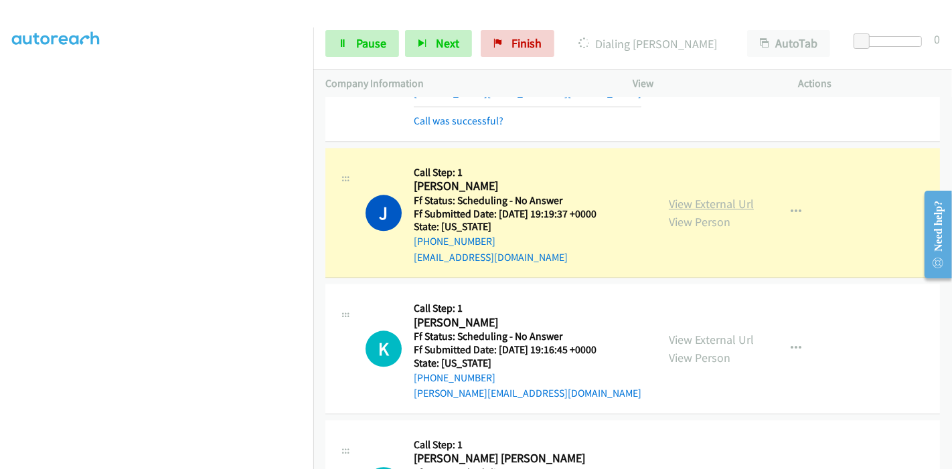
click at [716, 196] on link "View External Url" at bounding box center [711, 203] width 85 height 15
click at [367, 50] on span "Pause" at bounding box center [371, 42] width 30 height 15
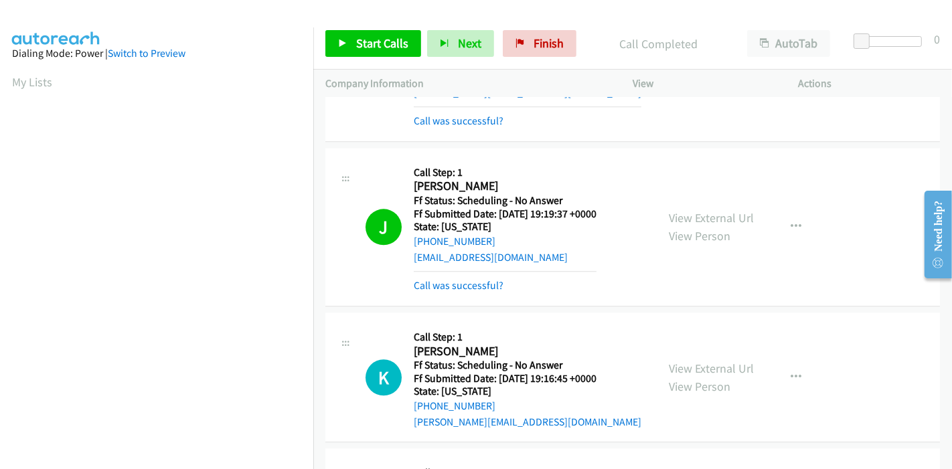
scroll to position [283, 0]
click at [361, 33] on link "Start Calls" at bounding box center [373, 43] width 96 height 27
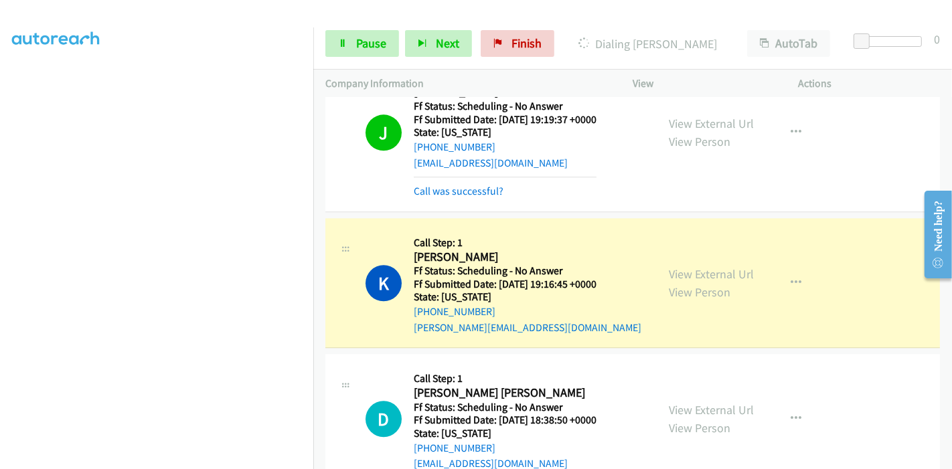
scroll to position [2827, 0]
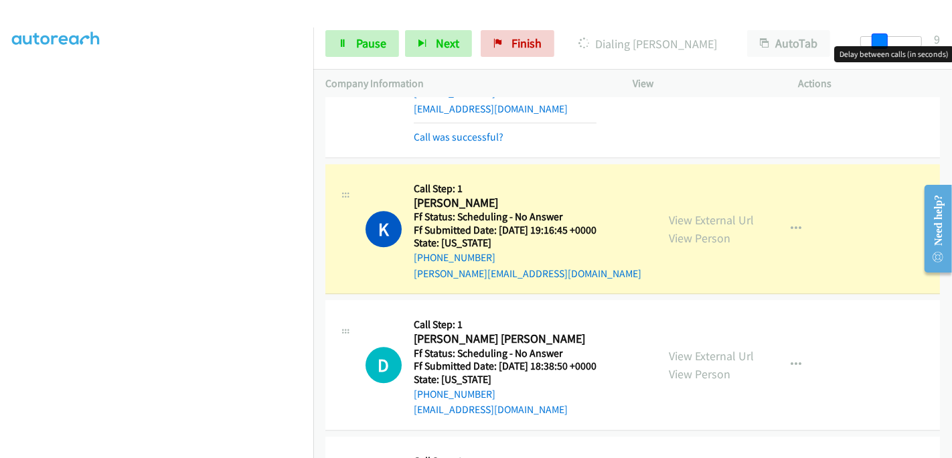
drag, startPoint x: 860, startPoint y: 39, endPoint x: 883, endPoint y: 39, distance: 23.4
click at [883, 39] on span at bounding box center [880, 41] width 16 height 16
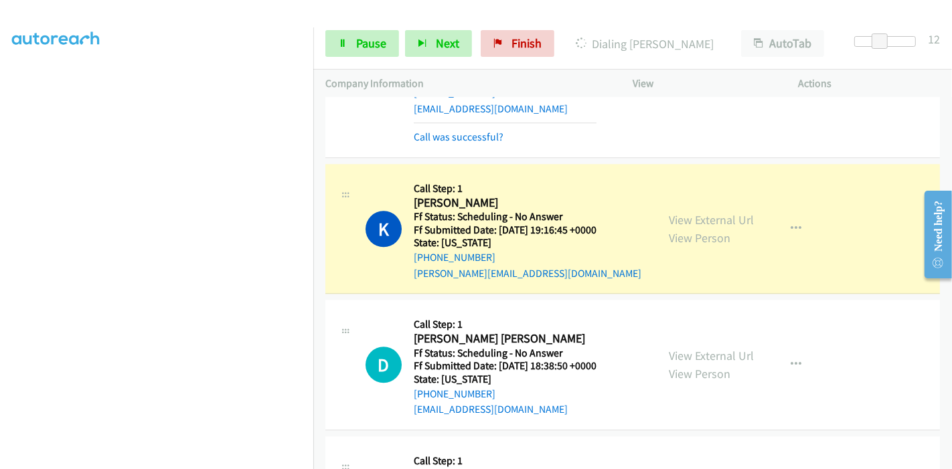
scroll to position [283, 0]
click at [345, 41] on icon at bounding box center [342, 43] width 9 height 9
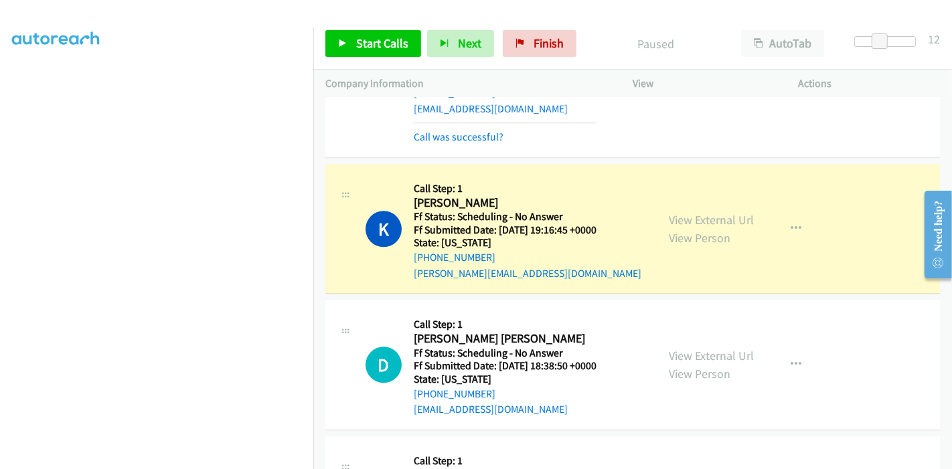
scroll to position [0, 0]
click at [713, 212] on link "View External Url" at bounding box center [711, 219] width 85 height 15
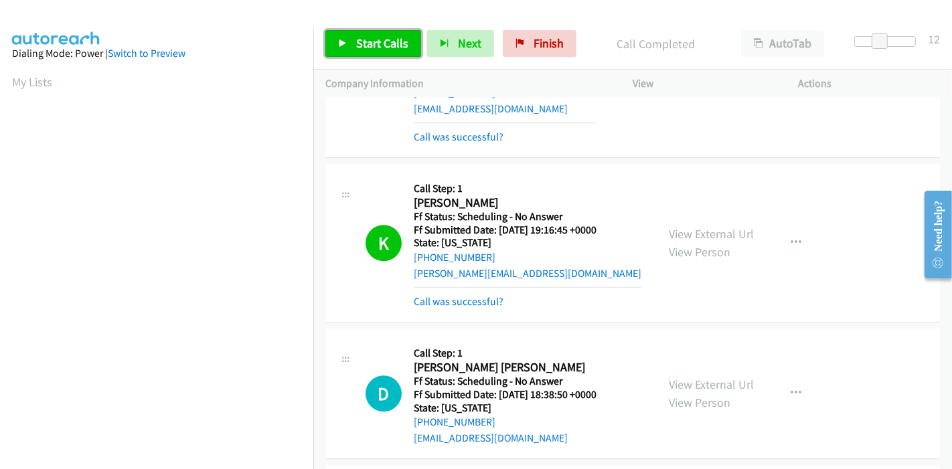
click at [361, 39] on span "Start Calls" at bounding box center [382, 42] width 52 height 15
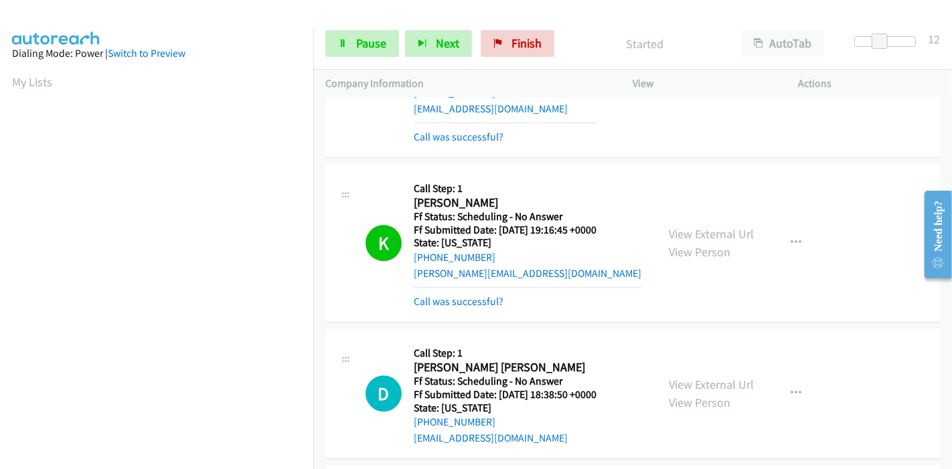
scroll to position [2975, 0]
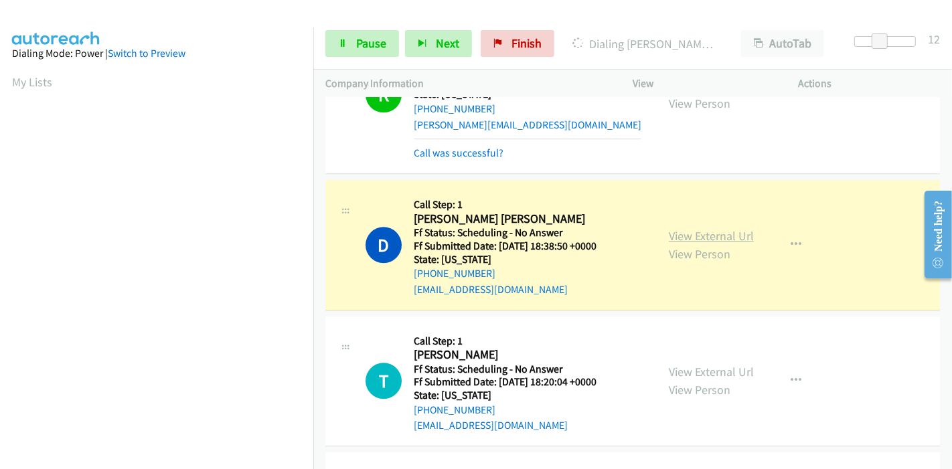
click at [730, 228] on link "View External Url" at bounding box center [711, 235] width 85 height 15
click at [342, 46] on icon at bounding box center [342, 43] width 9 height 9
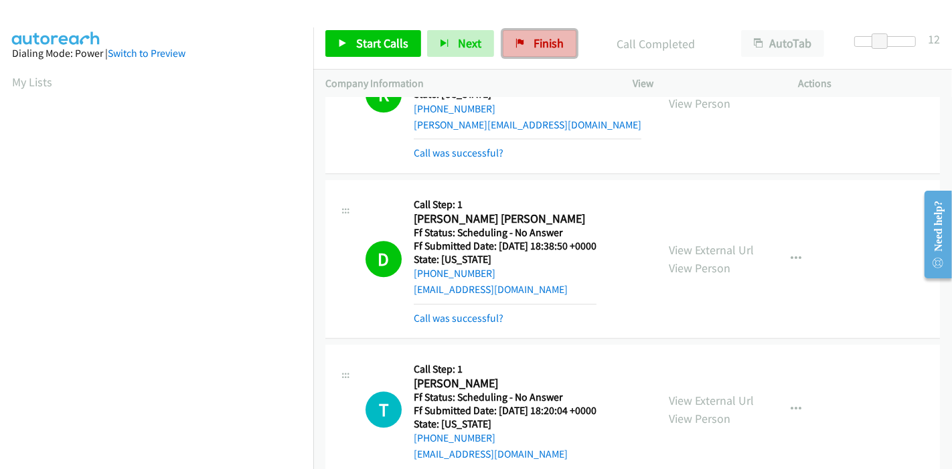
click at [534, 37] on span "Finish" at bounding box center [549, 42] width 30 height 15
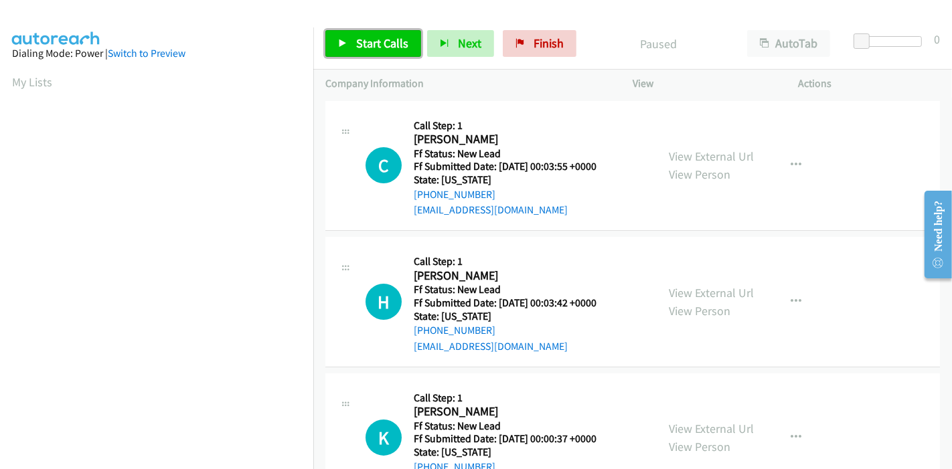
click at [368, 41] on span "Start Calls" at bounding box center [382, 42] width 52 height 15
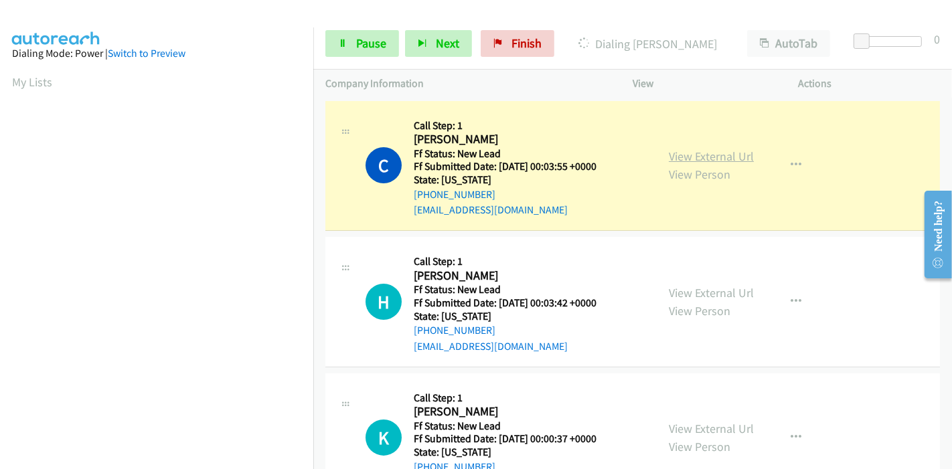
click at [687, 155] on link "View External Url" at bounding box center [711, 156] width 85 height 15
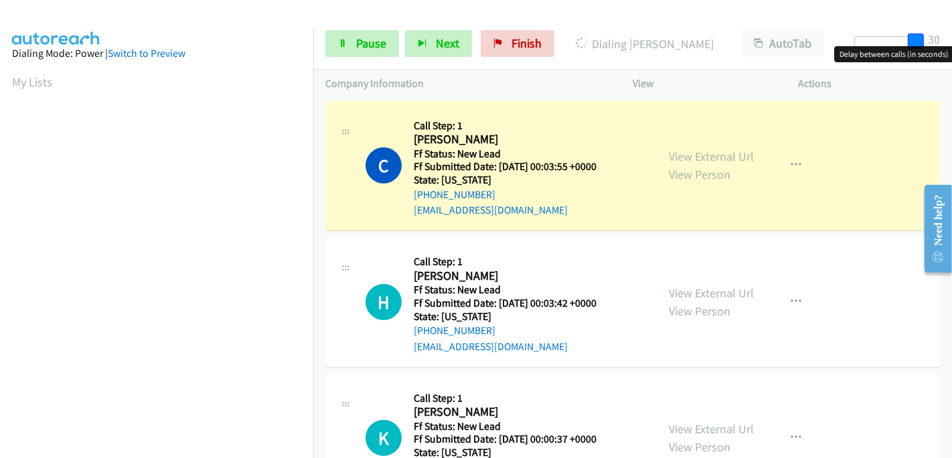
drag, startPoint x: 860, startPoint y: 45, endPoint x: 935, endPoint y: 55, distance: 75.7
click at [935, 55] on body "Start Calls Pause Next Finish Dialing Carmen Windham AutoTab AutoTab 30 Company…" at bounding box center [476, 32] width 952 height 64
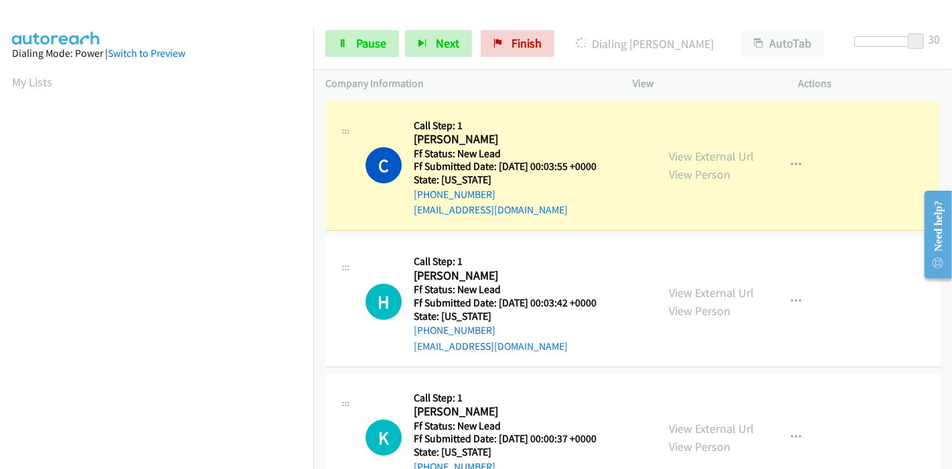
scroll to position [283, 0]
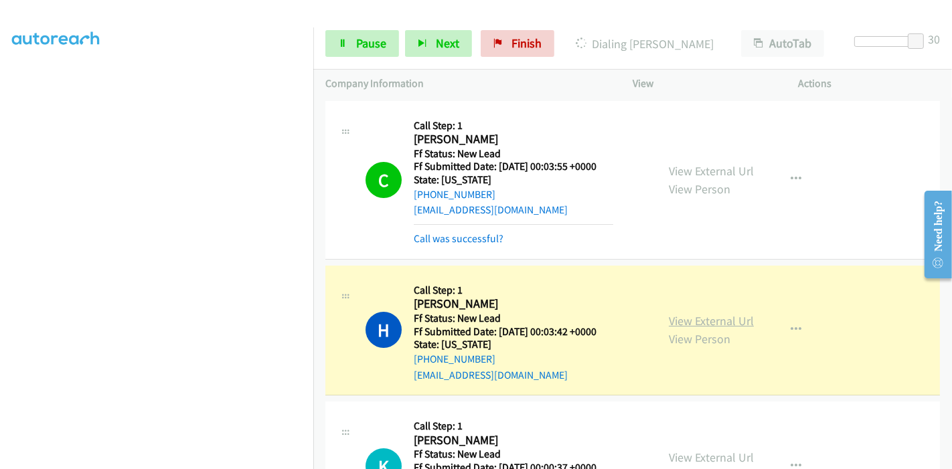
click at [726, 324] on link "View External Url" at bounding box center [711, 320] width 85 height 15
drag, startPoint x: 362, startPoint y: 49, endPoint x: 587, endPoint y: 94, distance: 230.2
click at [362, 49] on span "Pause" at bounding box center [371, 42] width 30 height 15
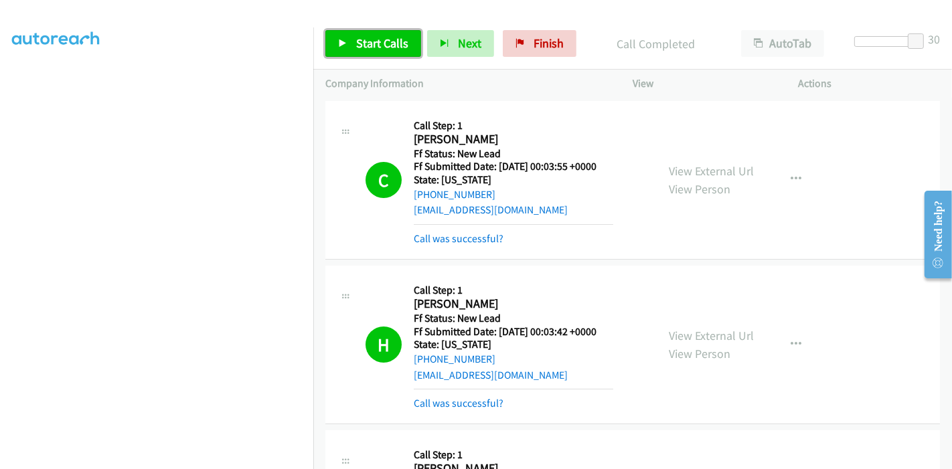
click at [373, 45] on span "Start Calls" at bounding box center [382, 42] width 52 height 15
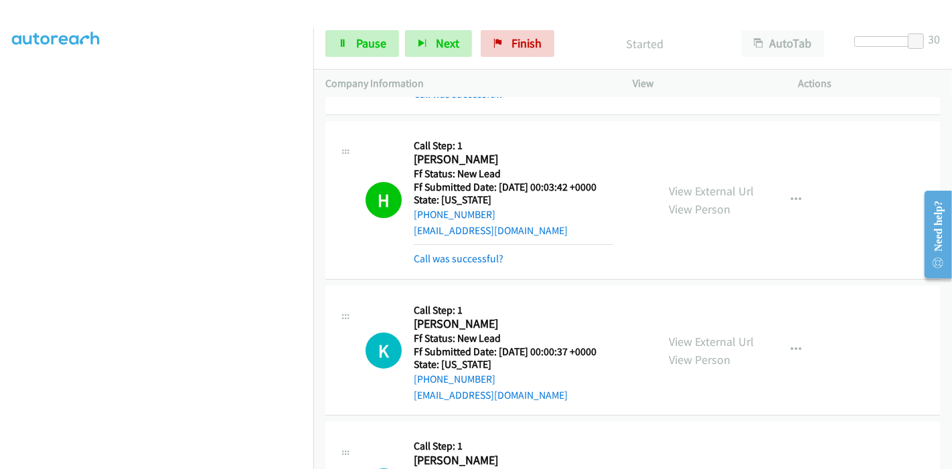
scroll to position [149, 0]
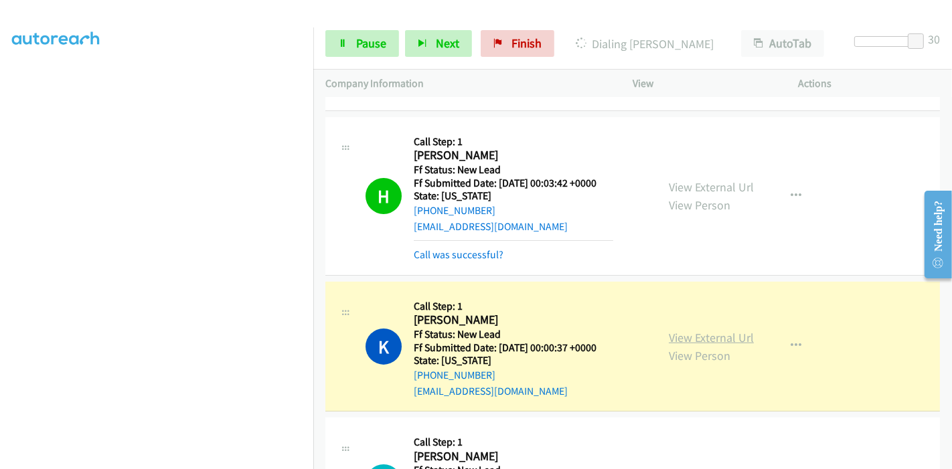
click at [687, 338] on link "View External Url" at bounding box center [711, 337] width 85 height 15
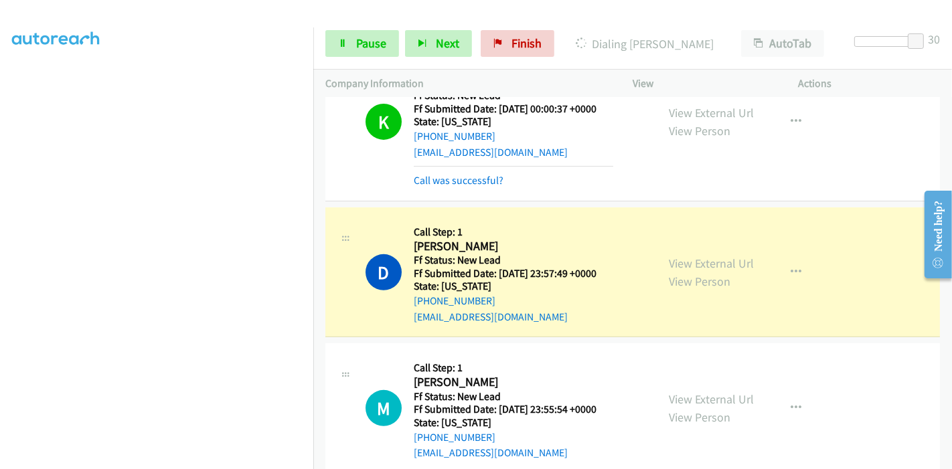
scroll to position [446, 0]
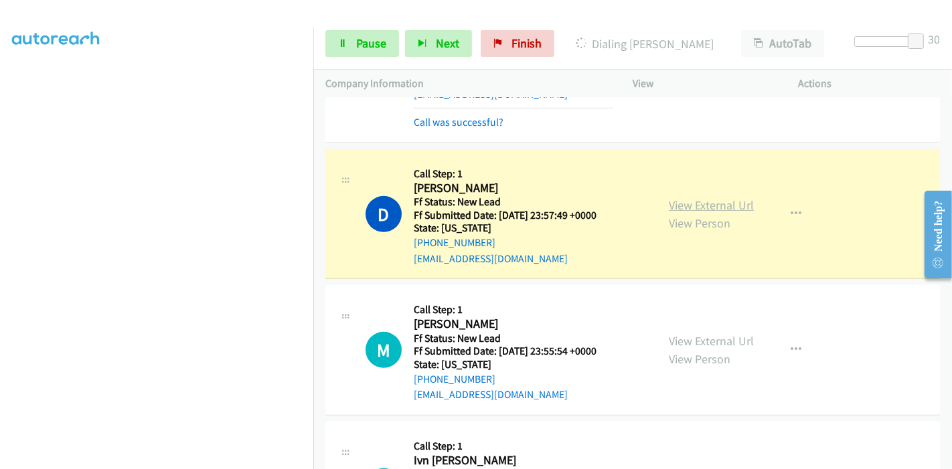
click at [736, 207] on link "View External Url" at bounding box center [711, 204] width 85 height 15
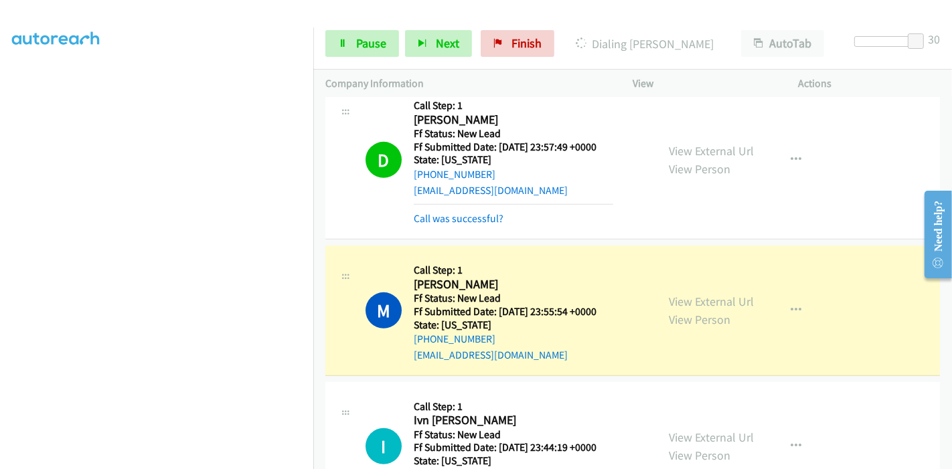
scroll to position [594, 0]
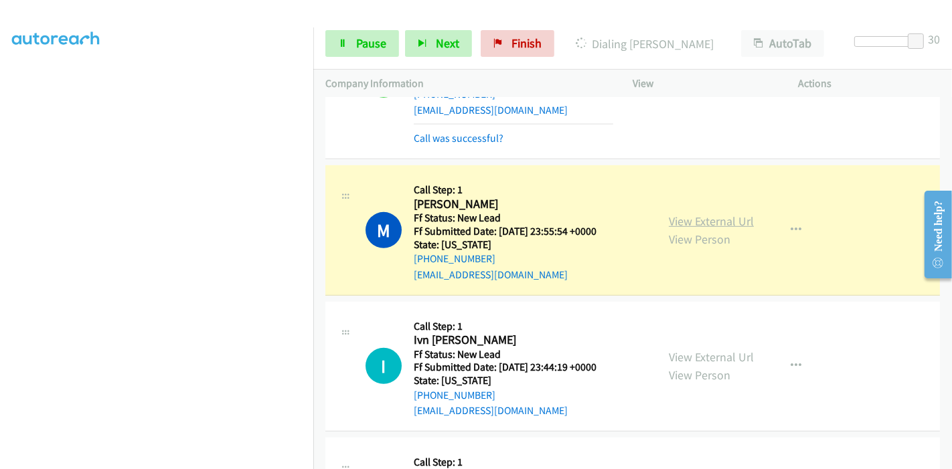
click at [721, 217] on link "View External Url" at bounding box center [711, 221] width 85 height 15
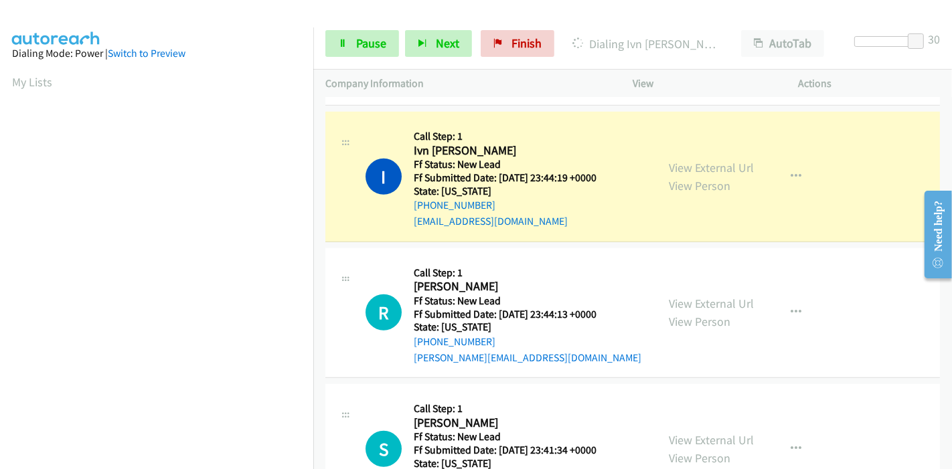
scroll to position [818, 0]
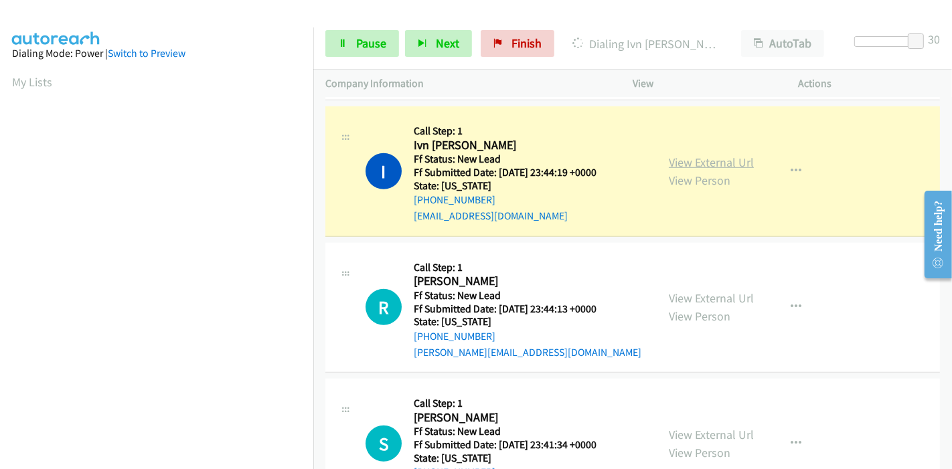
click at [736, 161] on link "View External Url" at bounding box center [711, 162] width 85 height 15
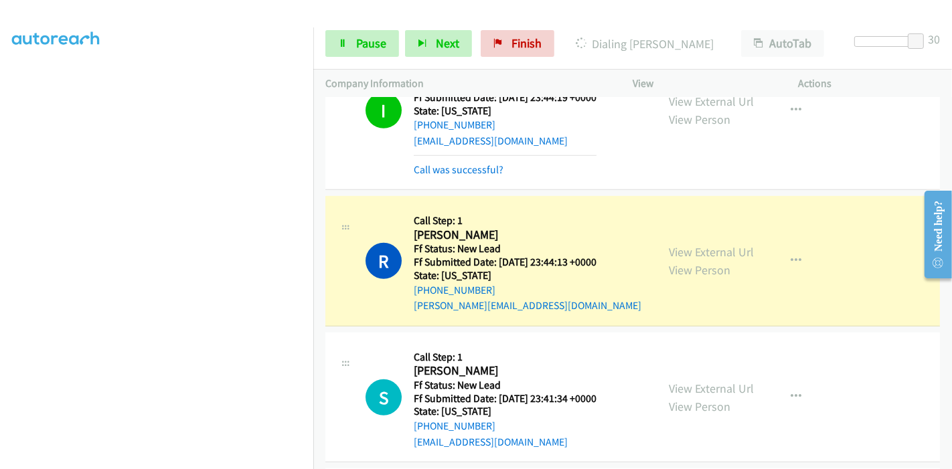
scroll to position [967, 0]
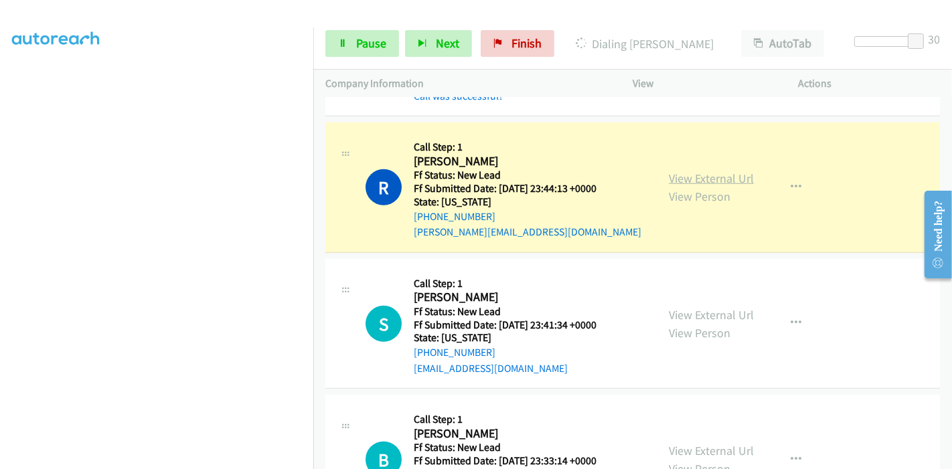
click at [710, 177] on link "View External Url" at bounding box center [711, 178] width 85 height 15
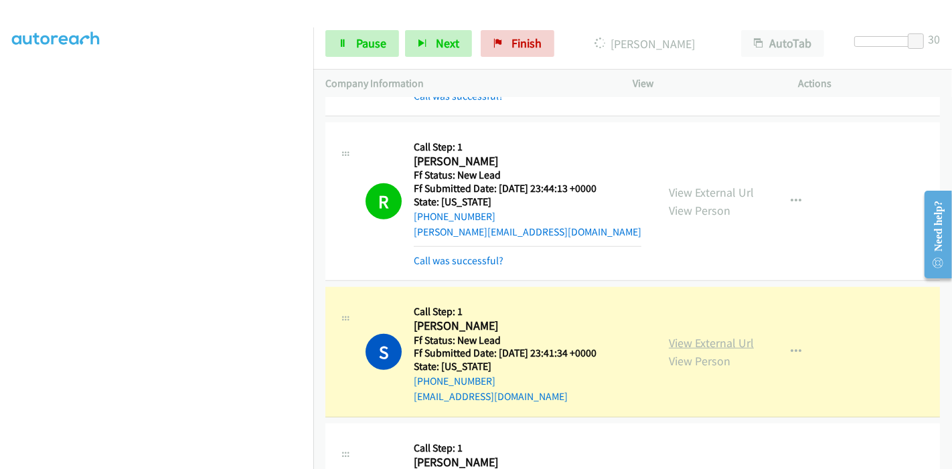
click at [679, 339] on link "View External Url" at bounding box center [711, 342] width 85 height 15
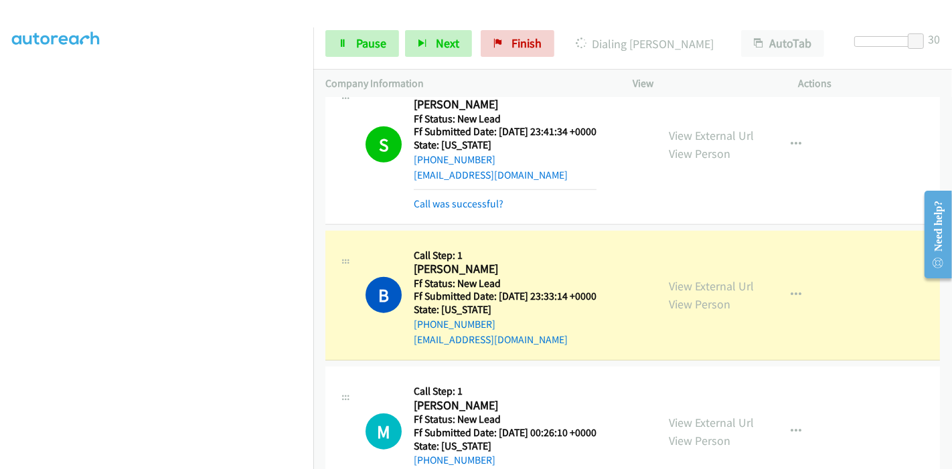
scroll to position [1339, 0]
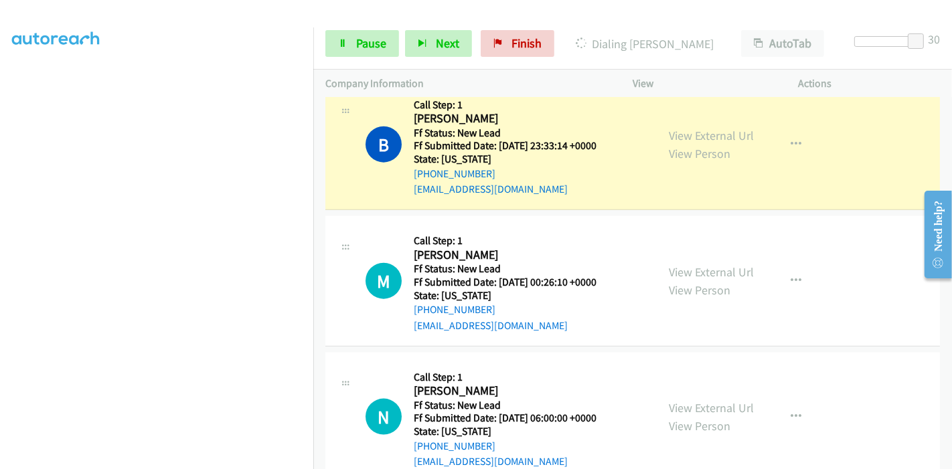
click at [724, 118] on div "View External Url View Person View External Url Email Schedule/Manage Callback …" at bounding box center [746, 145] width 178 height 106
click at [723, 128] on link "View External Url" at bounding box center [711, 135] width 85 height 15
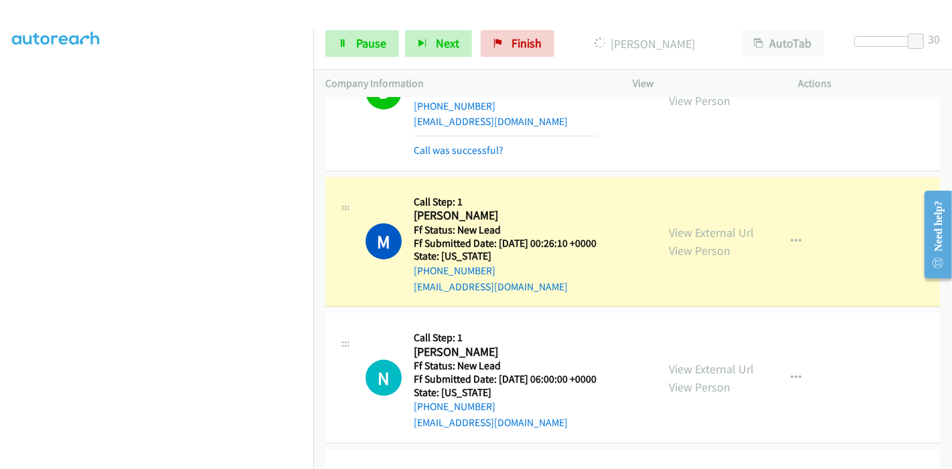
scroll to position [1488, 0]
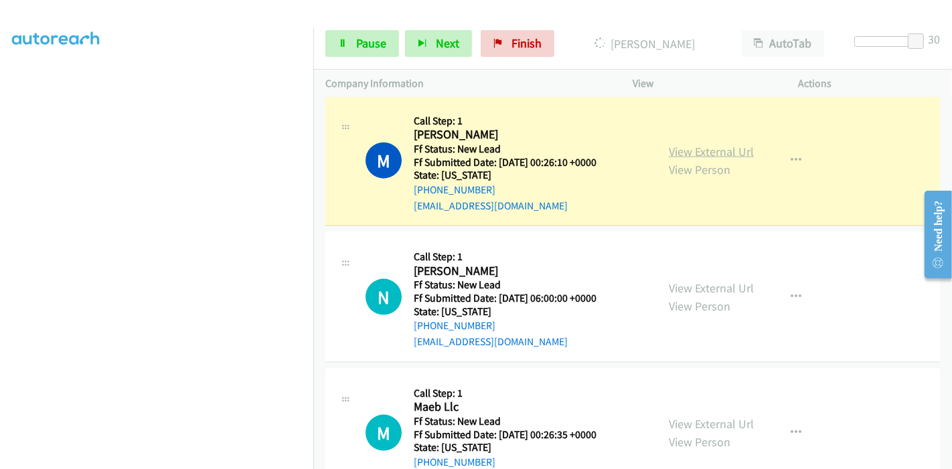
click at [726, 146] on link "View External Url" at bounding box center [711, 151] width 85 height 15
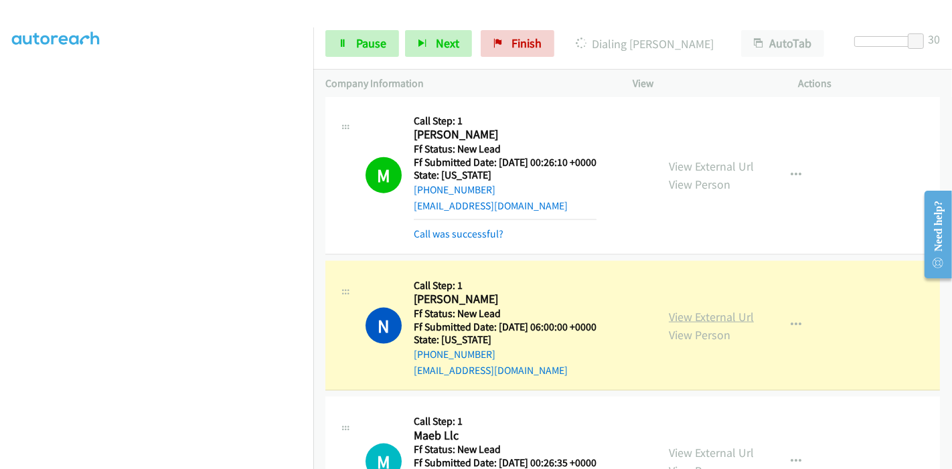
click at [715, 313] on link "View External Url" at bounding box center [711, 316] width 85 height 15
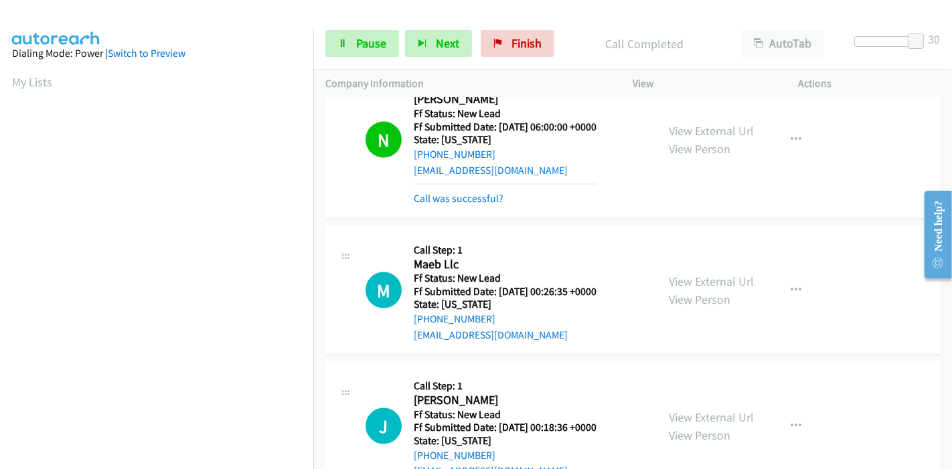
scroll to position [1711, 0]
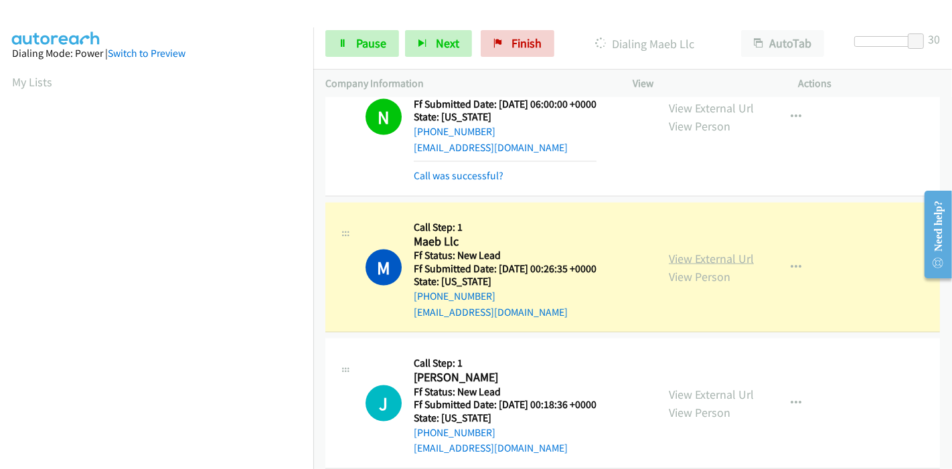
click at [704, 253] on link "View External Url" at bounding box center [711, 258] width 85 height 15
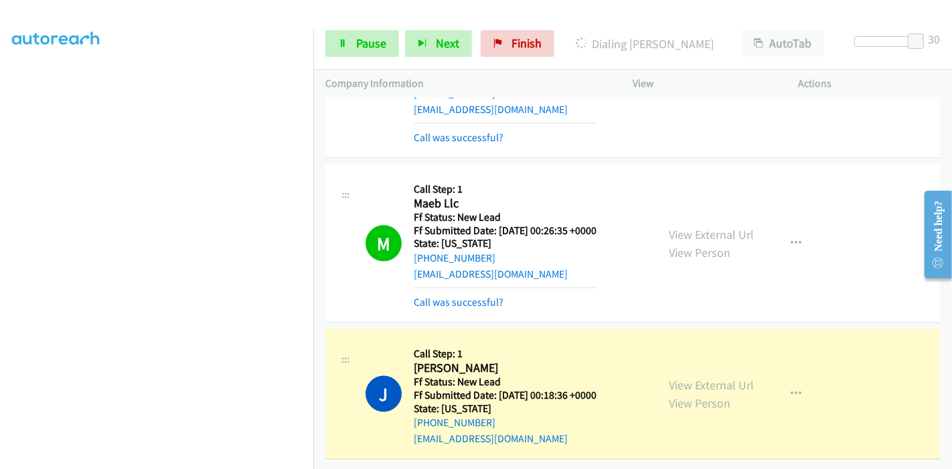
scroll to position [208, 0]
click at [726, 378] on link "View External Url" at bounding box center [711, 385] width 85 height 15
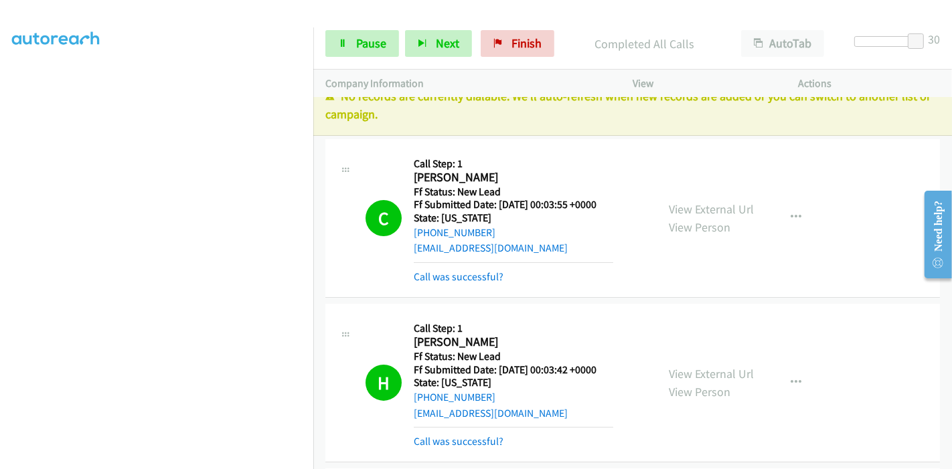
scroll to position [0, 0]
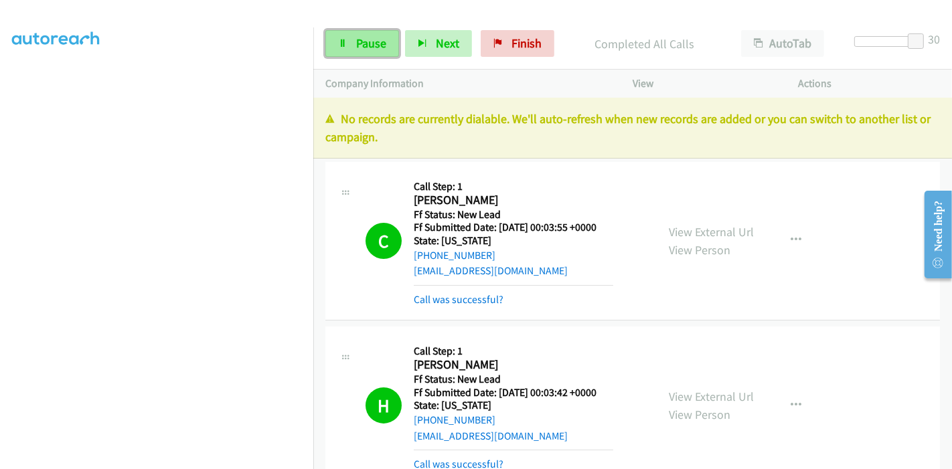
click at [372, 45] on span "Pause" at bounding box center [371, 42] width 30 height 15
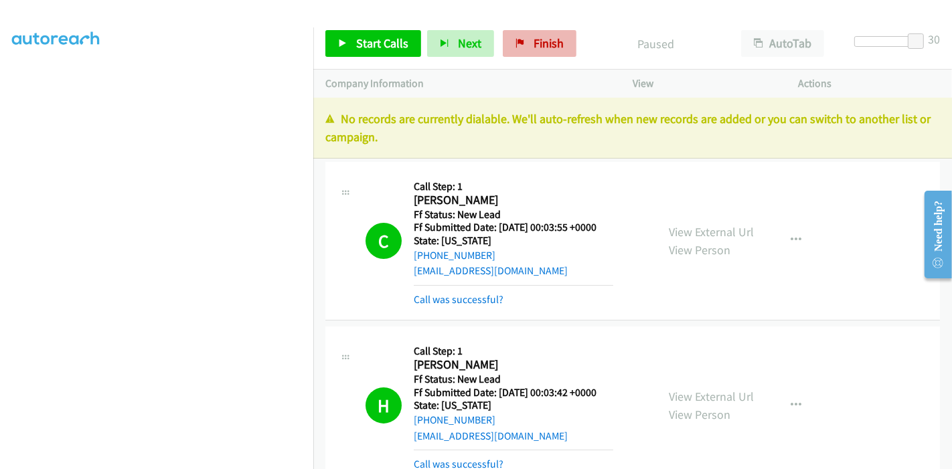
click at [544, 28] on div "Start Calls Pause Next Finish Paused AutoTab AutoTab 30" at bounding box center [632, 44] width 639 height 52
click at [543, 37] on span "Finish" at bounding box center [549, 42] width 30 height 15
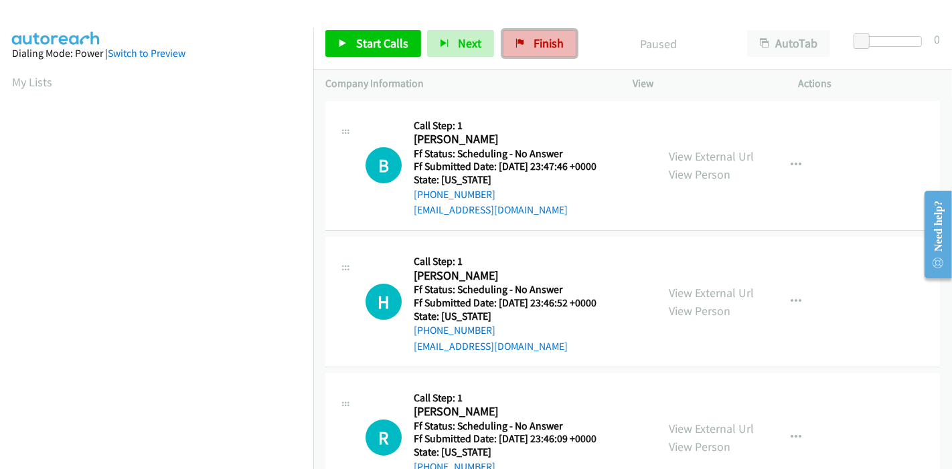
drag, startPoint x: 533, startPoint y: 36, endPoint x: 511, endPoint y: 41, distance: 21.9
click at [534, 36] on span "Finish" at bounding box center [549, 42] width 30 height 15
